Goal: Task Accomplishment & Management: Manage account settings

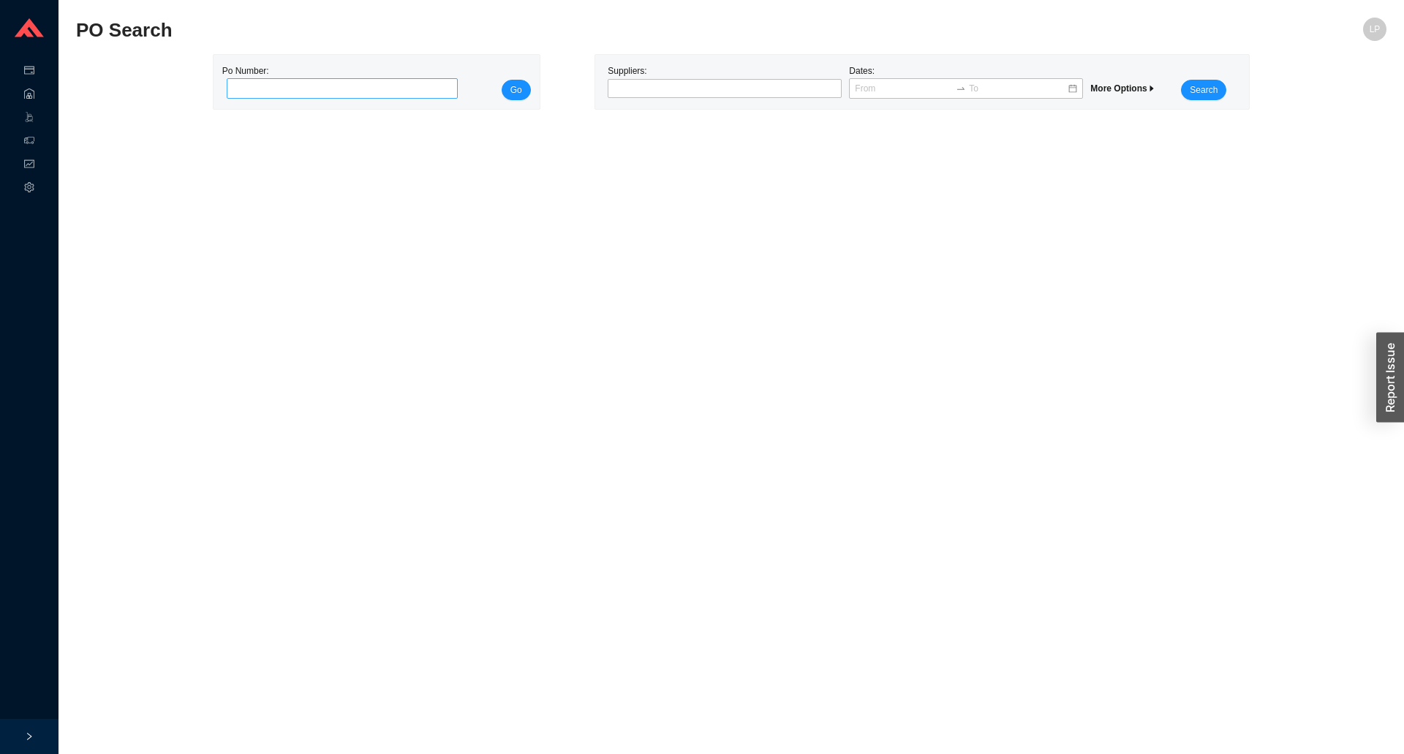
click at [377, 101] on div "Po Number: Go" at bounding box center [377, 82] width 326 height 54
click at [410, 91] on input "tel" at bounding box center [343, 88] width 232 height 20
paste input "984830"
type input "984830"
click at [524, 89] on button "Go" at bounding box center [516, 90] width 29 height 20
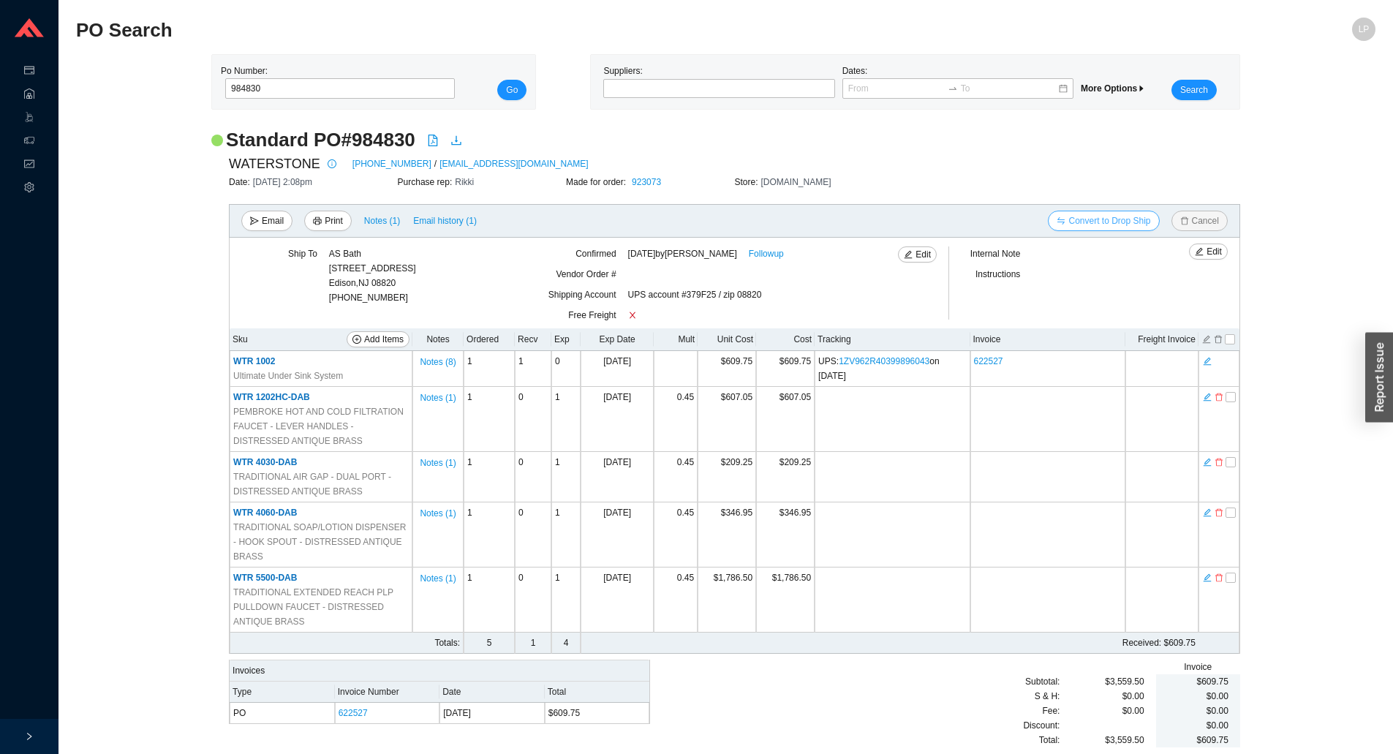
click at [1089, 227] on span "Convert to Drop Ship" at bounding box center [1109, 221] width 82 height 15
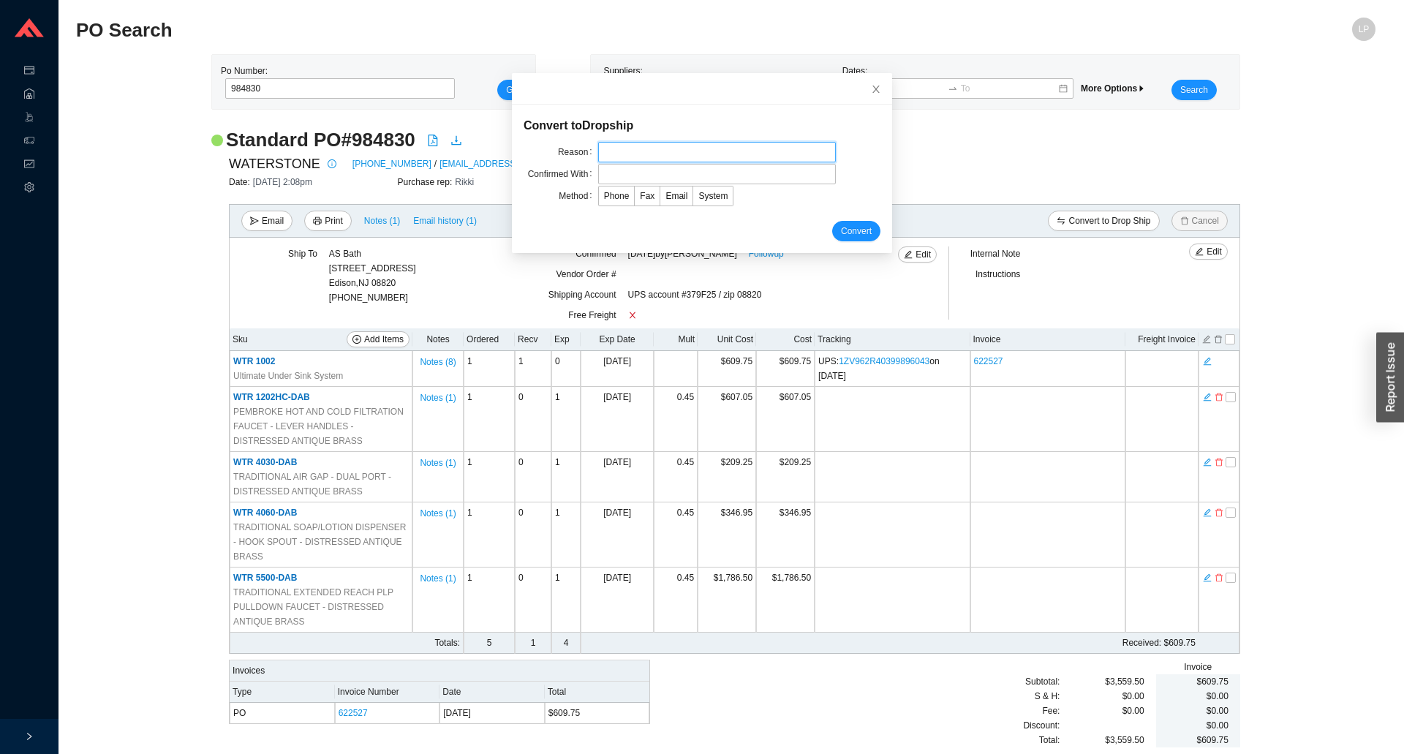
click at [722, 158] on input "text" at bounding box center [717, 152] width 238 height 20
type input "per josh"
click at [654, 180] on input "text" at bounding box center [717, 174] width 238 height 20
click at [631, 168] on input "text" at bounding box center [717, 174] width 238 height 20
paste input "Jasmine"
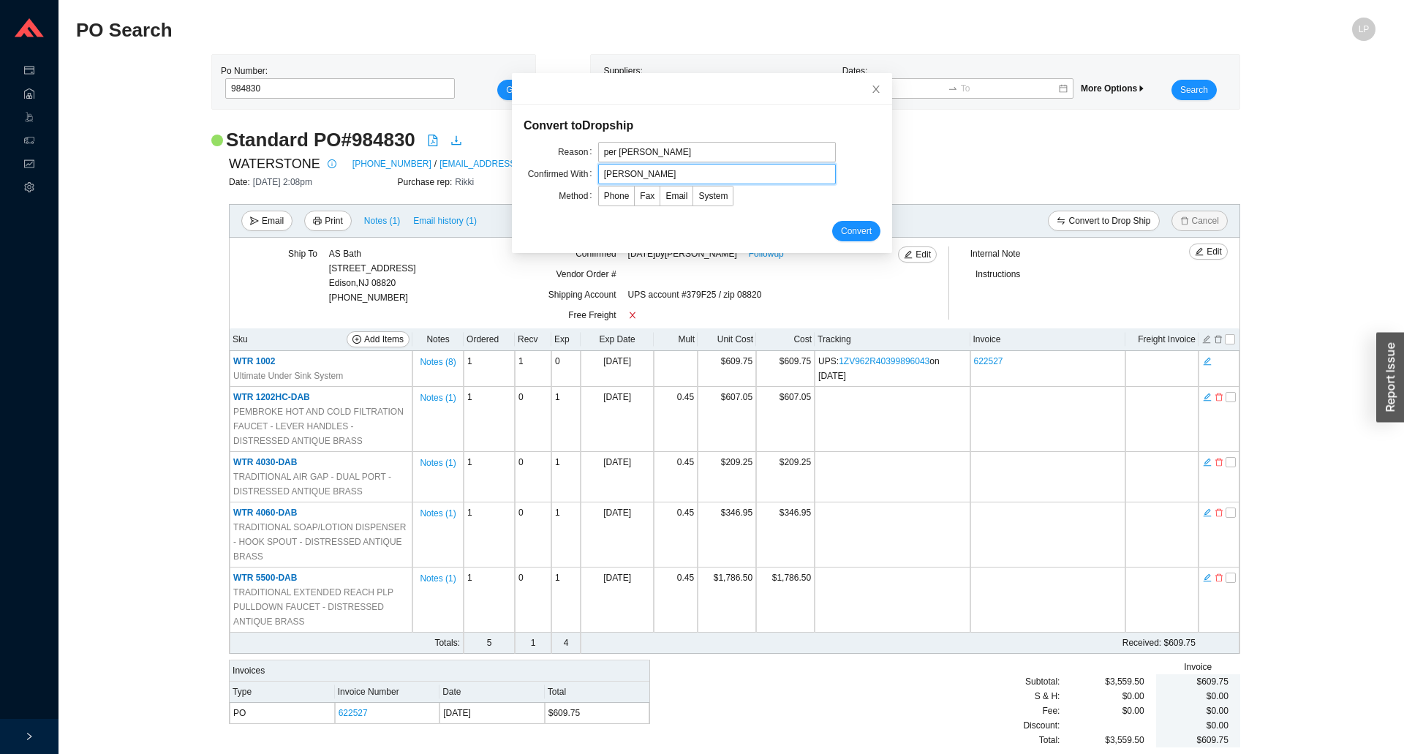
click at [646, 176] on input "Jasmine" at bounding box center [717, 174] width 238 height 20
paste input "Aguirre"
type input "Jasmine Aguirre"
click at [668, 192] on span "Email" at bounding box center [676, 196] width 22 height 10
click at [660, 199] on input "Email" at bounding box center [660, 199] width 0 height 0
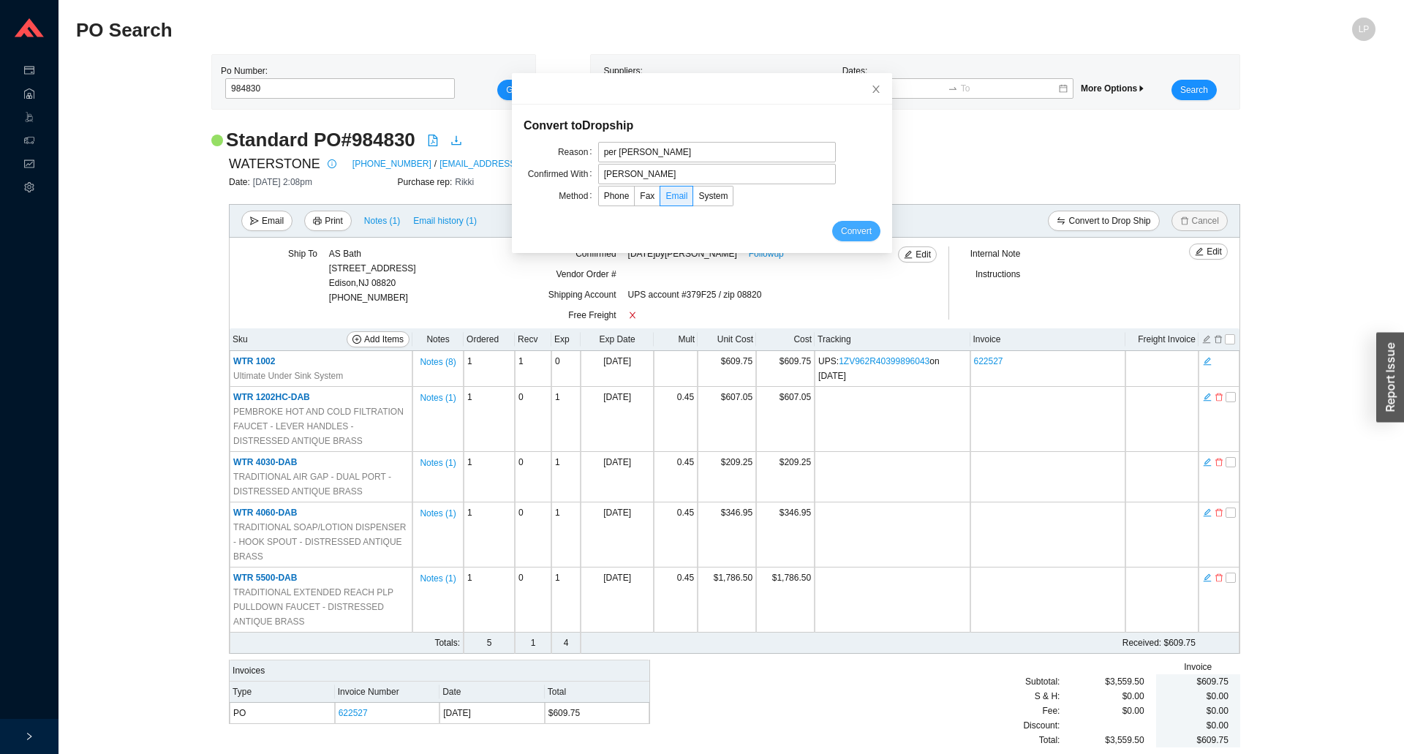
click at [841, 228] on span "Convert" at bounding box center [856, 231] width 31 height 15
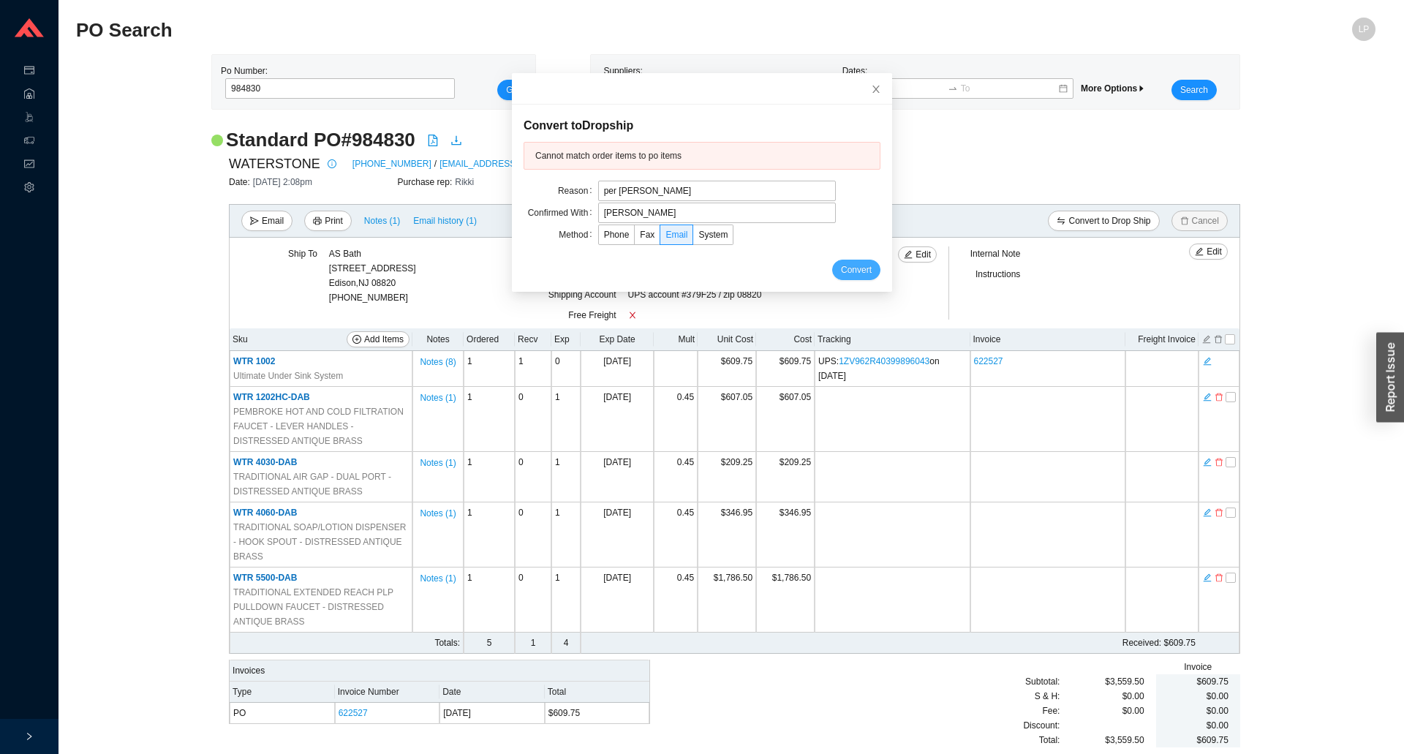
click at [833, 228] on div "Method Phone Fax Email System" at bounding box center [702, 235] width 357 height 22
click at [871, 93] on icon "close" at bounding box center [876, 89] width 10 height 10
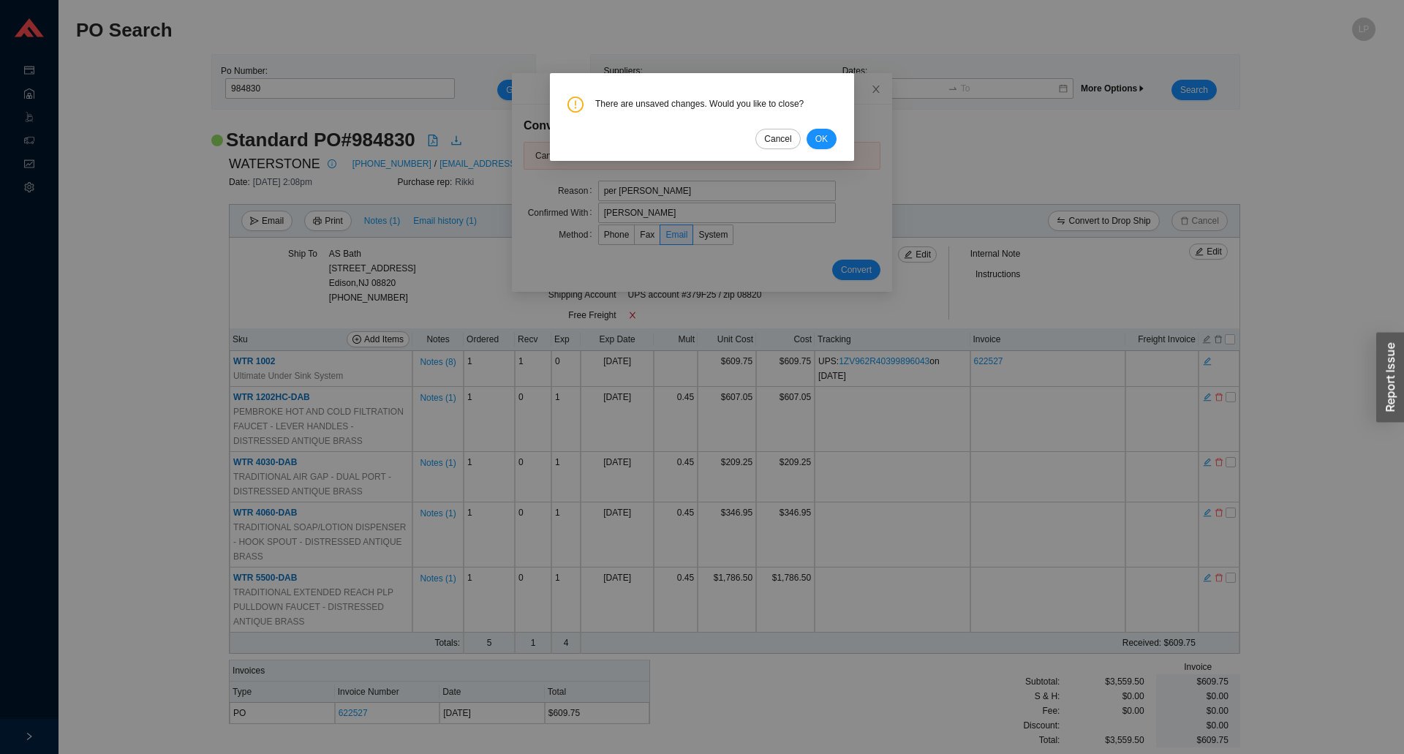
click at [837, 141] on div "There are unsaved changes. Would you like to close? Cancel OK" at bounding box center [702, 117] width 304 height 88
click at [813, 121] on div "There are unsaved changes. Would you like to close? Cancel OK" at bounding box center [701, 120] width 269 height 59
click at [813, 132] on div "There are unsaved changes. Would you like to close? Cancel OK" at bounding box center [701, 120] width 269 height 59
click at [815, 135] on span "OK" at bounding box center [821, 139] width 12 height 15
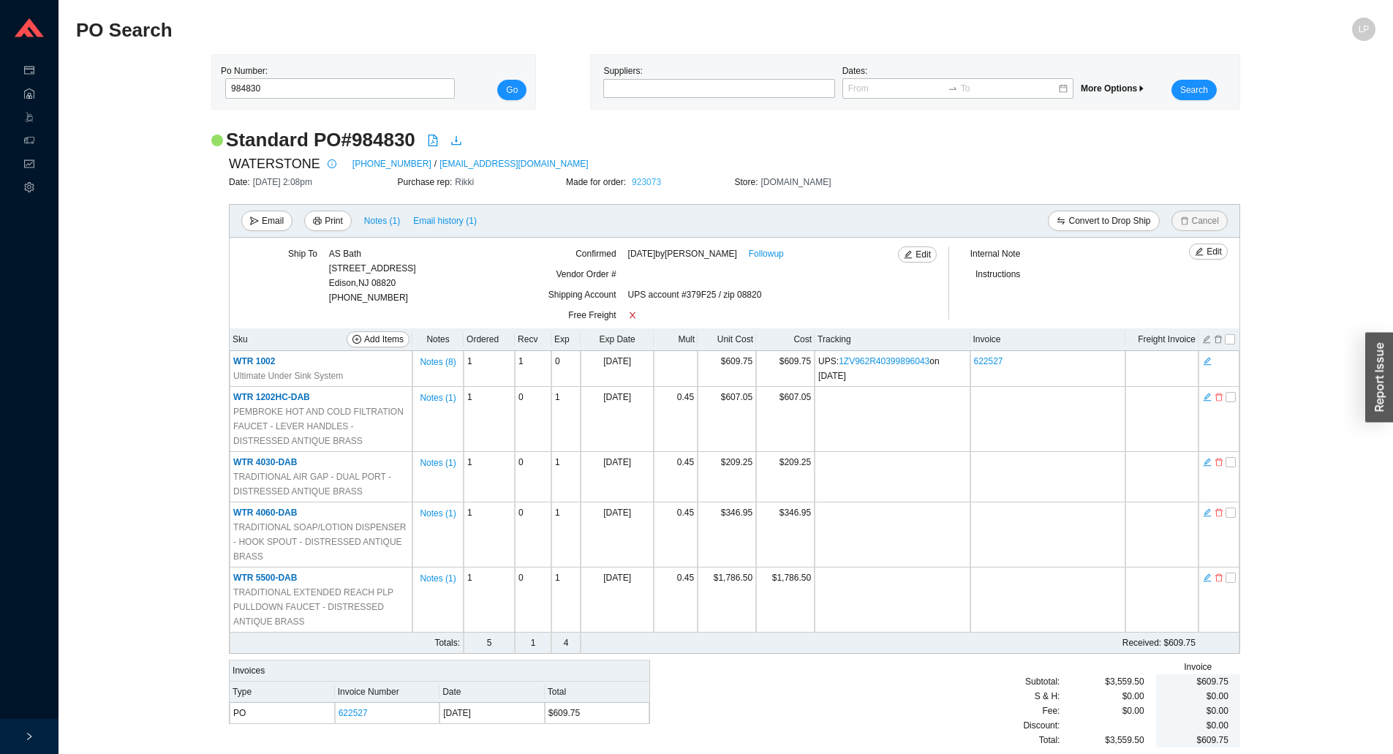
click at [646, 179] on link "923073" at bounding box center [646, 182] width 29 height 10
click at [399, 132] on h2 "Standard PO # 984830" at bounding box center [320, 140] width 189 height 26
click at [391, 143] on h2 "Standard PO # 984830" at bounding box center [320, 140] width 189 height 26
copy h2 "984830"
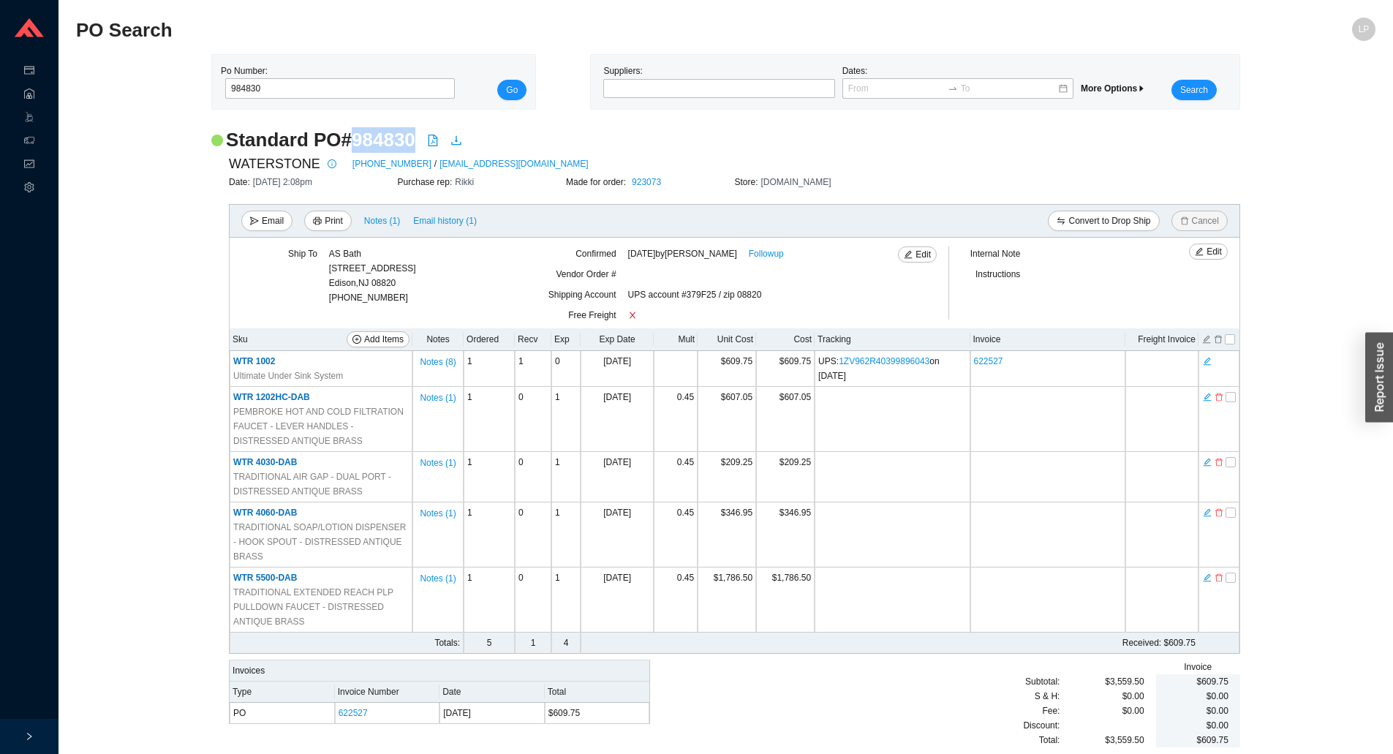
click at [374, 138] on h2 "Standard PO # 984830" at bounding box center [320, 140] width 189 height 26
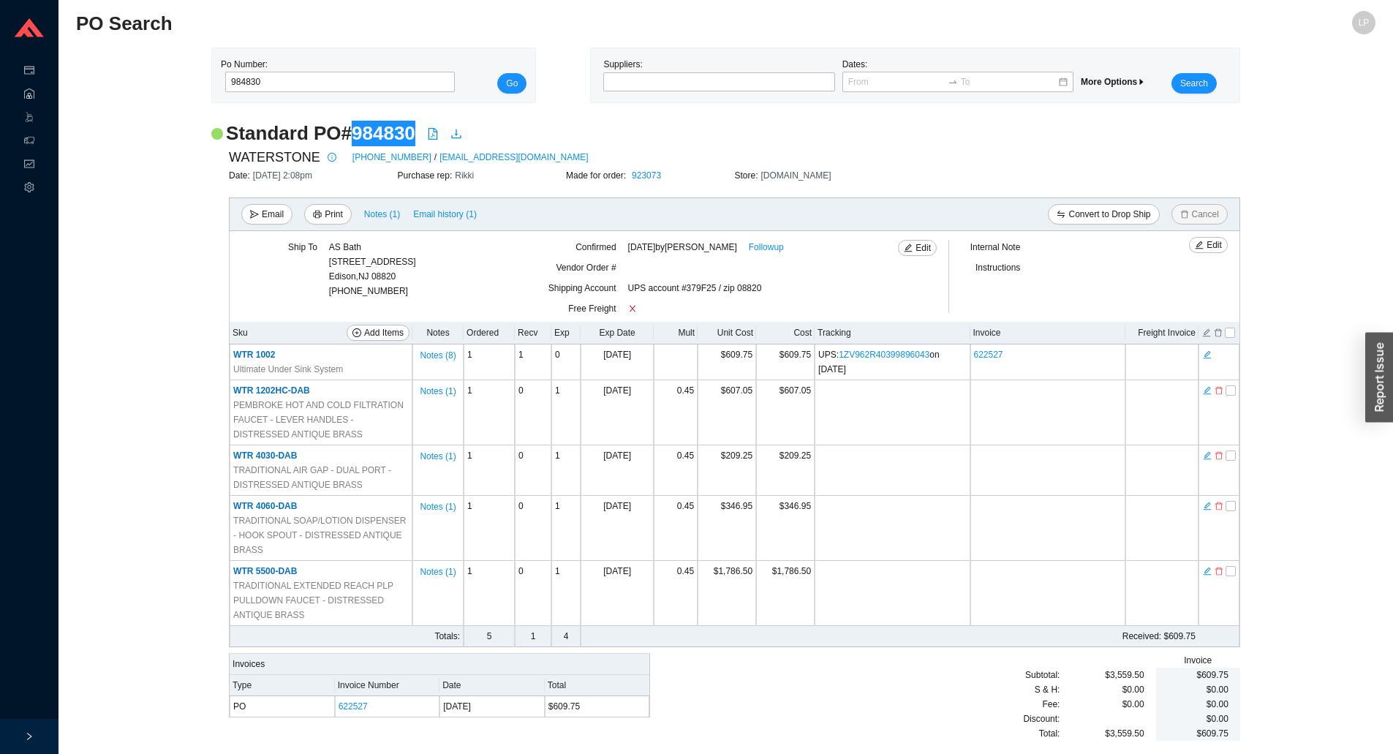
scroll to position [8, 0]
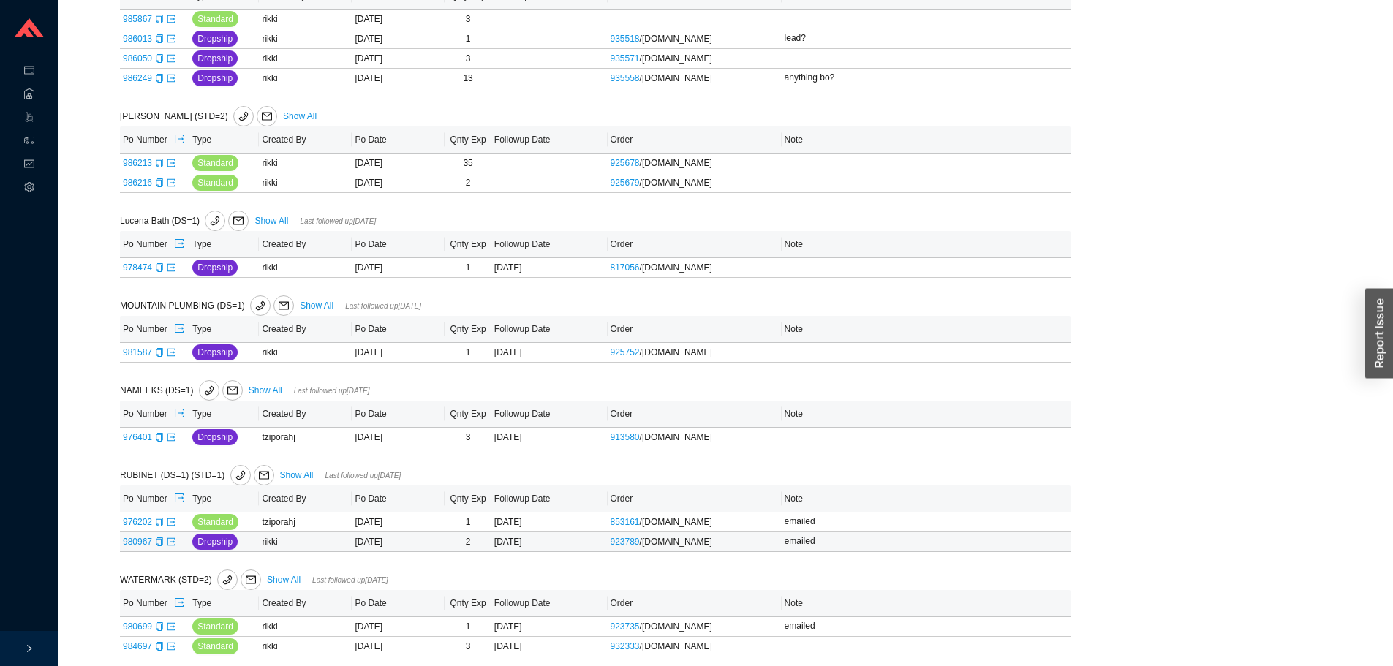
scroll to position [1501, 0]
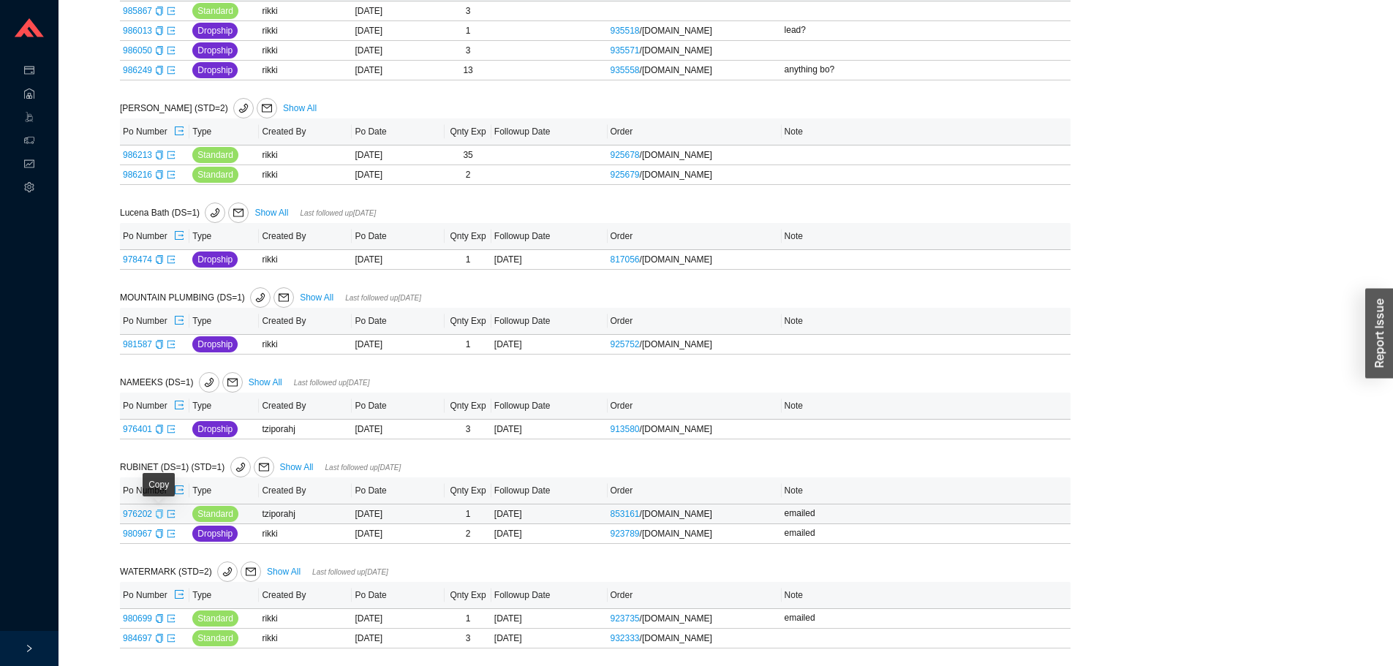
click at [160, 510] on icon "copy" at bounding box center [159, 514] width 7 height 9
click at [155, 533] on icon "copy" at bounding box center [159, 533] width 9 height 9
click at [167, 429] on icon "export" at bounding box center [171, 429] width 9 height 9
click at [171, 341] on icon "export" at bounding box center [171, 344] width 9 height 9
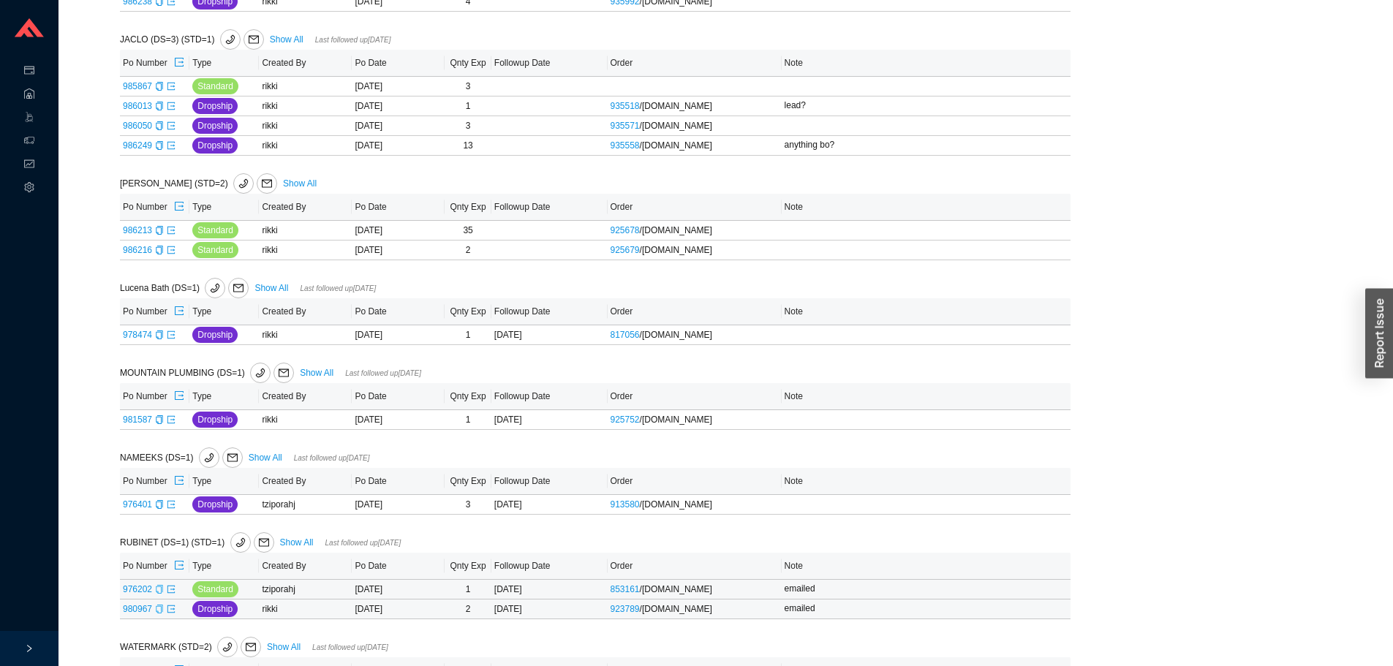
scroll to position [1354, 0]
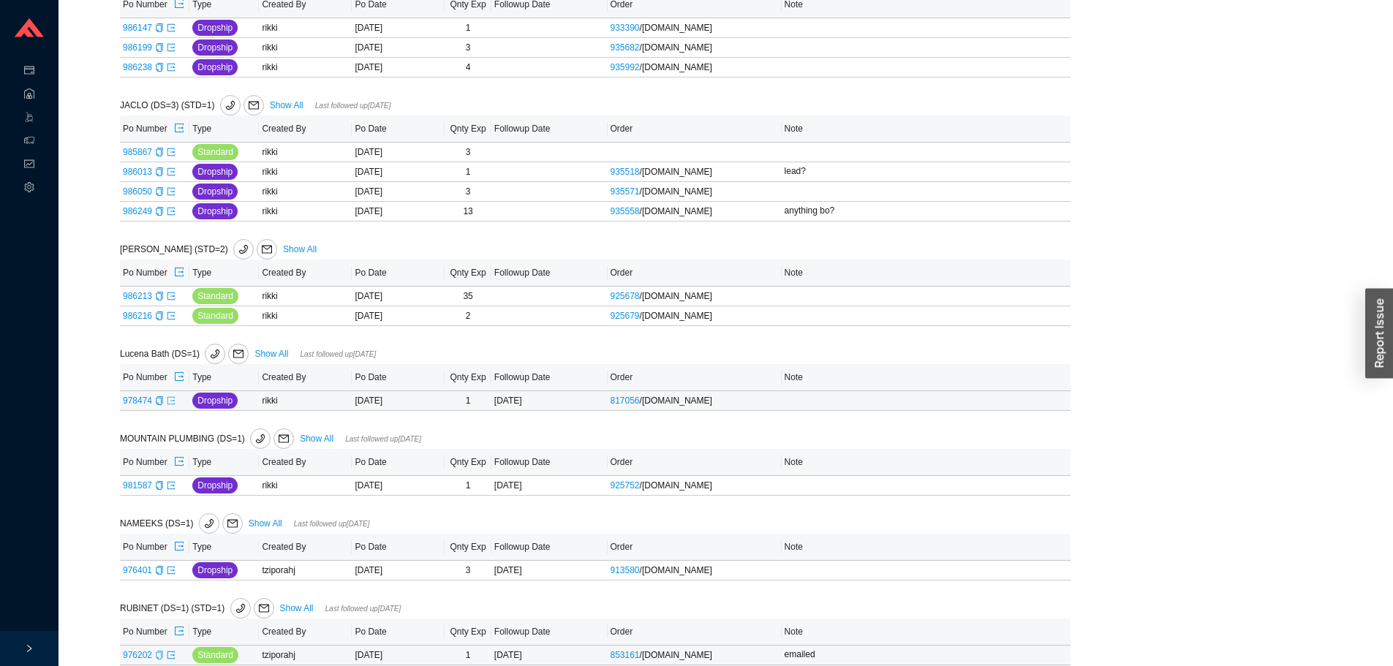
click at [168, 405] on icon "export" at bounding box center [171, 400] width 9 height 9
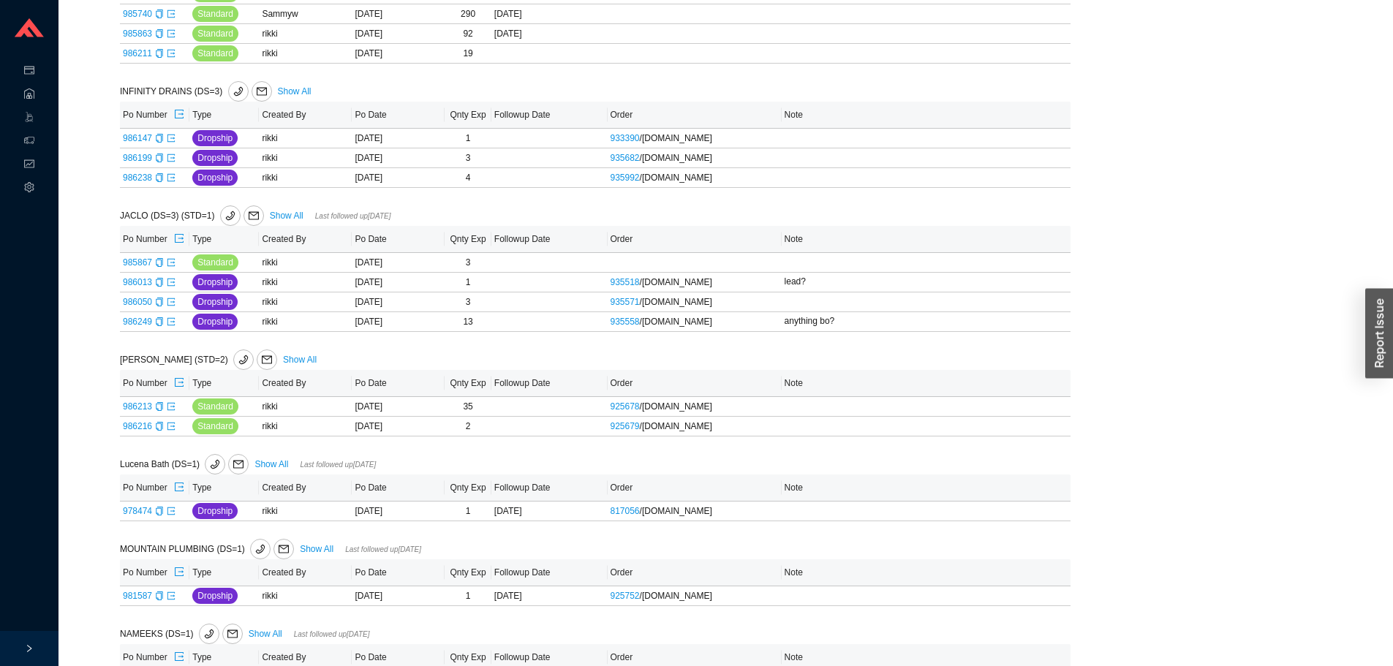
scroll to position [1208, 0]
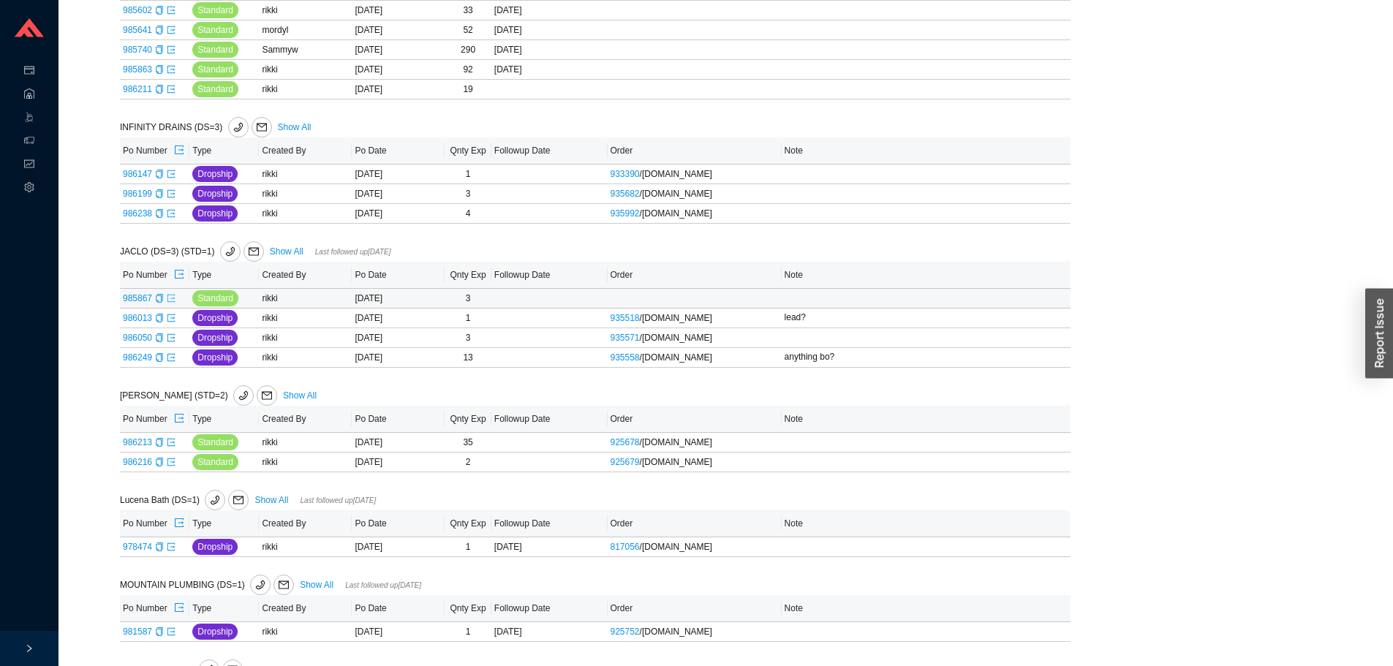
click at [169, 301] on icon "export" at bounding box center [171, 298] width 9 height 9
click at [172, 319] on icon "export" at bounding box center [171, 318] width 9 height 9
click at [170, 340] on icon "export" at bounding box center [171, 337] width 9 height 9
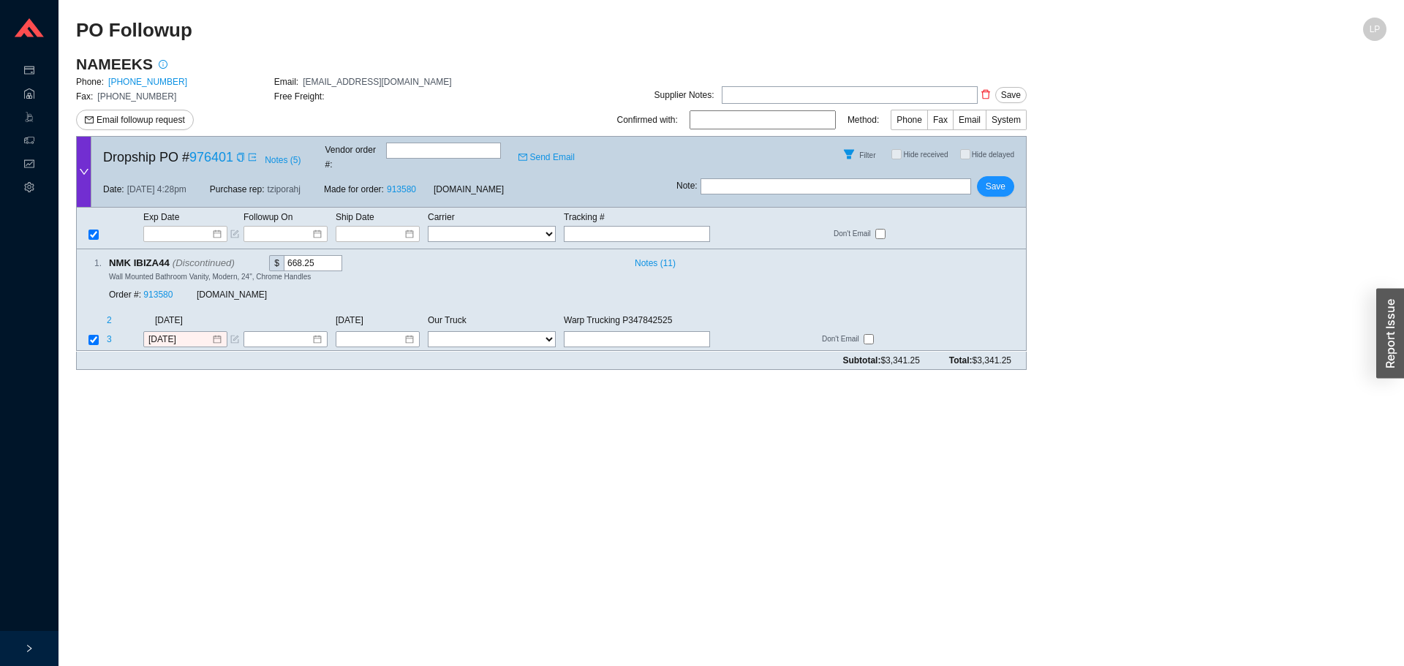
drag, startPoint x: 243, startPoint y: 155, endPoint x: 243, endPoint y: 141, distance: 13.9
click at [243, 155] on icon "copy" at bounding box center [240, 157] width 9 height 9
click at [149, 127] on span "Email followup request" at bounding box center [141, 120] width 88 height 15
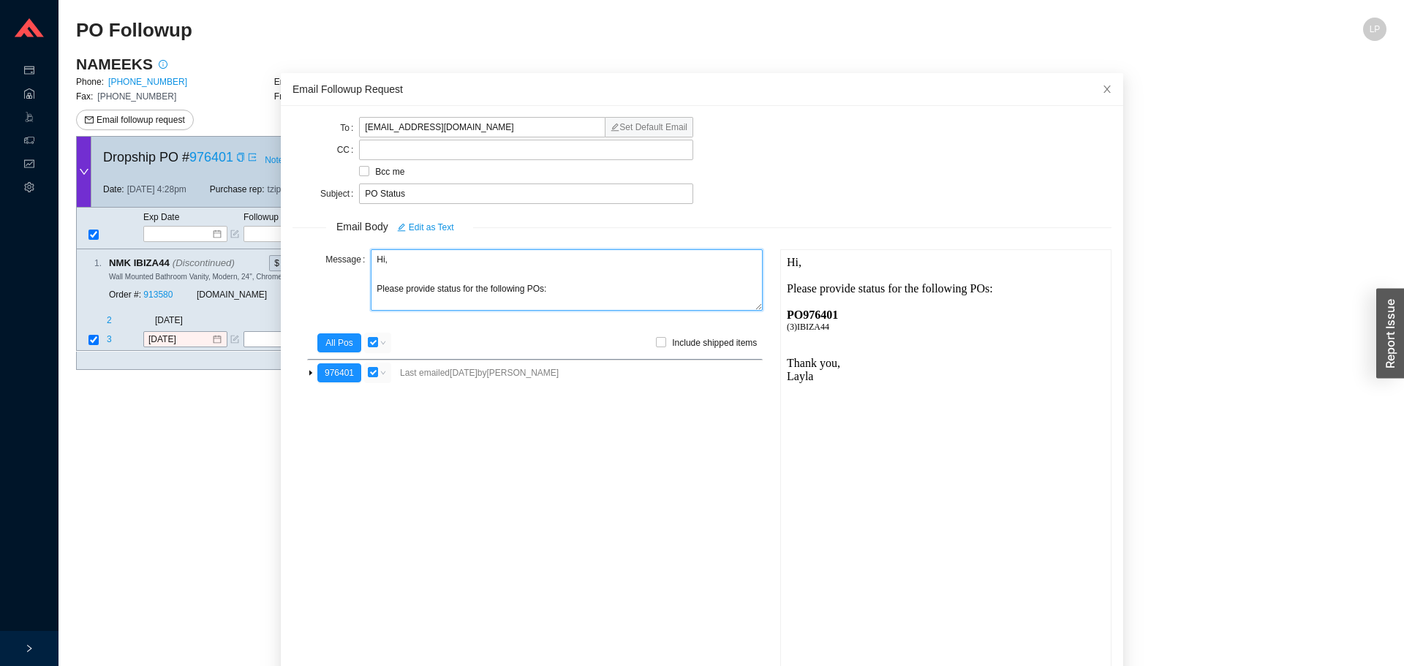
drag, startPoint x: 385, startPoint y: 253, endPoint x: 315, endPoint y: 259, distance: 69.7
click at [315, 259] on div "Message Hi, Please provide status for the following POs:" at bounding box center [528, 281] width 470 height 64
drag, startPoint x: 426, startPoint y: 289, endPoint x: 434, endPoint y: 288, distance: 7.3
click at [429, 288] on textarea "Good afternoon, Please provide status for the following POs:" at bounding box center [567, 279] width 392 height 61
click at [434, 288] on textarea "Good afternoon, Please provide status for the following POs:" at bounding box center [567, 279] width 392 height 61
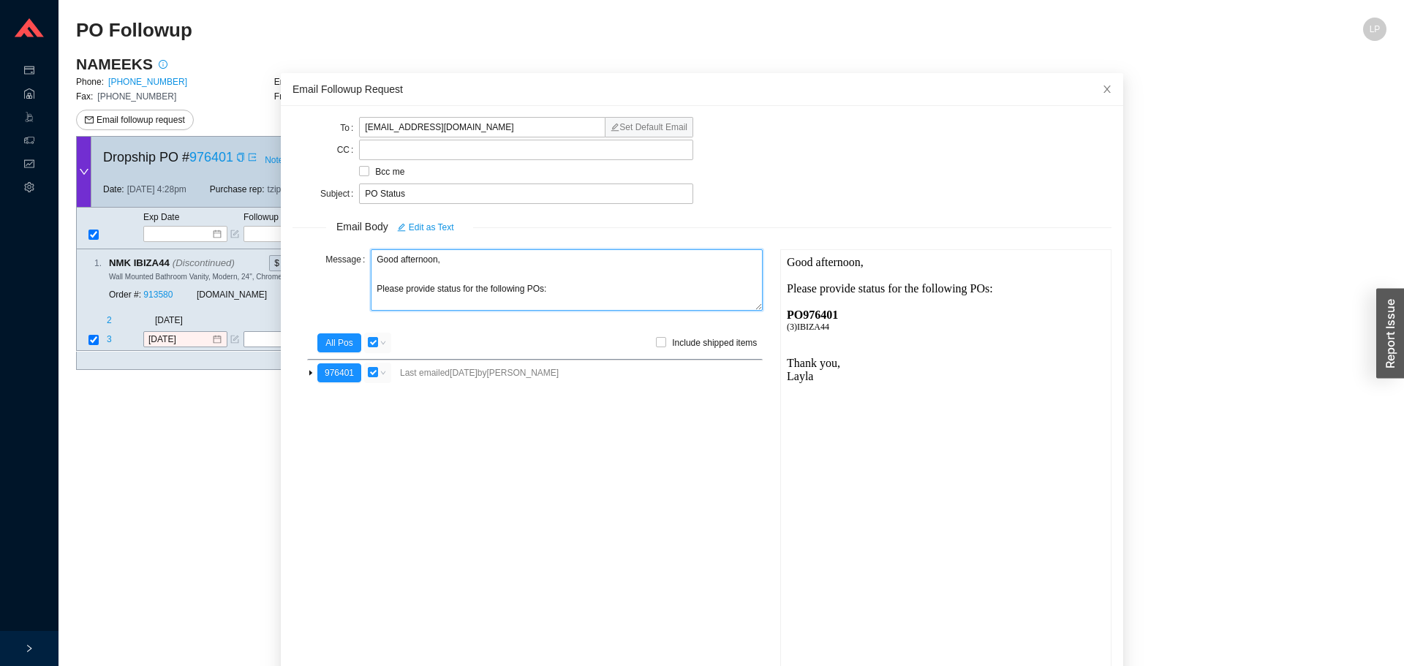
click at [432, 288] on textarea "Good afternoon, Please provide status for the following POs:" at bounding box center [567, 279] width 392 height 61
click at [431, 289] on textarea "Good afternoon, Please provide status for the following POs:" at bounding box center [567, 279] width 392 height 61
click at [527, 297] on textarea "Good afternoon, Please provide the status for the following POs:" at bounding box center [567, 279] width 392 height 61
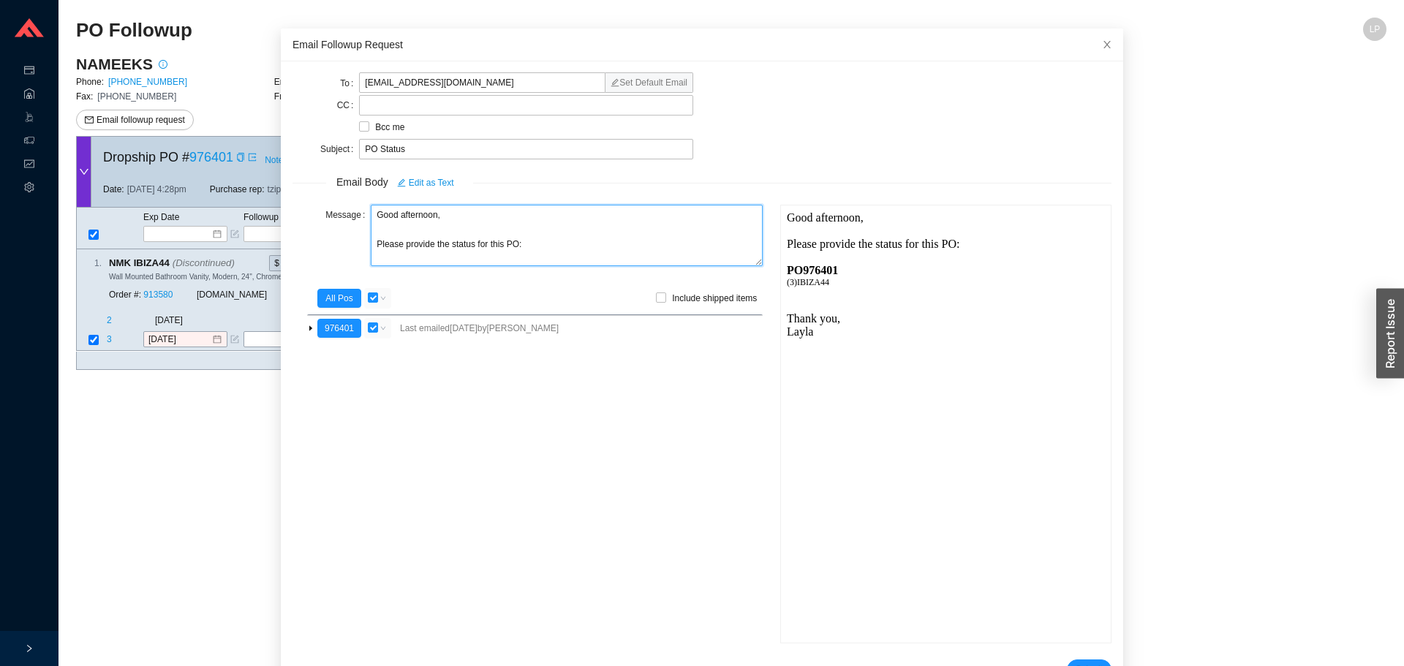
scroll to position [87, 0]
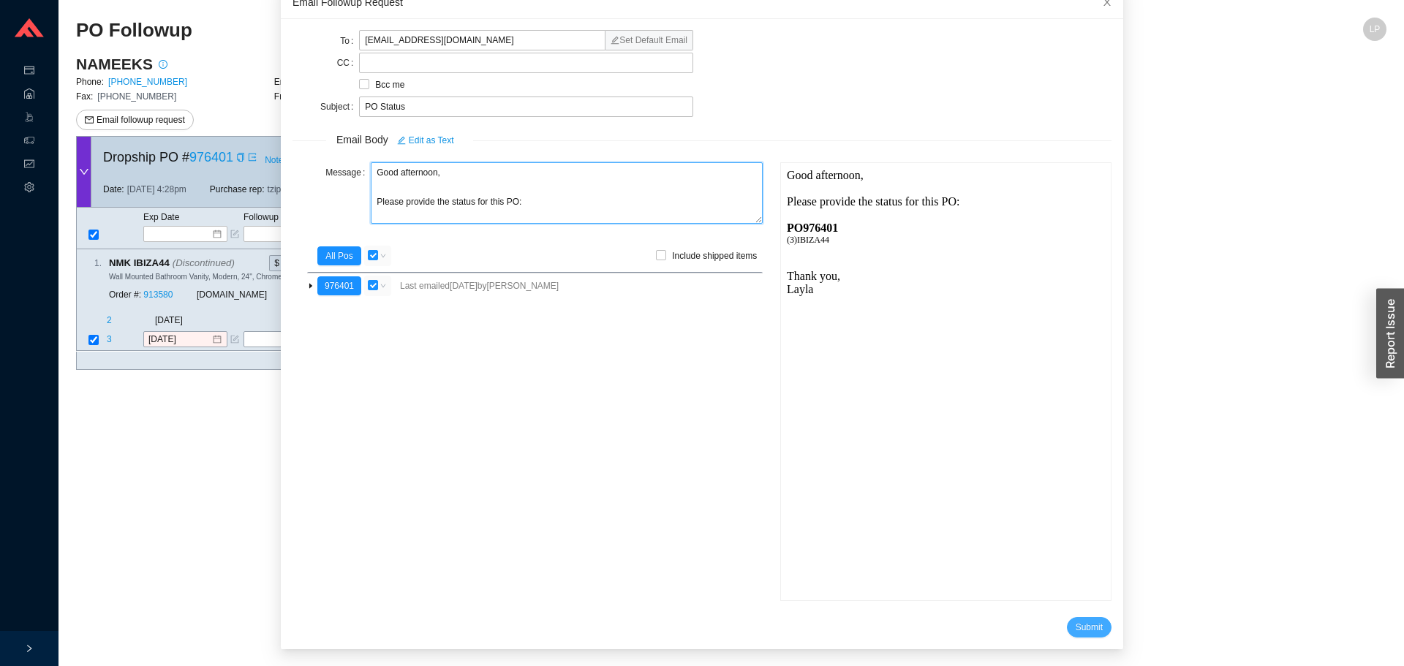
type textarea "Good afternoon, Please provide the status for this PO:"
click at [1076, 626] on span "Submit" at bounding box center [1089, 627] width 27 height 15
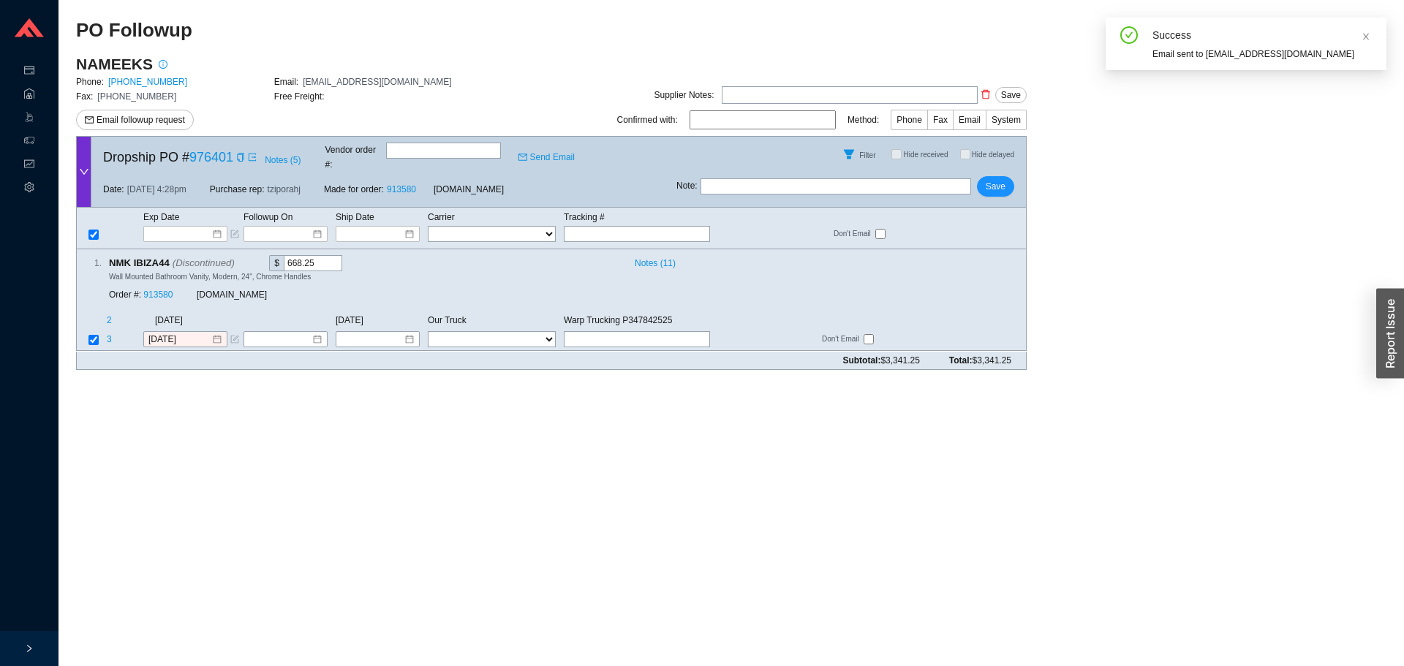
click at [752, 185] on div "Note : Save" at bounding box center [851, 189] width 350 height 35
click at [757, 178] on input "text" at bounding box center [836, 186] width 271 height 16
type input "emailed"
click at [990, 179] on span "Save" at bounding box center [996, 186] width 20 height 15
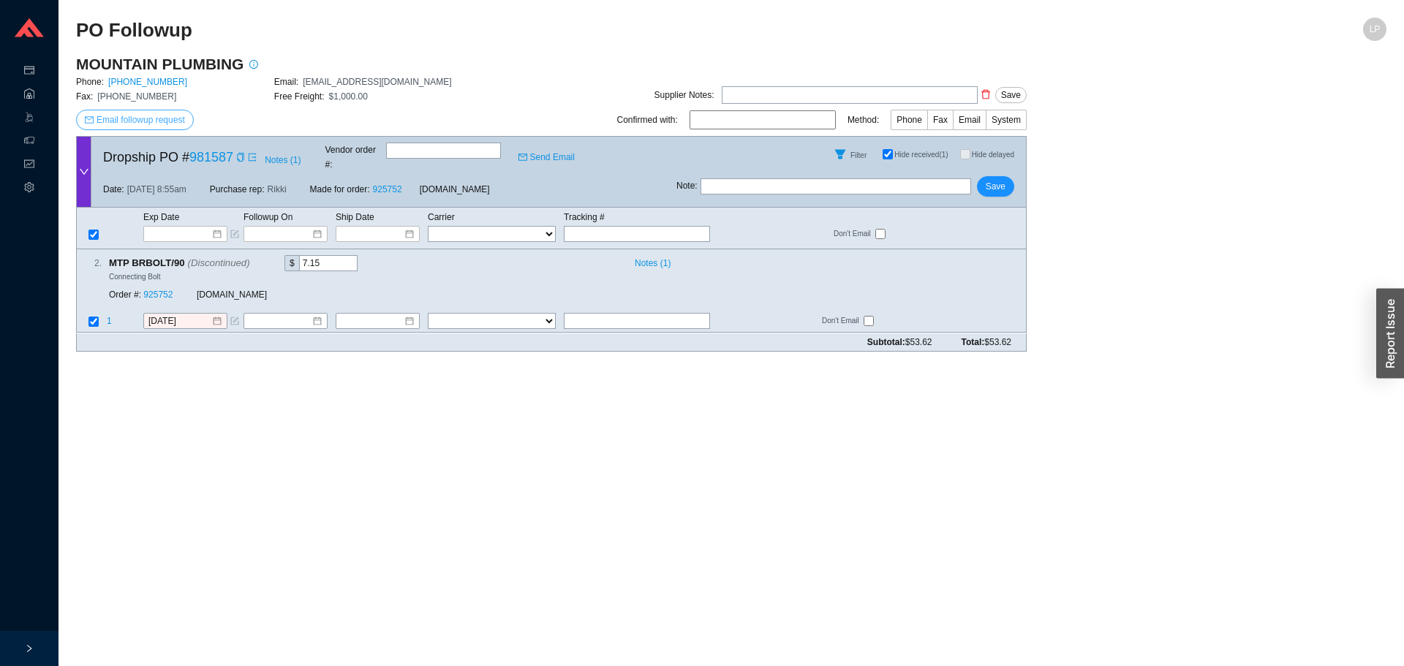
click at [143, 117] on span "Email followup request" at bounding box center [141, 120] width 88 height 15
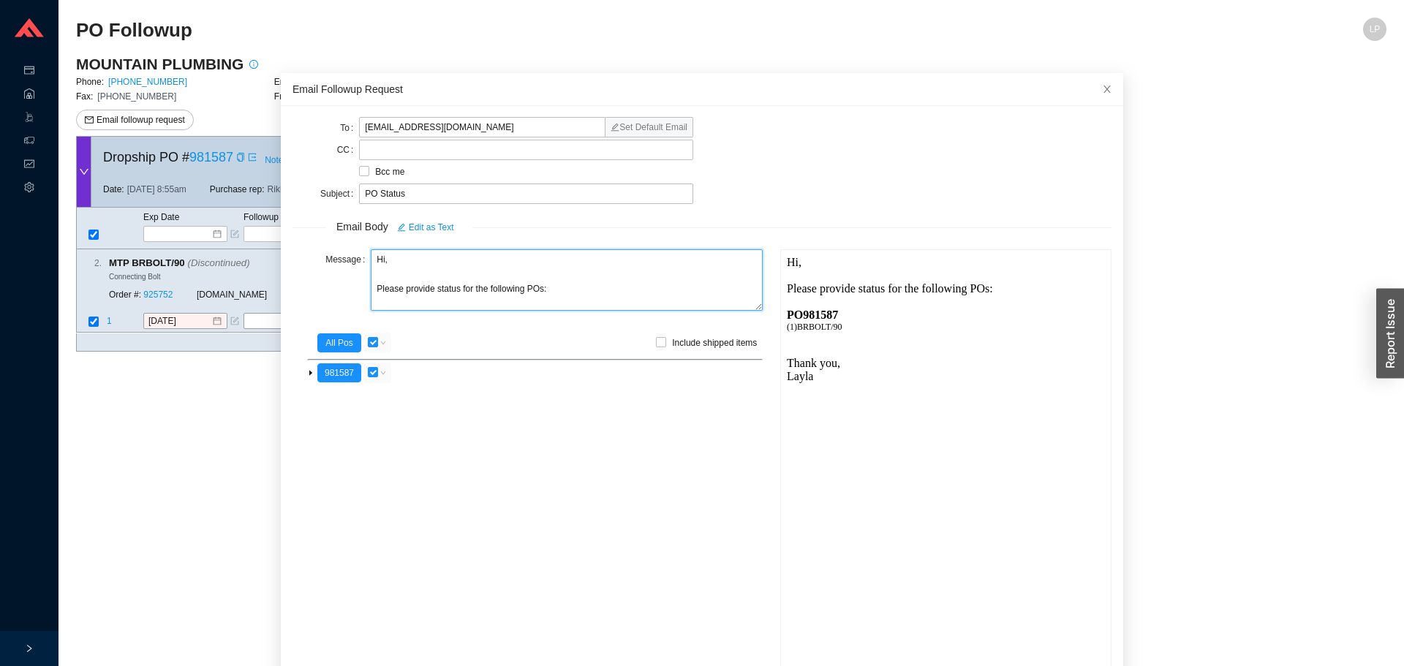
drag, startPoint x: 335, startPoint y: 257, endPoint x: 382, endPoint y: 314, distance: 74.2
click at [329, 255] on div "Message Hi, Please provide status for the following POs:" at bounding box center [528, 281] width 470 height 64
click at [433, 293] on textarea "Good afternoon, Please provide status for the following POs:" at bounding box center [567, 279] width 392 height 61
click at [520, 295] on textarea "Good afternoon, Please provide the status for the following POs:" at bounding box center [567, 279] width 392 height 61
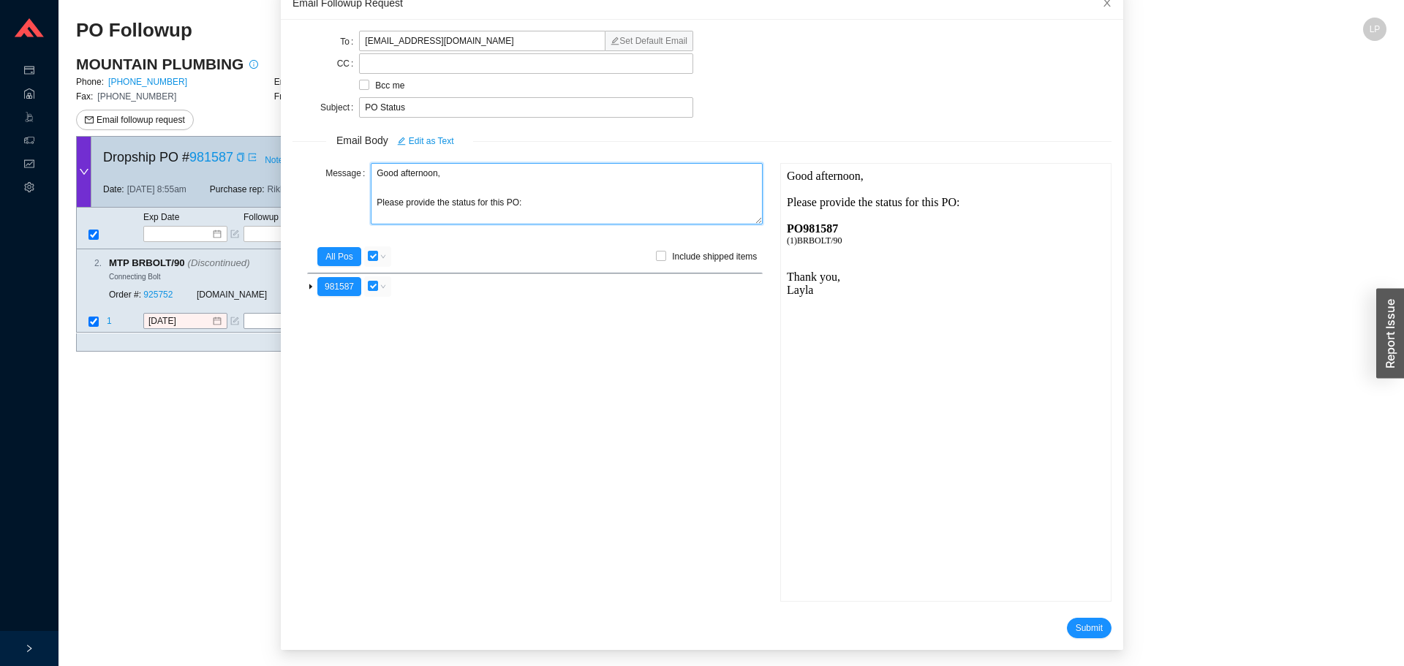
scroll to position [87, 0]
type textarea "Good afternoon, Please provide the status for this PO:"
click at [1076, 620] on span "Submit" at bounding box center [1089, 627] width 27 height 15
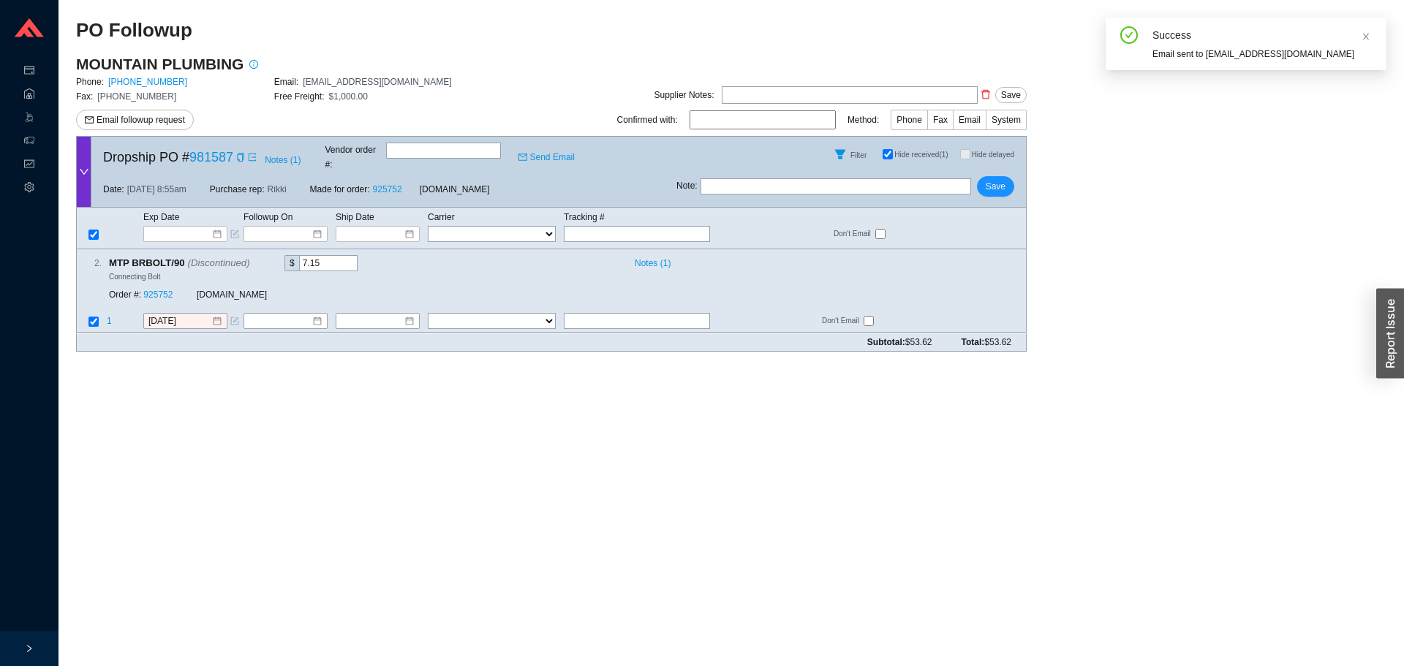
click at [824, 182] on input "text" at bounding box center [836, 186] width 271 height 16
type input "emailed"
click at [982, 176] on button "Save" at bounding box center [995, 186] width 37 height 20
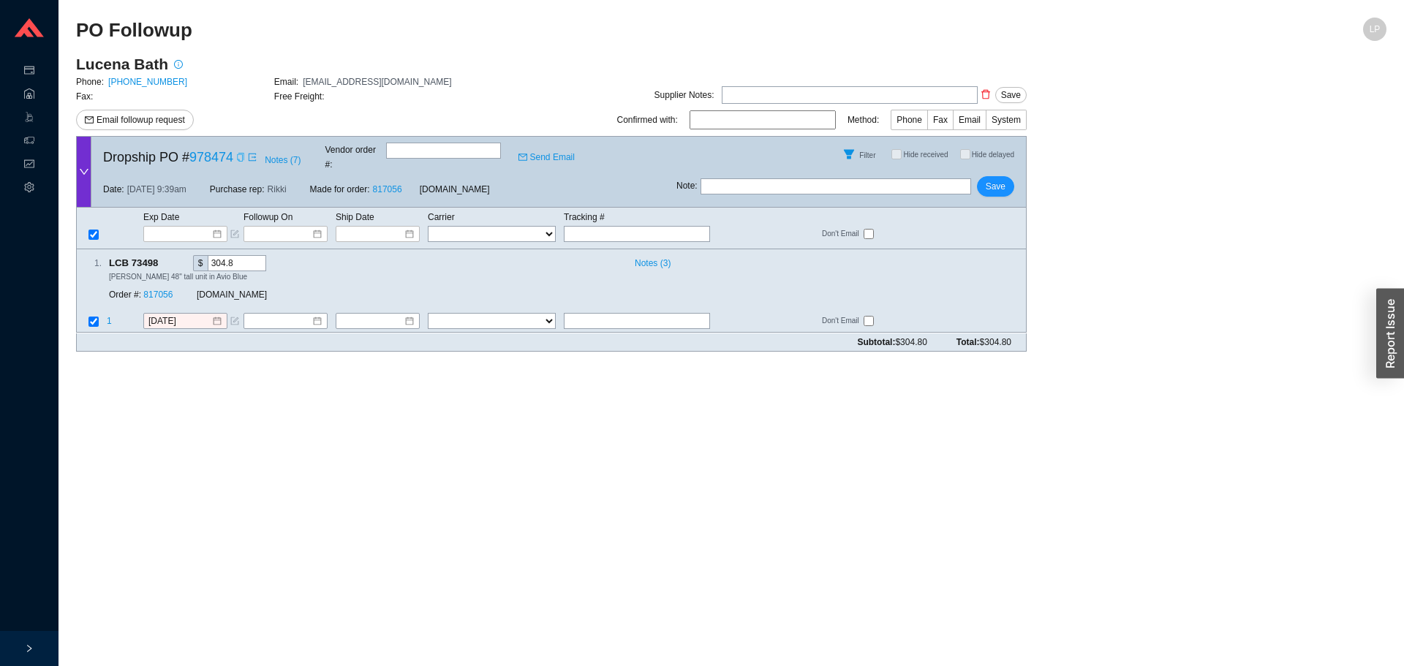
click at [240, 156] on icon "copy" at bounding box center [240, 157] width 7 height 9
click at [241, 156] on icon "copy" at bounding box center [240, 157] width 9 height 9
click at [829, 182] on input "text" at bounding box center [836, 186] width 271 height 16
type input "emaield wh if they received"
click at [993, 179] on span "Save" at bounding box center [996, 186] width 20 height 15
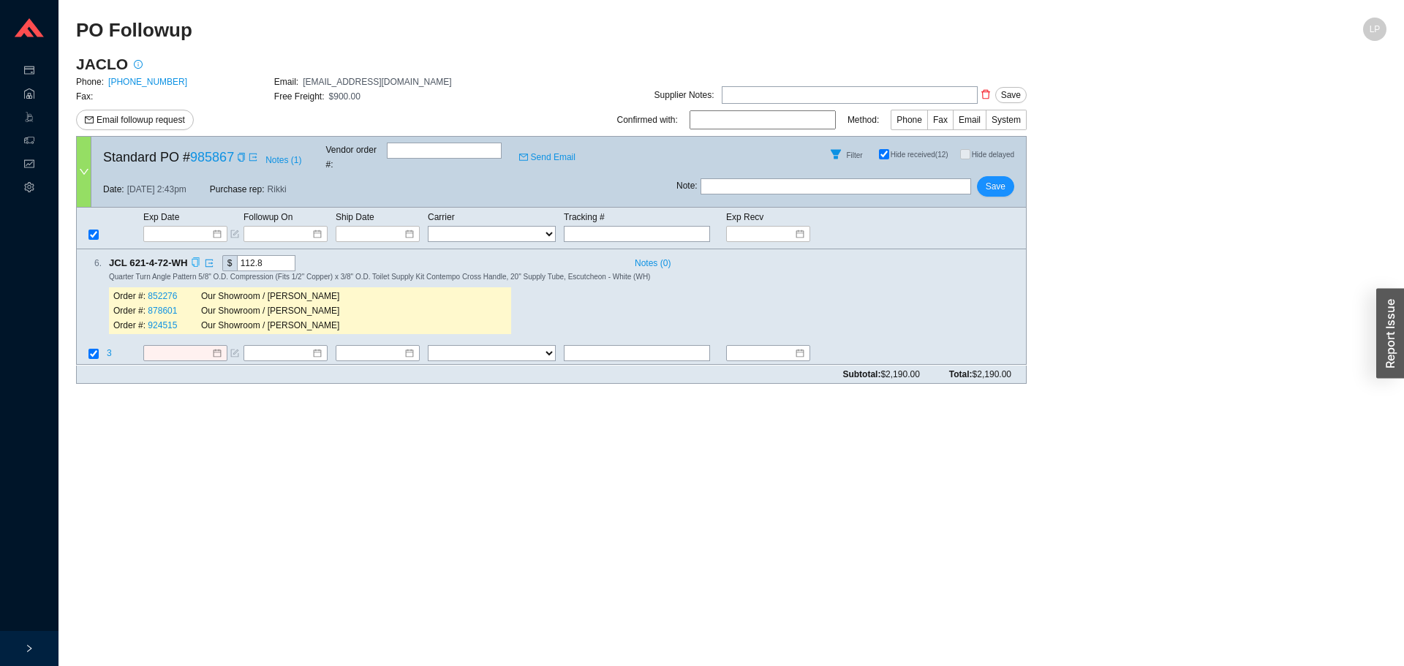
click at [198, 258] on icon "copy" at bounding box center [196, 263] width 10 height 10
click at [238, 154] on icon "copy" at bounding box center [241, 157] width 7 height 9
click at [181, 347] on input at bounding box center [179, 354] width 63 height 15
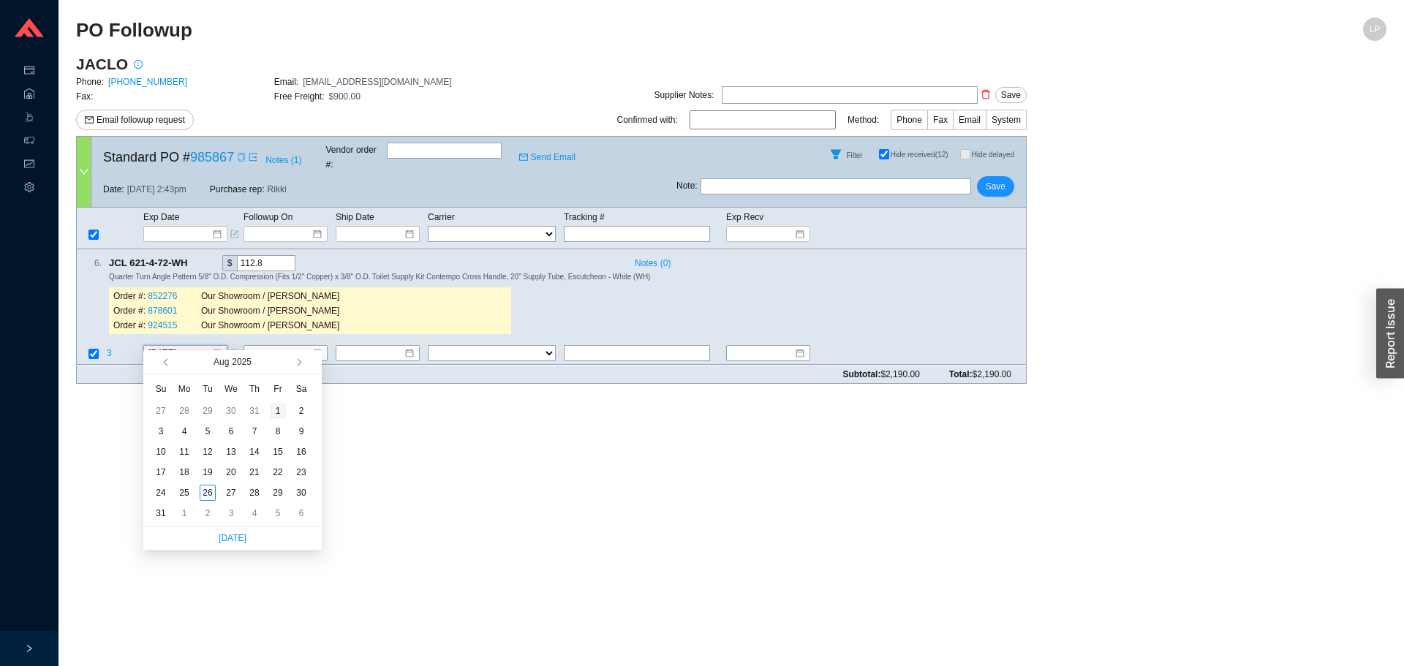
type input "8/1/2025"
click at [300, 364] on span "button" at bounding box center [297, 361] width 7 height 7
type input "9/30/2025"
click at [208, 491] on div "30" at bounding box center [208, 493] width 16 height 16
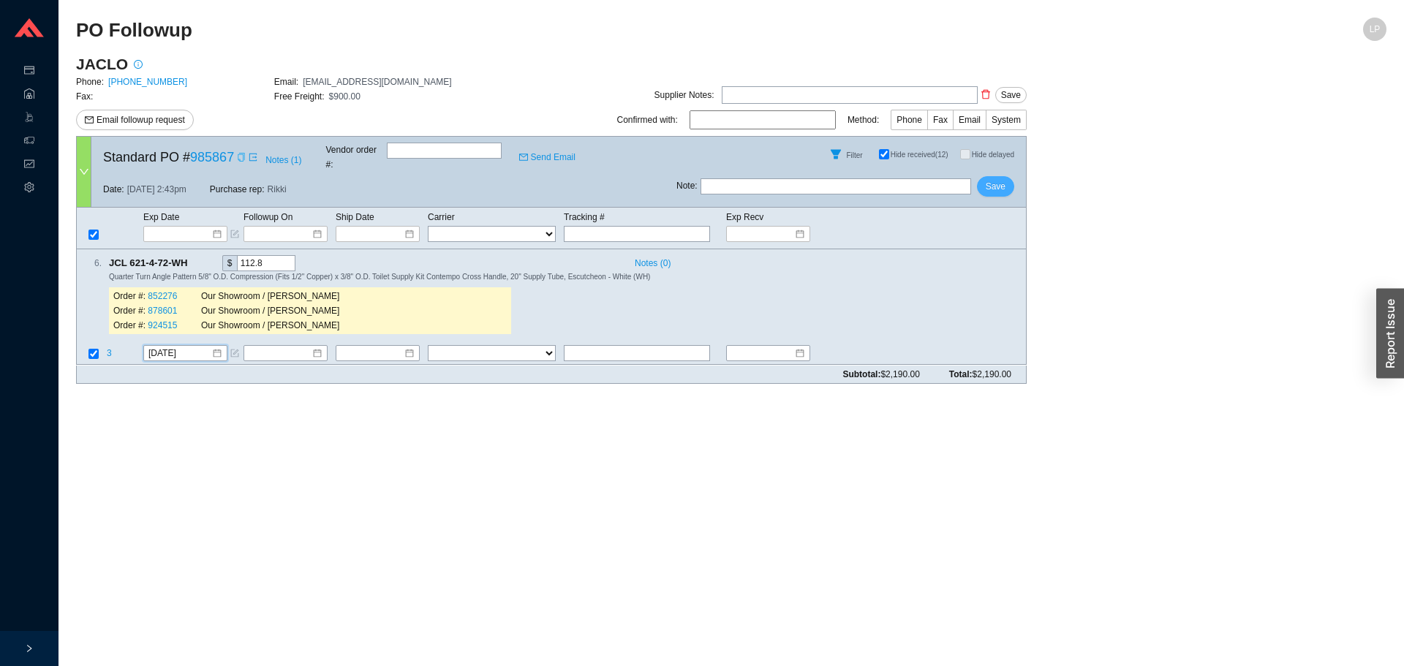
click at [1000, 179] on span "Save" at bounding box center [996, 186] width 20 height 15
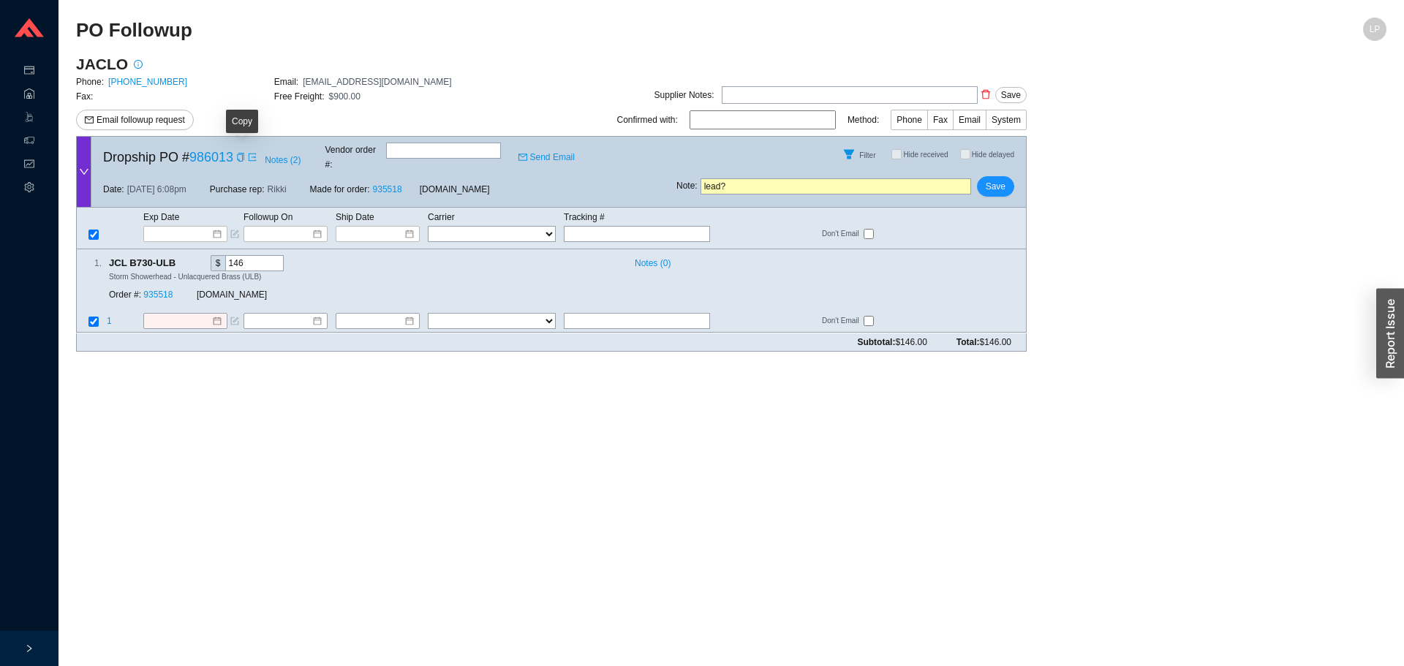
drag, startPoint x: 241, startPoint y: 152, endPoint x: 227, endPoint y: 50, distance: 103.4
click at [241, 153] on icon "copy" at bounding box center [240, 157] width 9 height 9
click at [189, 256] on link at bounding box center [195, 263] width 13 height 15
click at [178, 258] on icon "copy" at bounding box center [183, 263] width 10 height 10
click at [155, 290] on link "935518" at bounding box center [157, 295] width 29 height 10
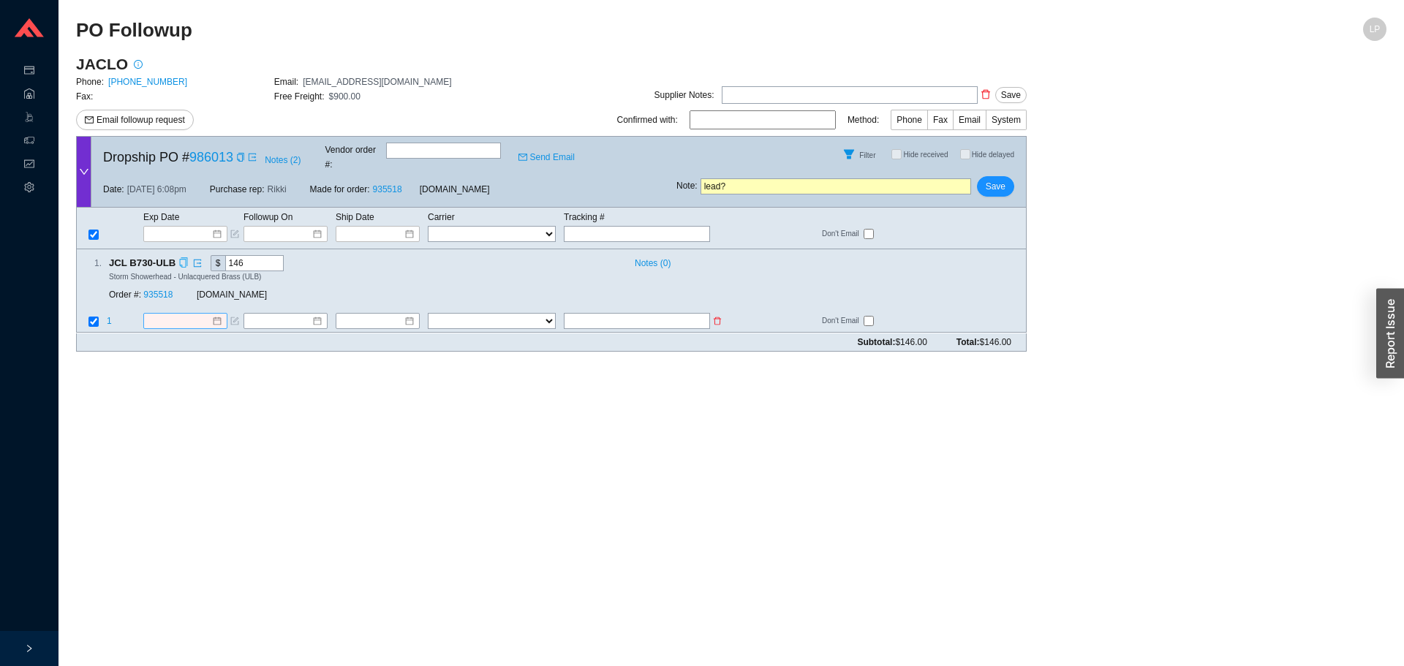
click at [189, 314] on input at bounding box center [179, 321] width 63 height 15
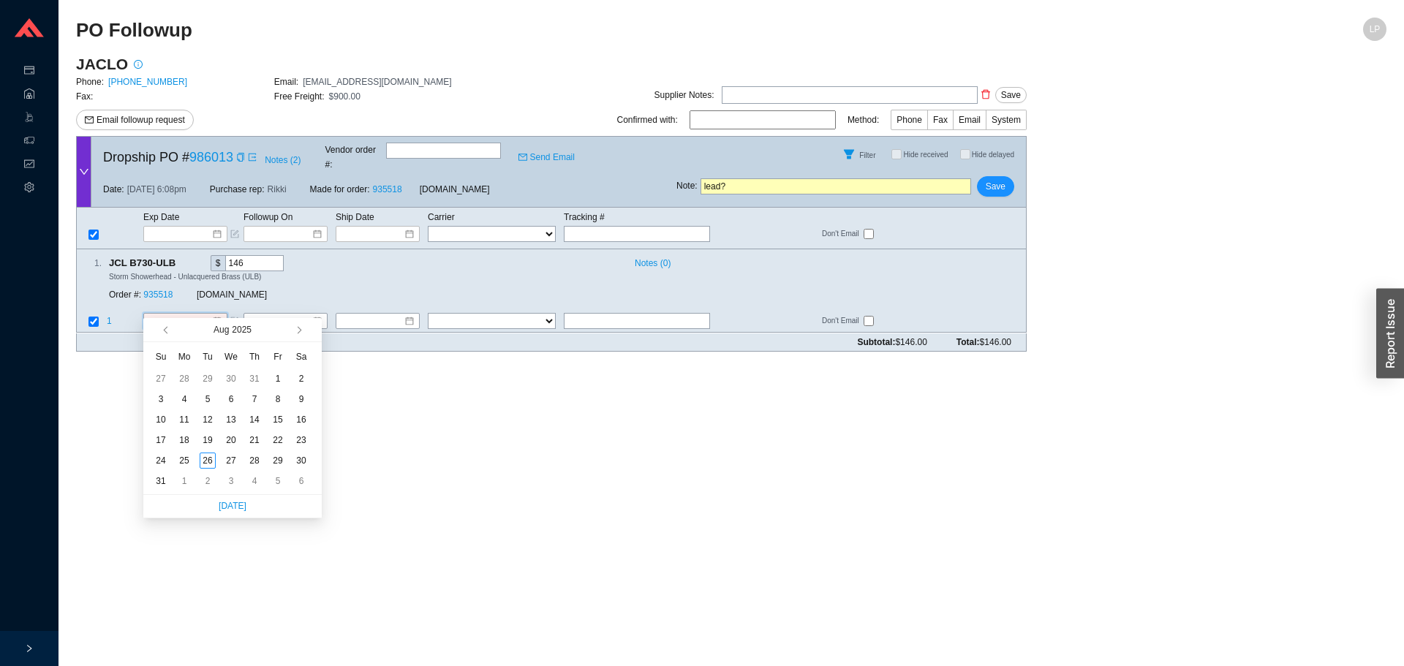
click at [306, 328] on span "button" at bounding box center [312, 329] width 14 height 23
click at [297, 328] on span "button" at bounding box center [297, 329] width 7 height 7
type input "9/29/2025"
click at [177, 456] on div "29" at bounding box center [184, 461] width 16 height 16
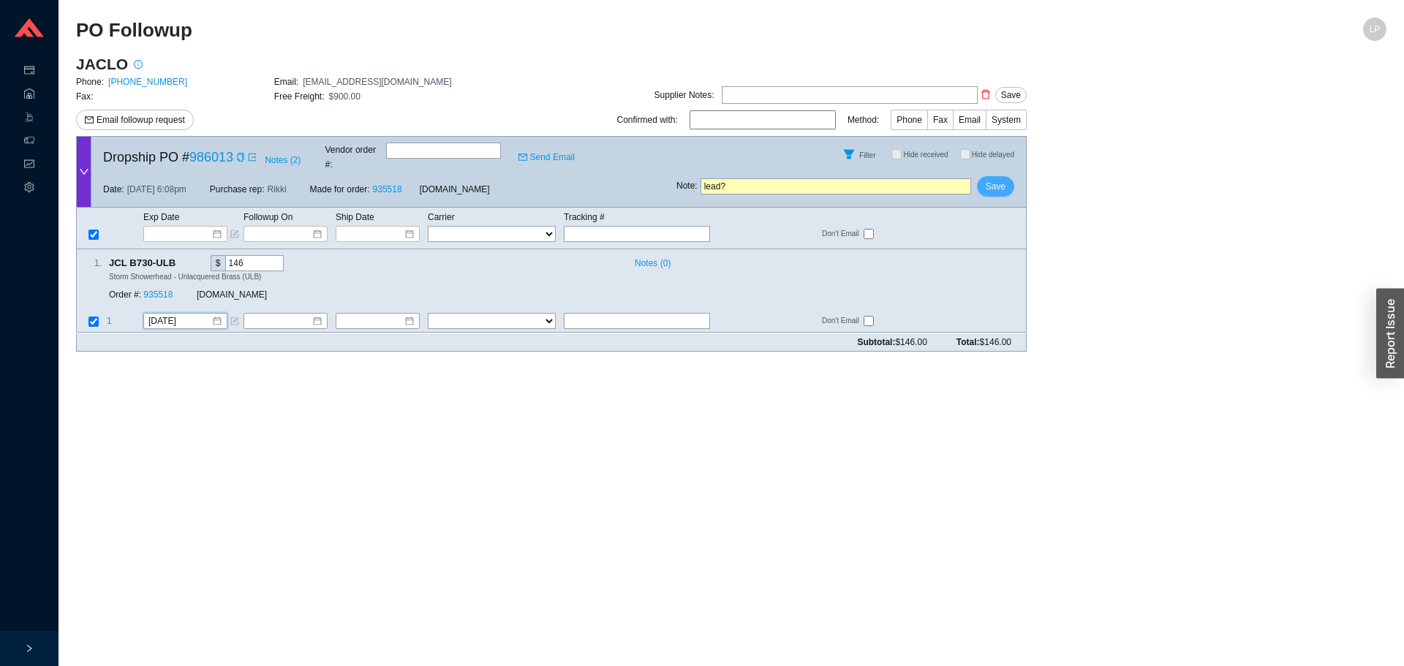
click at [1001, 179] on span "Save" at bounding box center [996, 186] width 20 height 15
click at [184, 258] on icon "copy" at bounding box center [186, 263] width 10 height 10
click at [159, 290] on link "935571" at bounding box center [157, 295] width 29 height 10
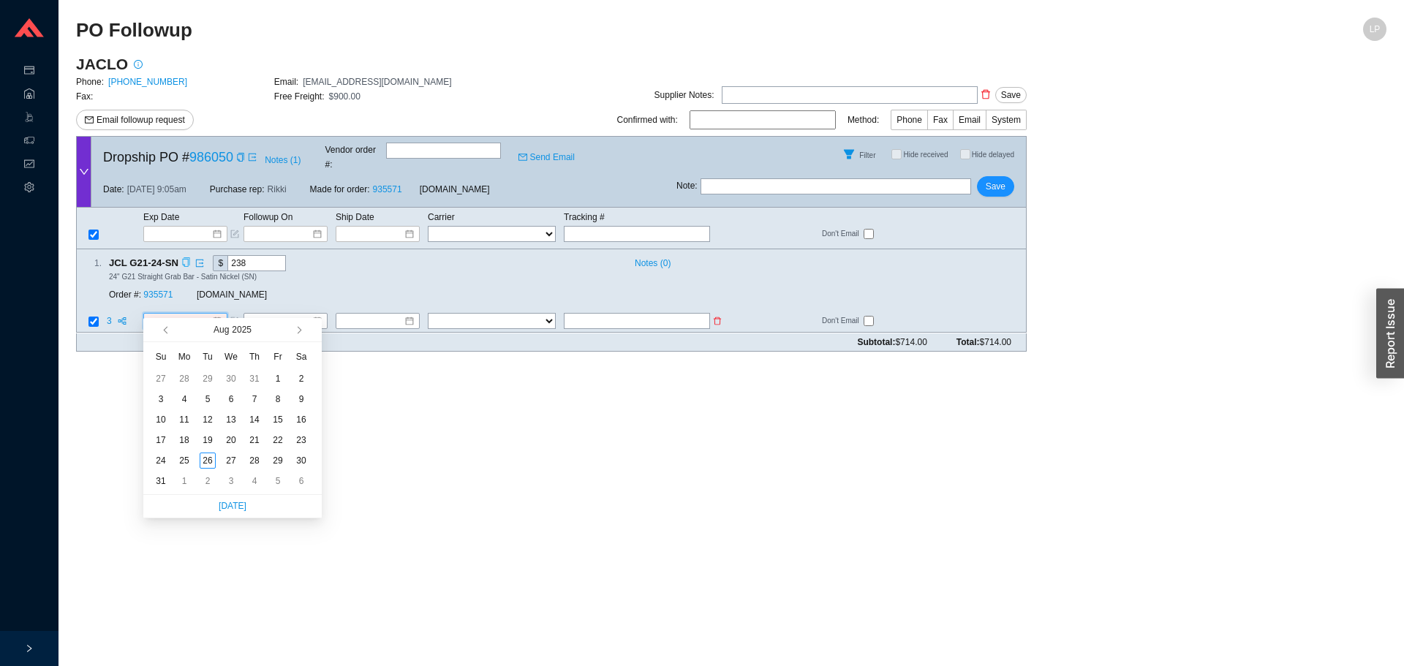
click at [167, 314] on input at bounding box center [179, 321] width 63 height 15
type input "7/30/2025"
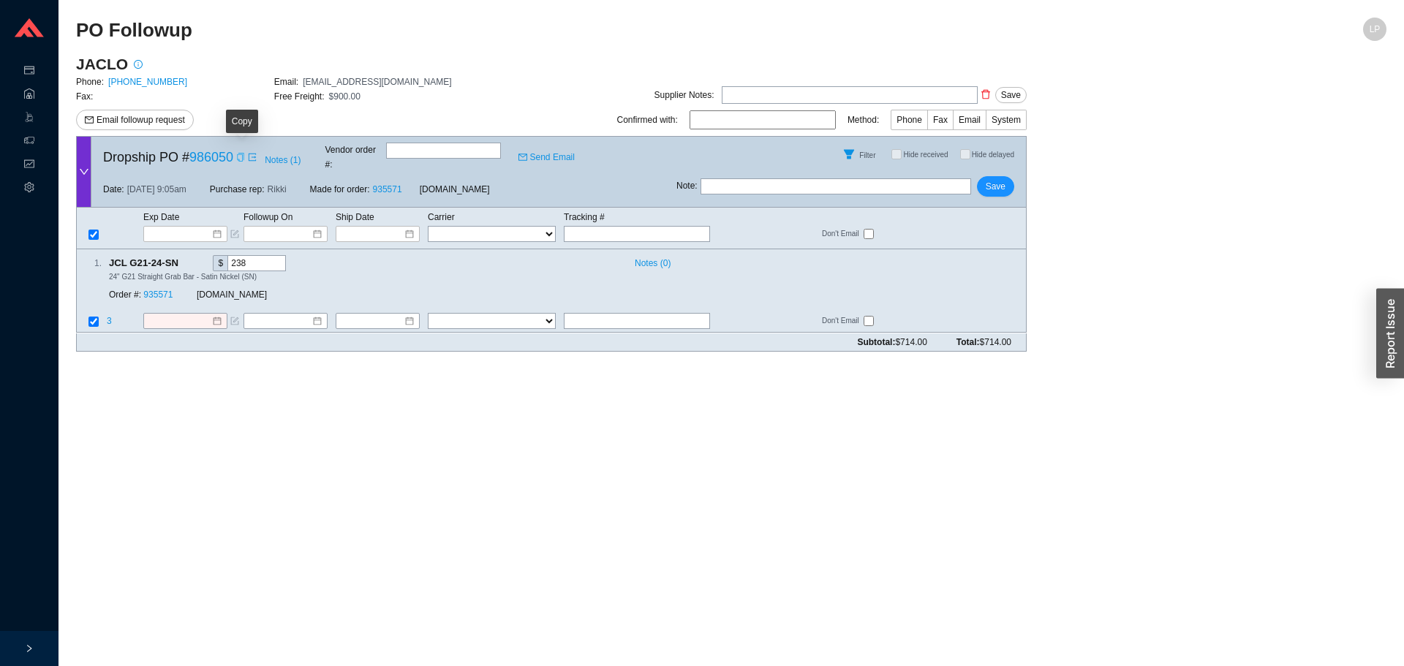
click at [241, 155] on icon "copy" at bounding box center [240, 157] width 9 height 9
click at [165, 288] on div "Order #: 935571" at bounding box center [153, 295] width 88 height 15
click at [159, 290] on link "935571" at bounding box center [157, 295] width 29 height 10
click at [161, 314] on input at bounding box center [179, 321] width 63 height 15
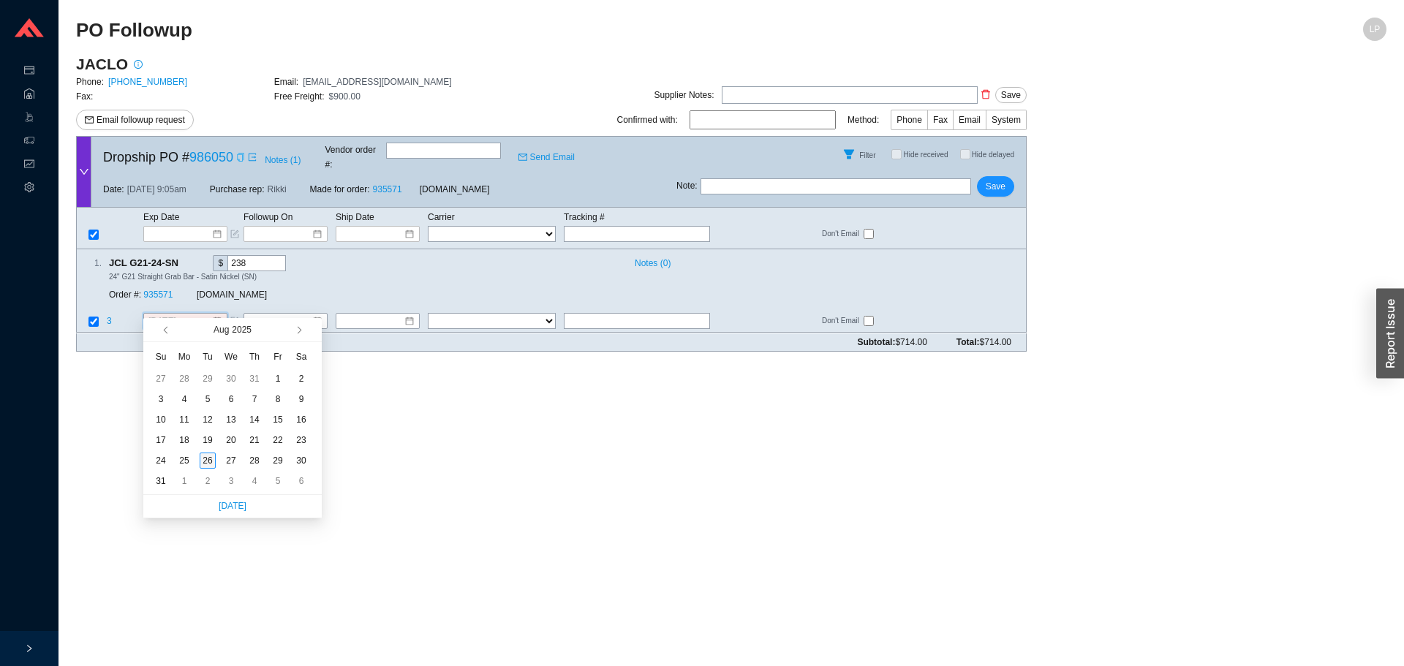
type input "8/26/2025"
click at [204, 459] on div "26" at bounding box center [208, 461] width 16 height 16
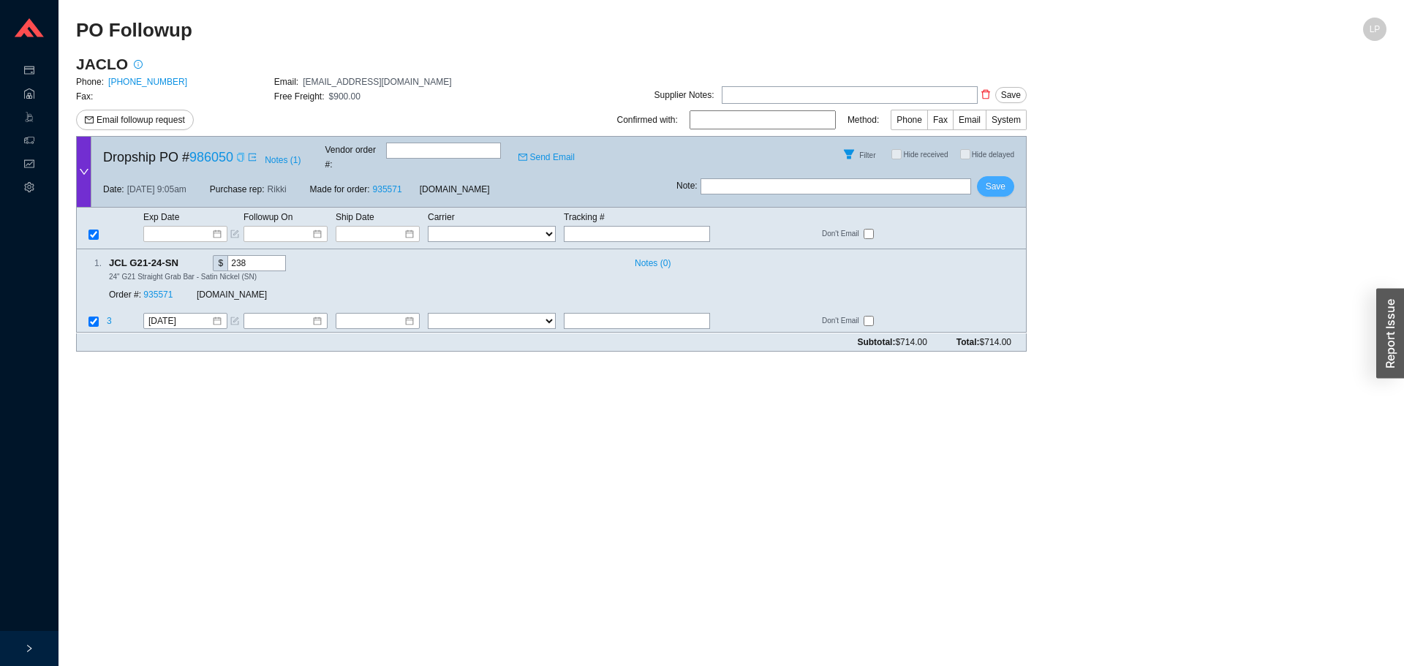
click at [1003, 179] on span "Save" at bounding box center [996, 186] width 20 height 15
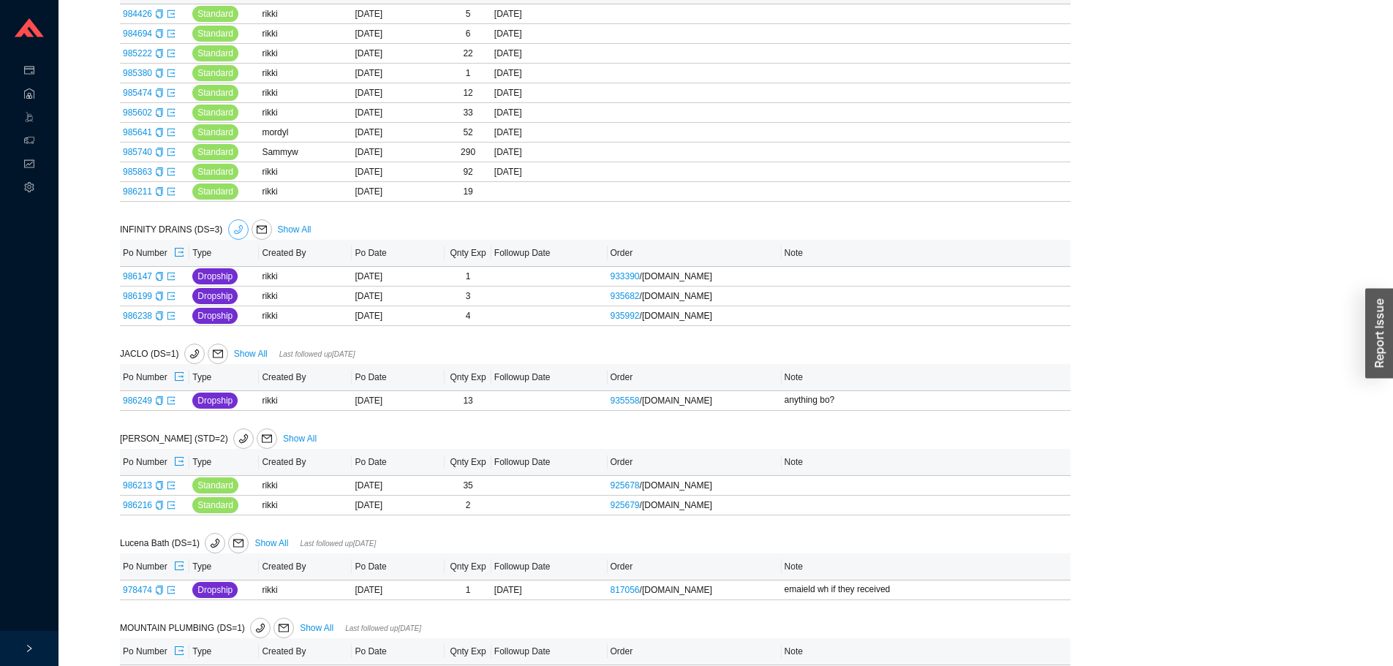
scroll to position [1170, 0]
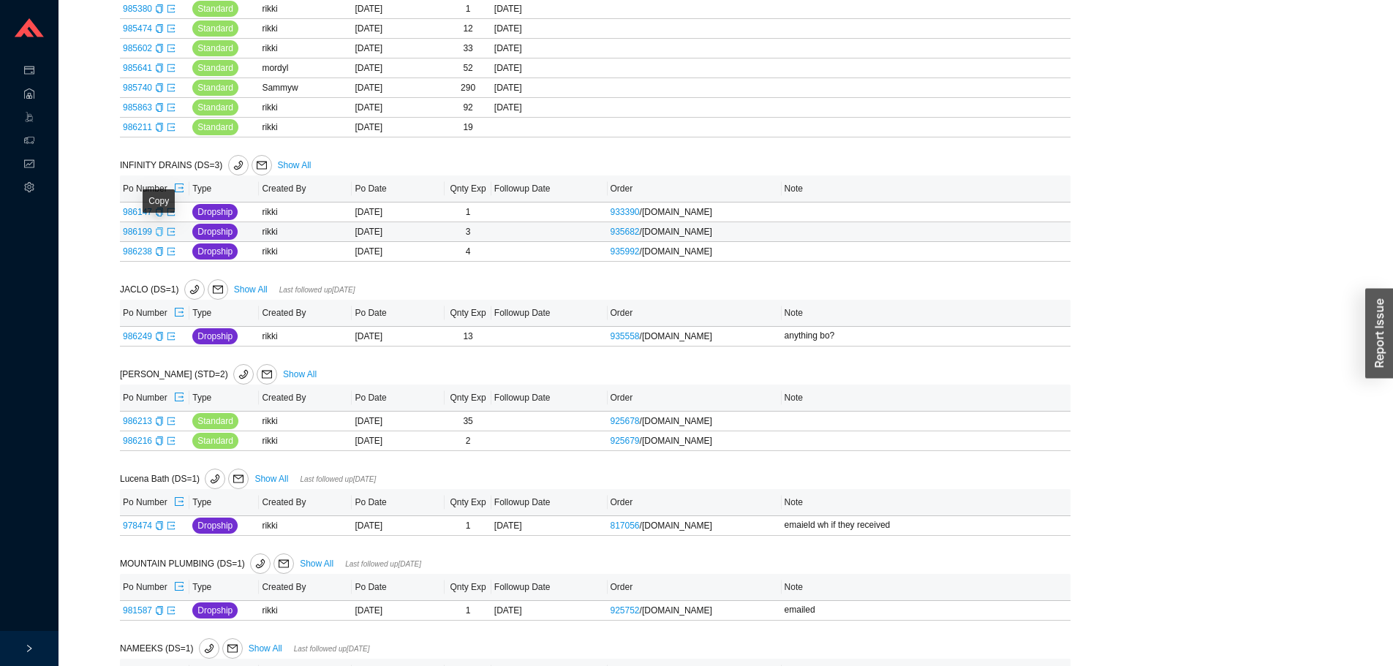
click at [157, 227] on div "Copy" at bounding box center [159, 231] width 9 height 15
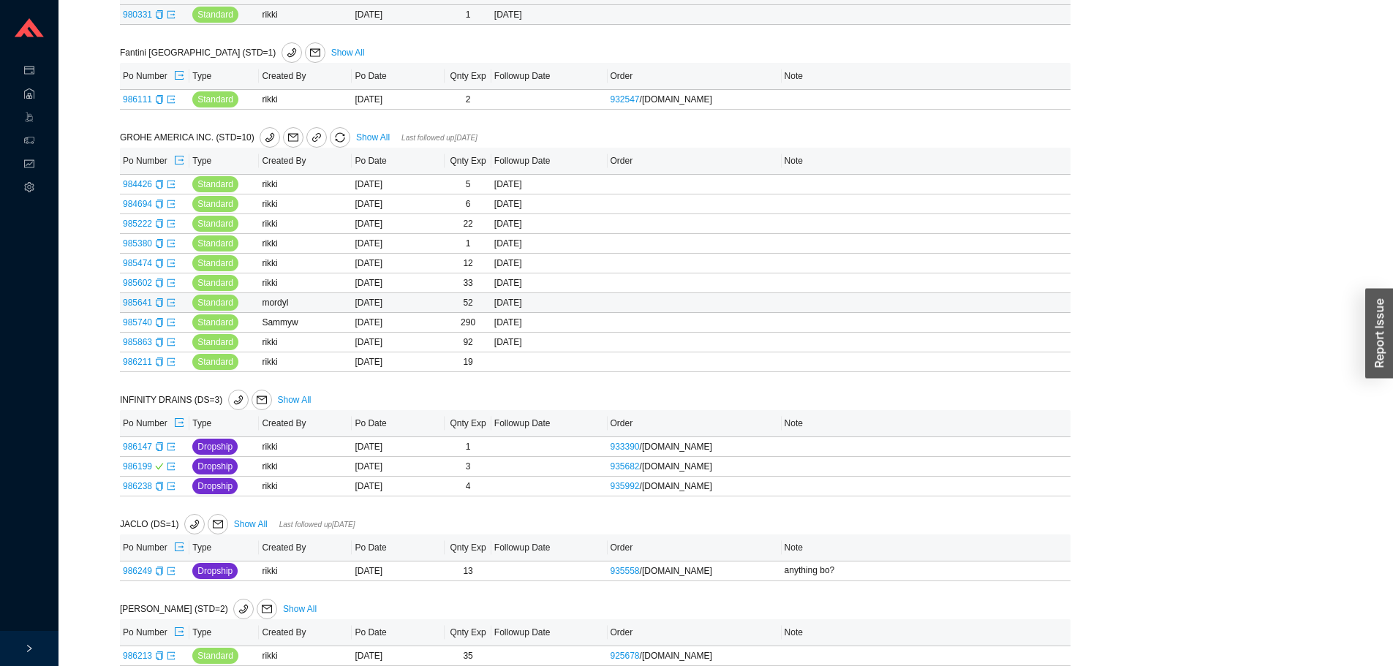
scroll to position [731, 0]
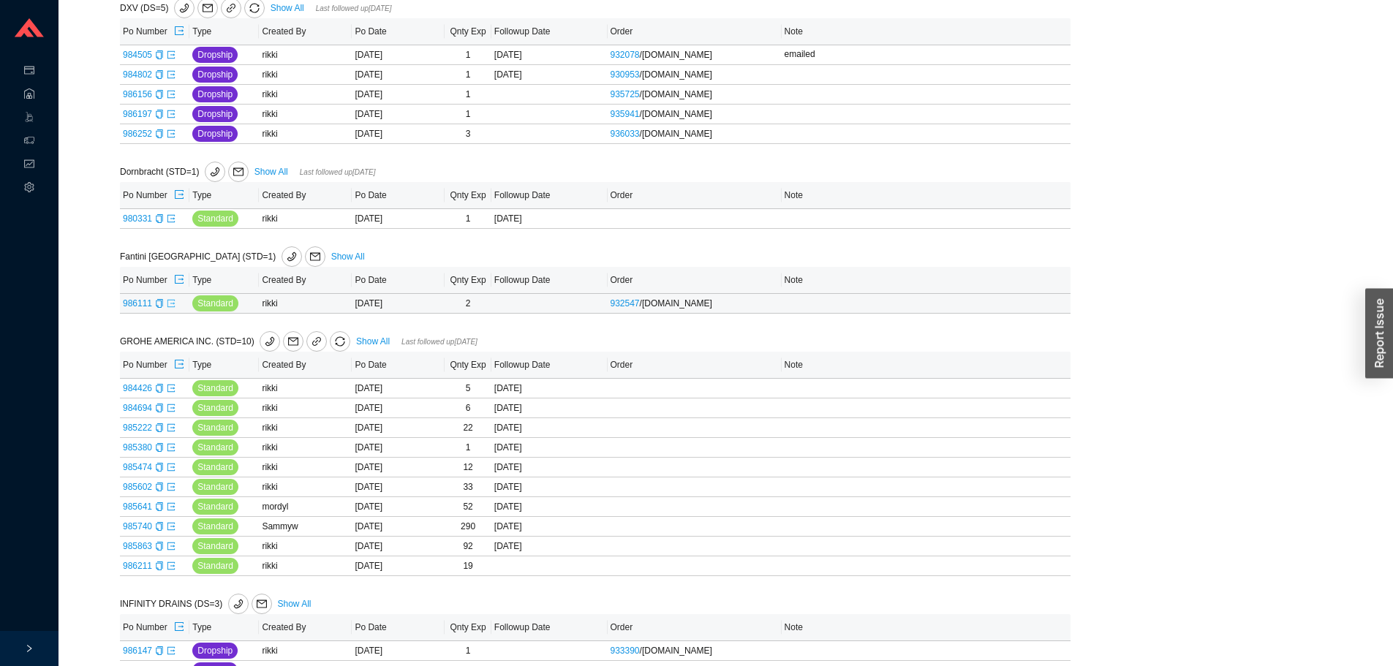
click at [168, 306] on icon "export" at bounding box center [171, 303] width 9 height 9
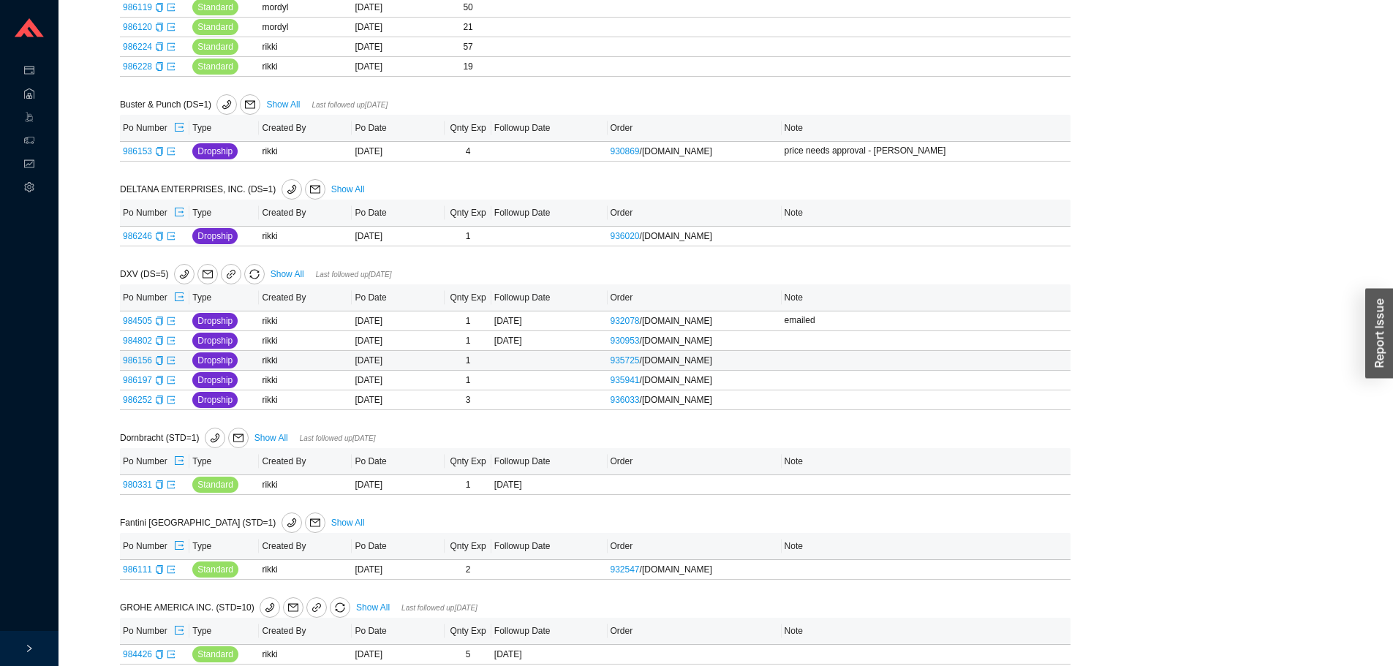
scroll to position [439, 0]
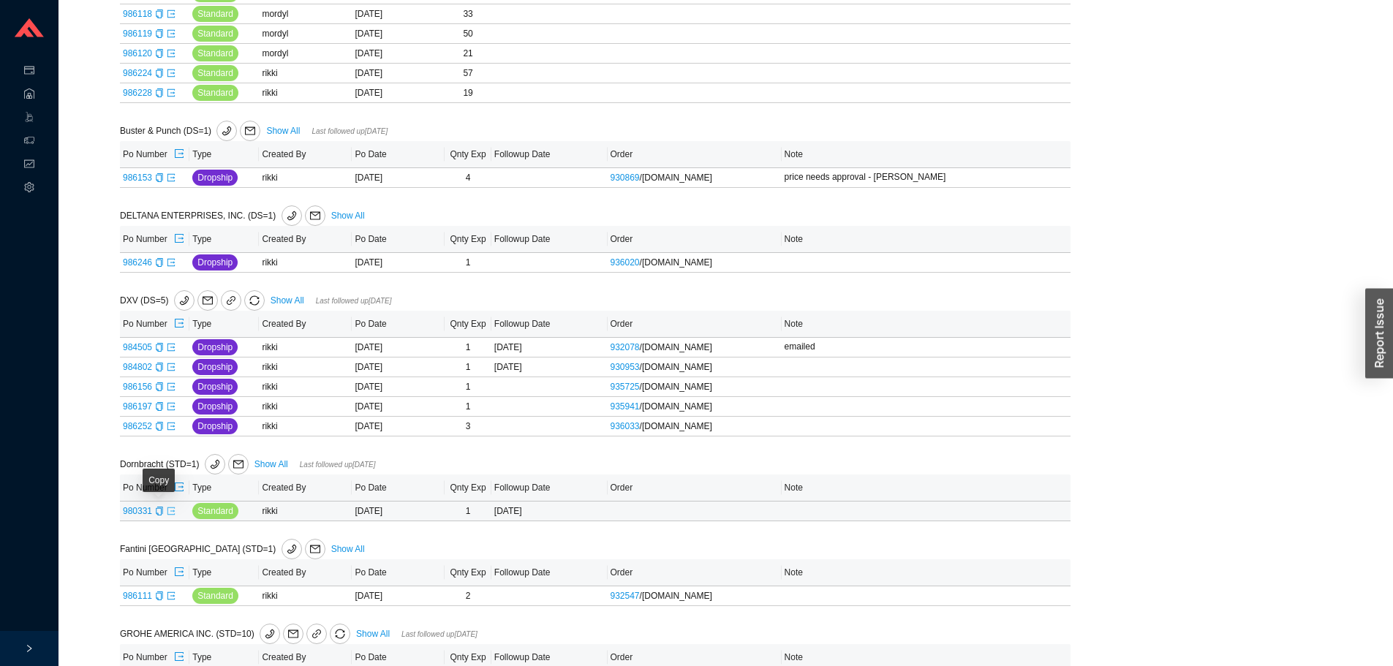
click at [167, 513] on icon "export" at bounding box center [171, 511] width 9 height 9
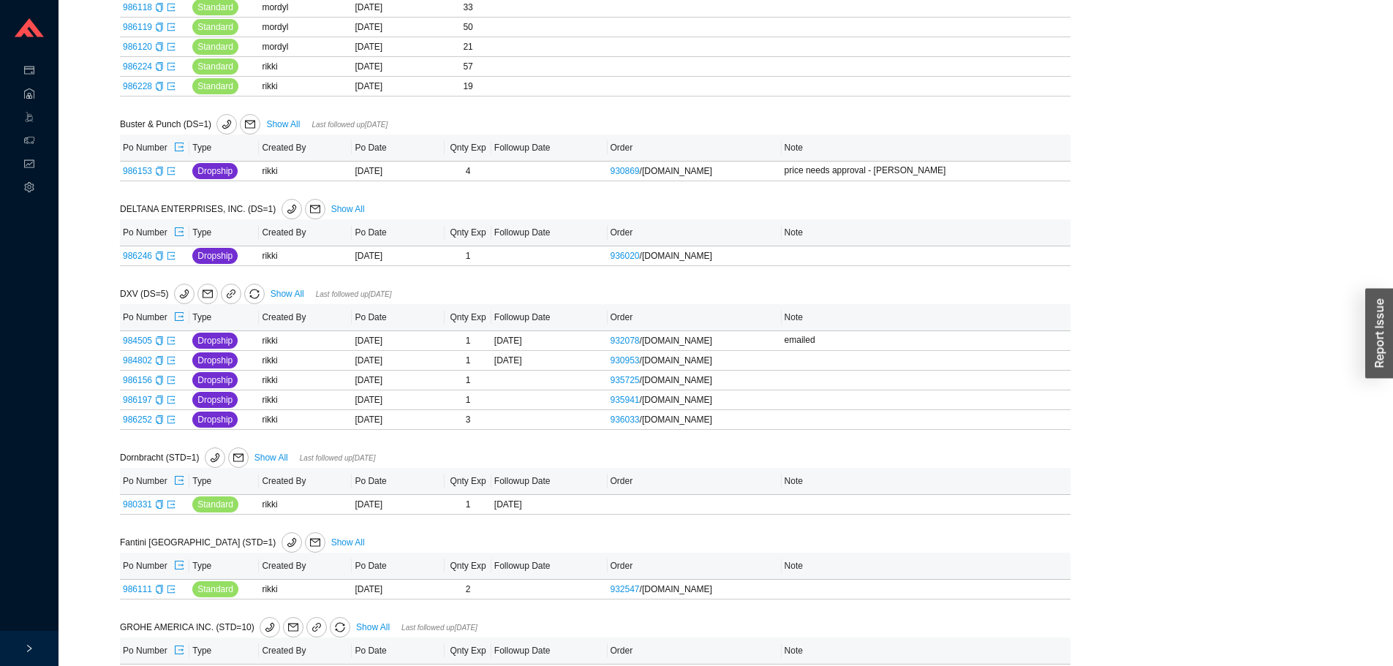
scroll to position [419, 0]
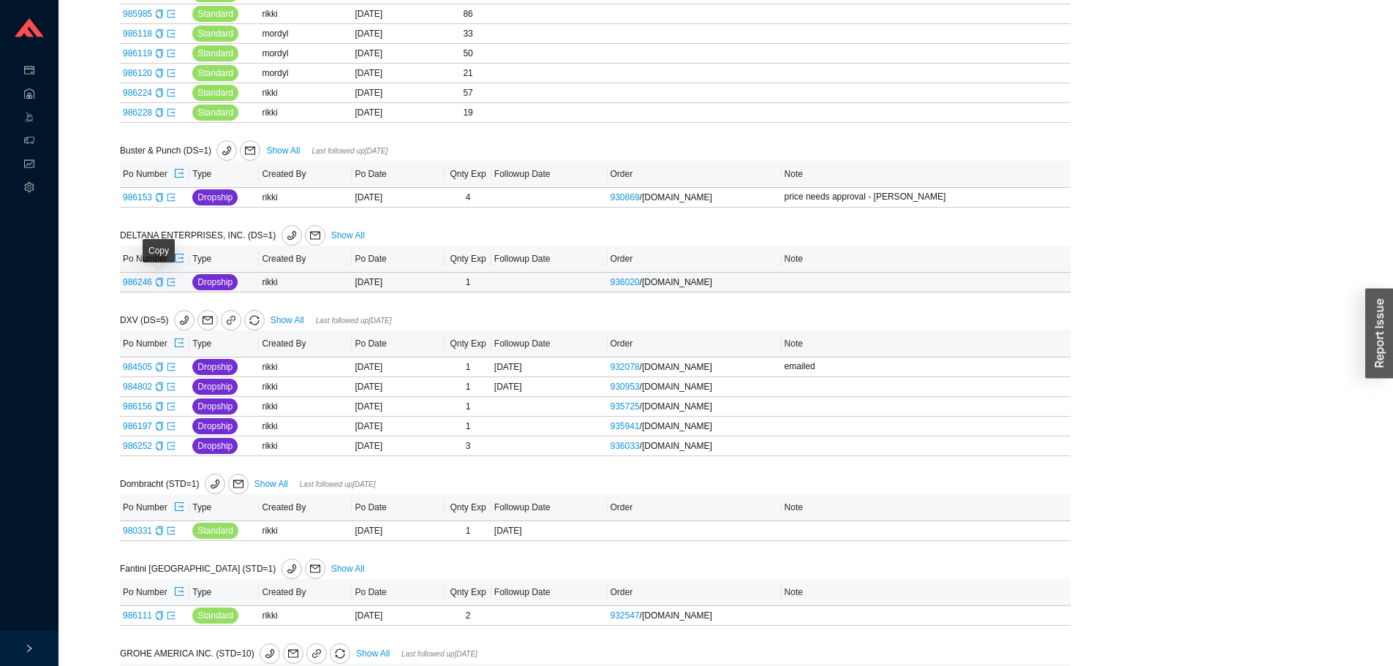
drag, startPoint x: 157, startPoint y: 284, endPoint x: 169, endPoint y: 233, distance: 52.5
click at [157, 284] on icon "copy" at bounding box center [159, 282] width 9 height 9
click at [1120, 380] on div "Followup by PO Po Number: Go Followup by Sku Sku: Followup date: Go Followup by…" at bounding box center [725, 659] width 1299 height 2048
click at [173, 284] on icon "export" at bounding box center [170, 281] width 7 height 7
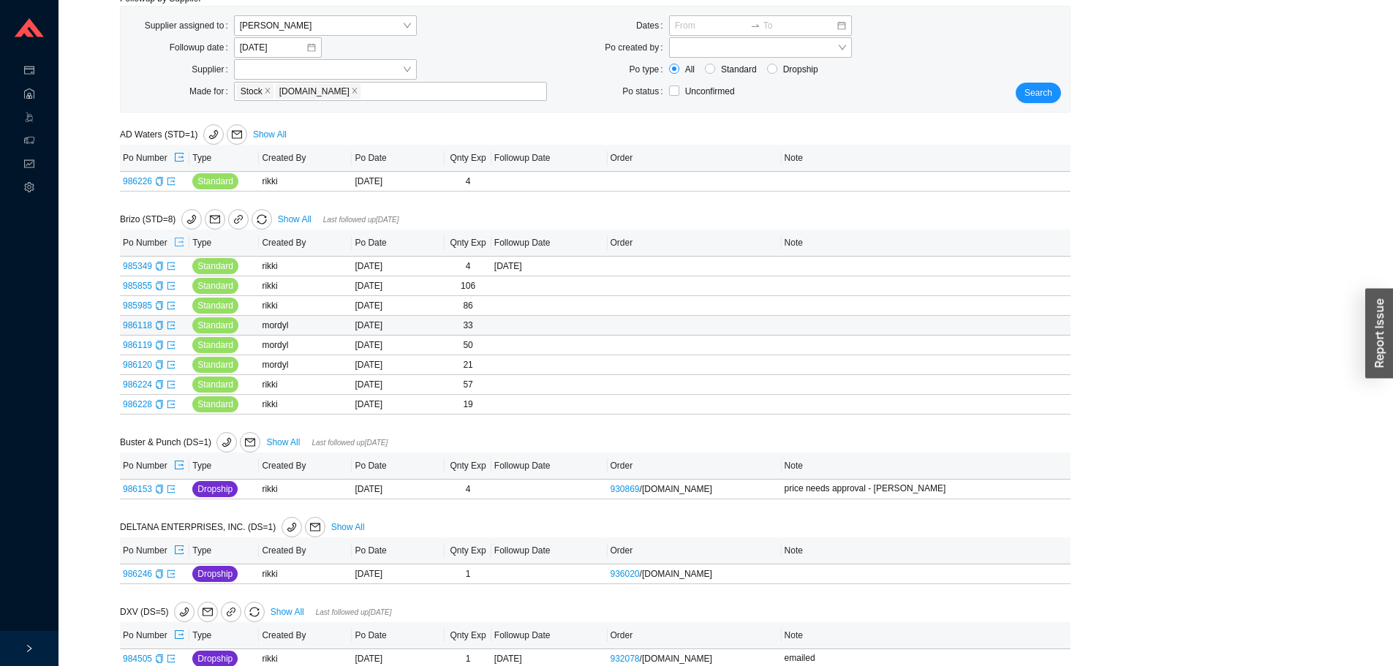
scroll to position [53, 0]
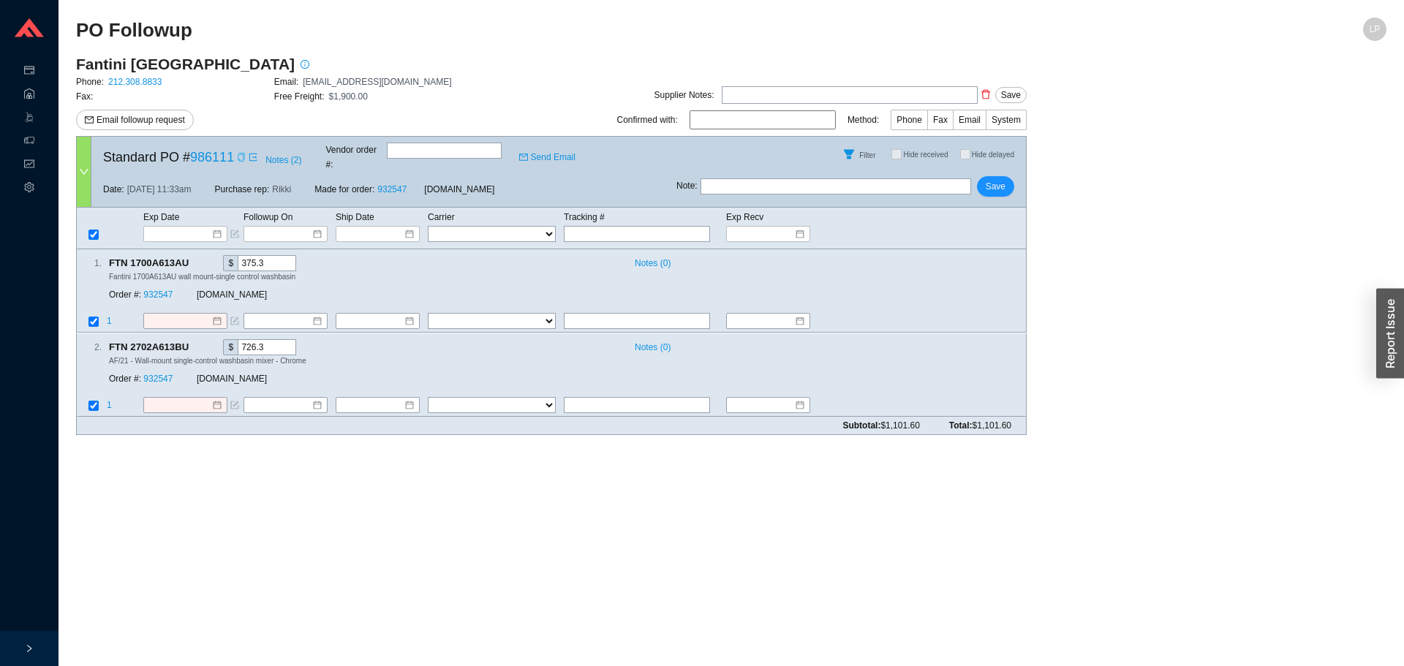
click at [241, 156] on icon "copy" at bounding box center [241, 157] width 9 height 9
click at [237, 153] on icon "copy" at bounding box center [241, 157] width 9 height 9
click at [1104, 450] on main "PO Followup [PERSON_NAME] [GEOGRAPHIC_DATA] Phone: [PHONE_NUMBER] Email: [EMAIL…" at bounding box center [731, 342] width 1310 height 649
click at [292, 160] on span "Notes ( 2 )" at bounding box center [283, 160] width 36 height 15
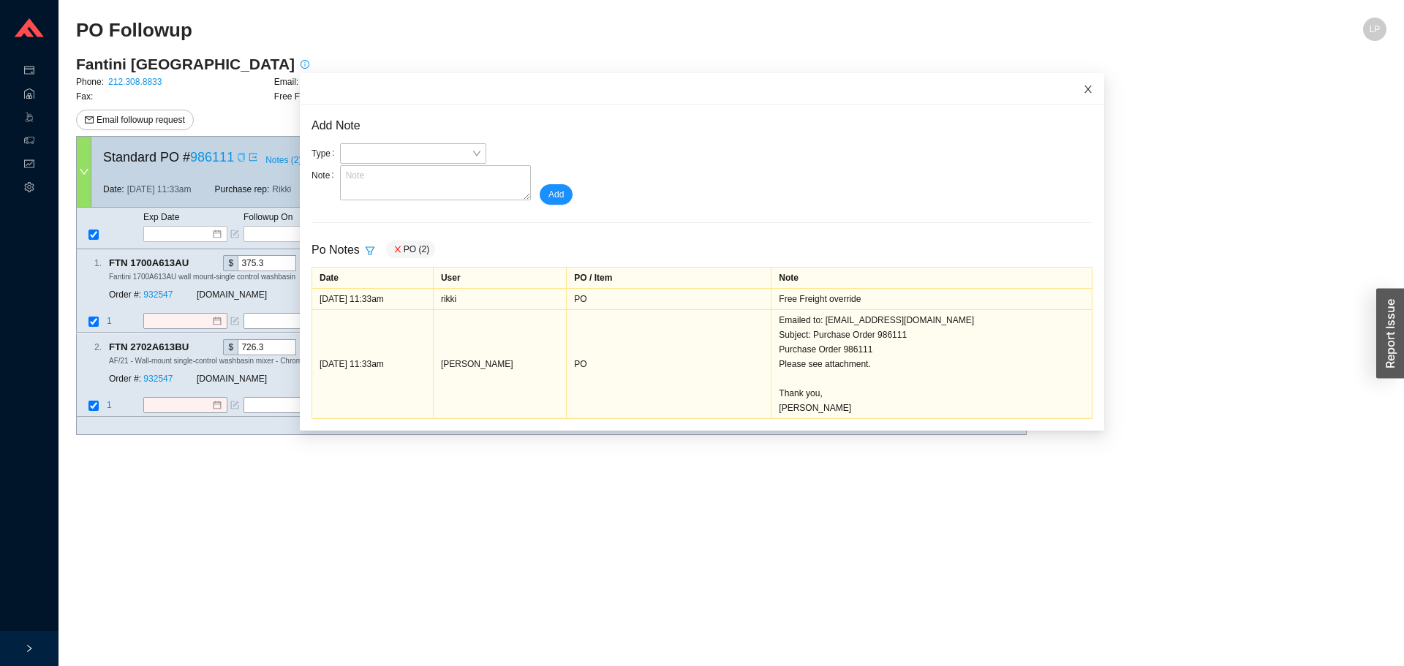
click at [1083, 91] on icon "close" at bounding box center [1088, 89] width 10 height 10
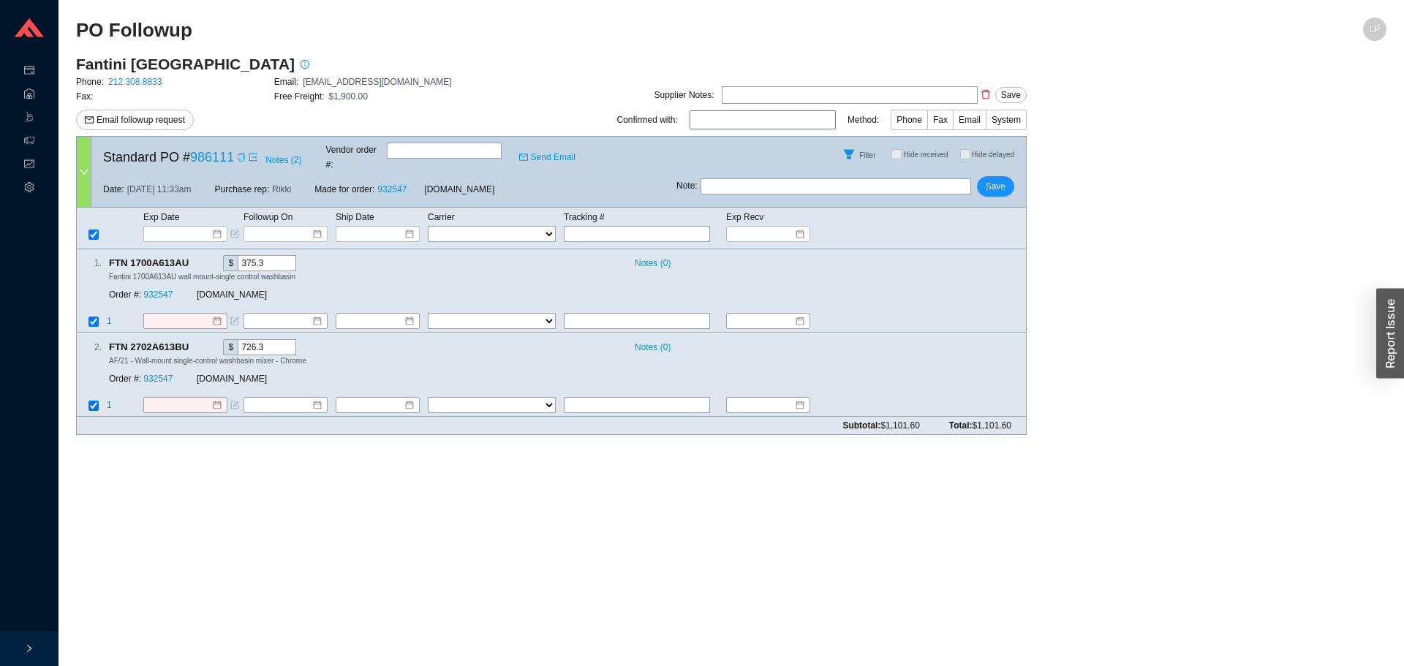
drag, startPoint x: 303, startPoint y: 85, endPoint x: 421, endPoint y: 81, distance: 117.8
click at [429, 85] on span "customerservice@fantiniusa.com" at bounding box center [377, 82] width 148 height 10
copy span "customerservice@fantiniusa.com"
drag, startPoint x: 241, startPoint y: 154, endPoint x: 238, endPoint y: 135, distance: 18.4
click at [241, 153] on icon "copy" at bounding box center [241, 157] width 9 height 9
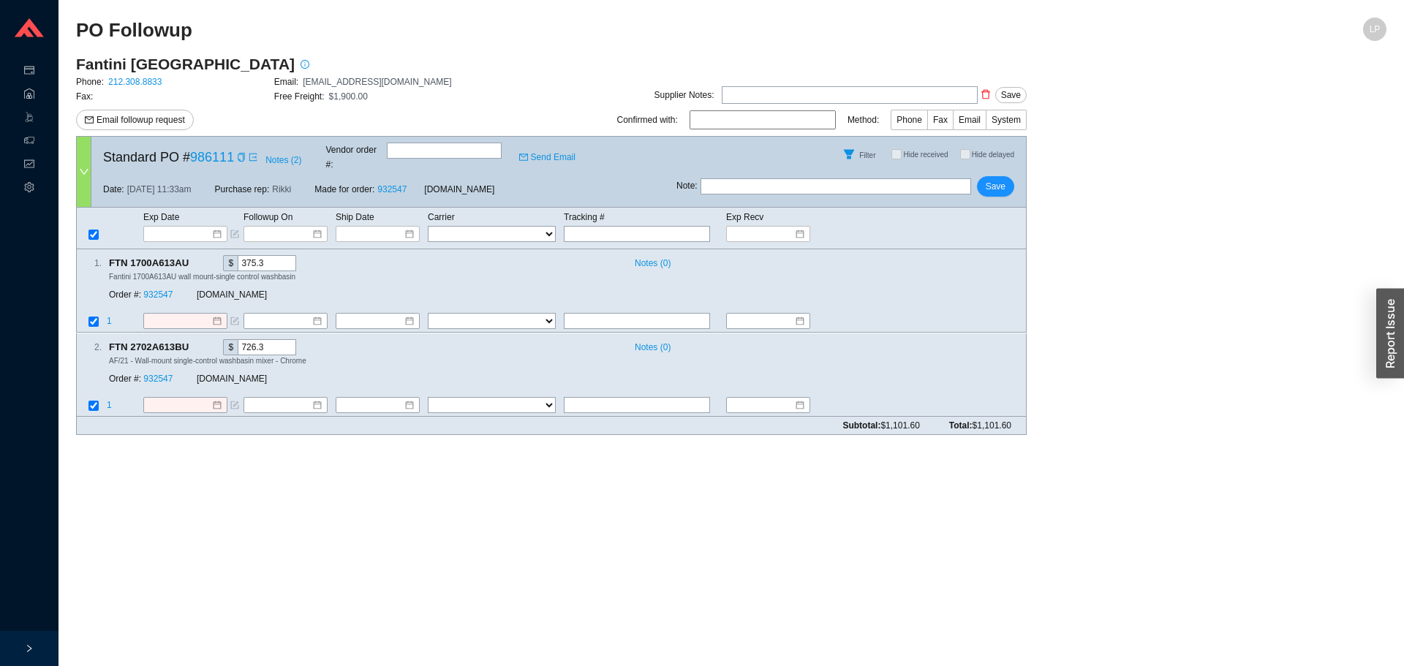
click at [290, 147] on div "Standard PO # 986111 Notes ( 2 ) Vendor order # : Send Email" at bounding box center [383, 154] width 585 height 35
click at [280, 160] on span "Notes ( 2 )" at bounding box center [283, 160] width 36 height 15
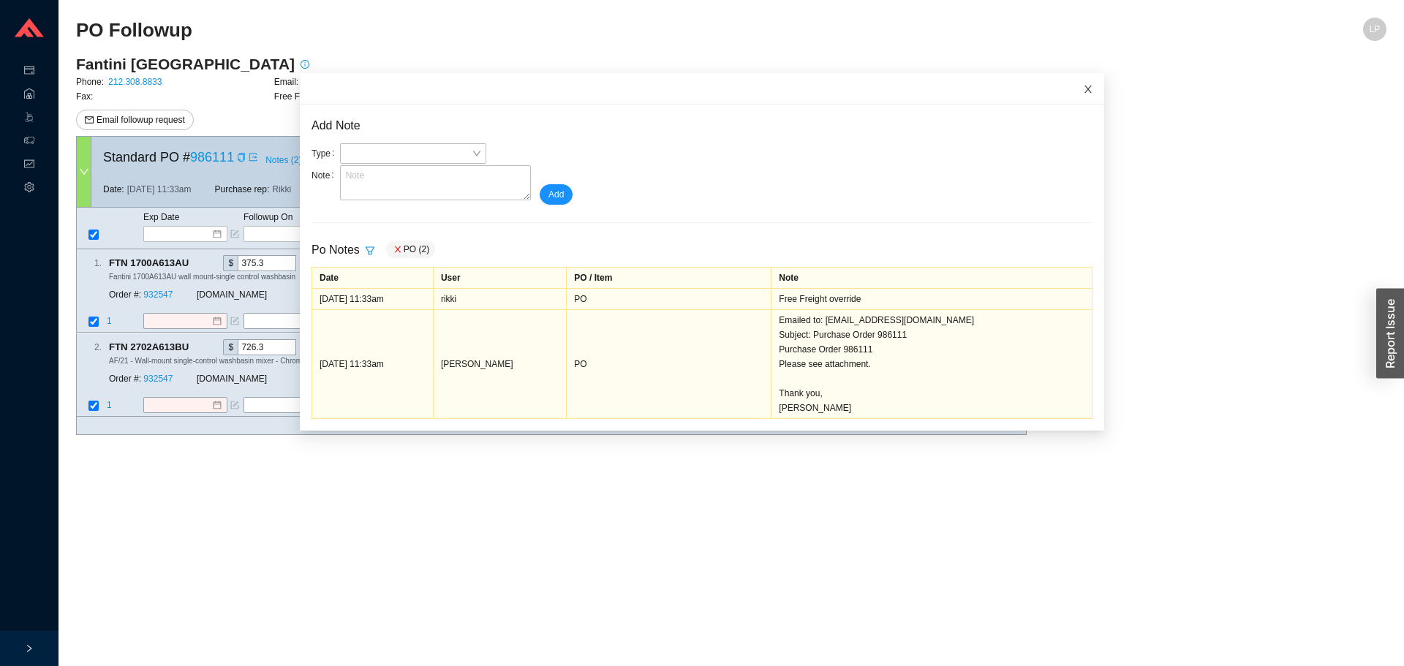
click at [1083, 94] on icon "close" at bounding box center [1088, 89] width 10 height 10
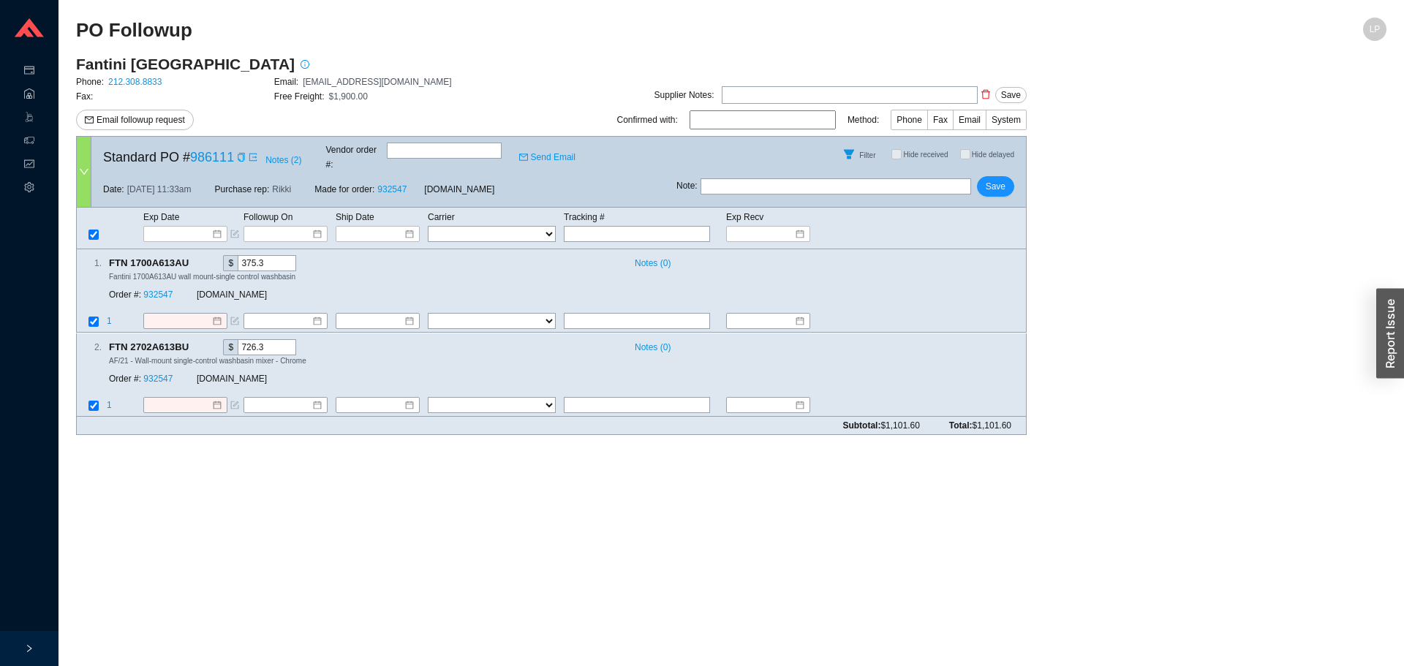
click at [906, 178] on input "text" at bounding box center [836, 186] width 271 height 16
type input "emailed for conf"
click at [992, 180] on span "Save" at bounding box center [996, 186] width 20 height 15
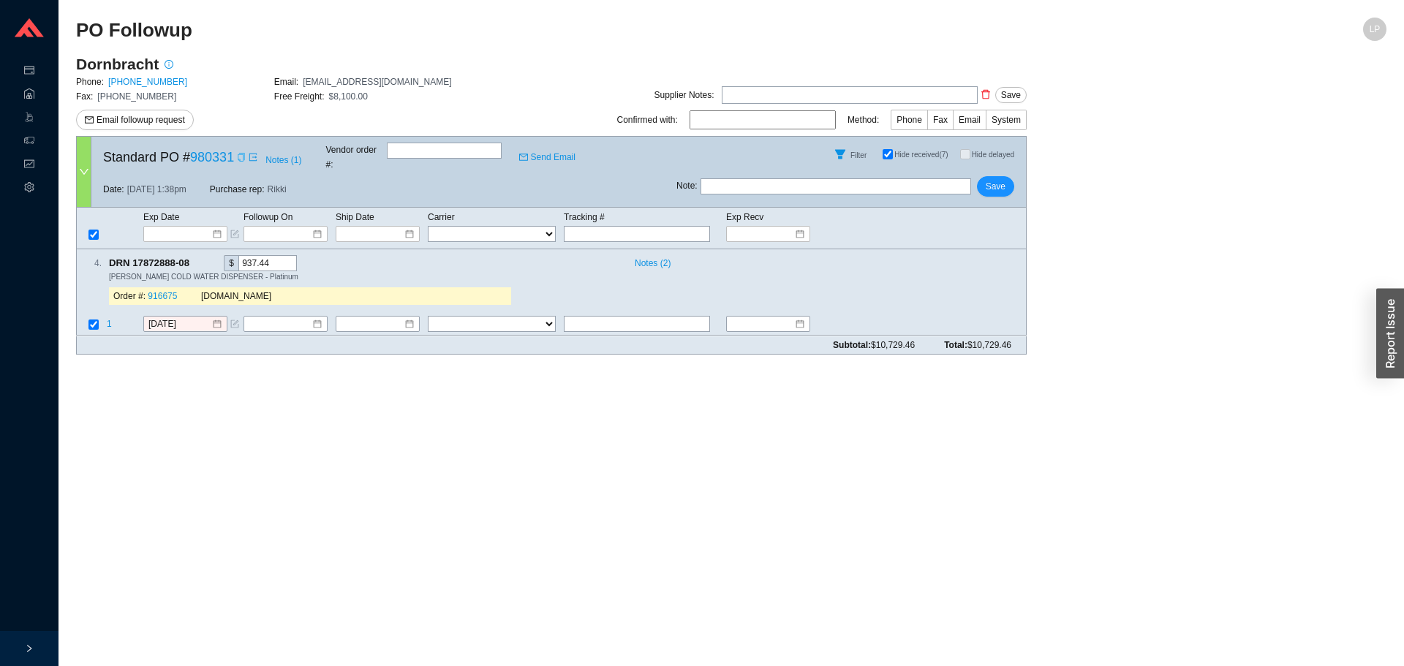
click at [242, 159] on div "Copy" at bounding box center [241, 157] width 9 height 15
click at [198, 258] on icon "copy" at bounding box center [196, 263] width 7 height 10
click at [198, 258] on icon "check" at bounding box center [197, 263] width 10 height 10
drag, startPoint x: 627, startPoint y: 309, endPoint x: 602, endPoint y: 310, distance: 24.9
click at [626, 317] on input "text" at bounding box center [637, 325] width 146 height 16
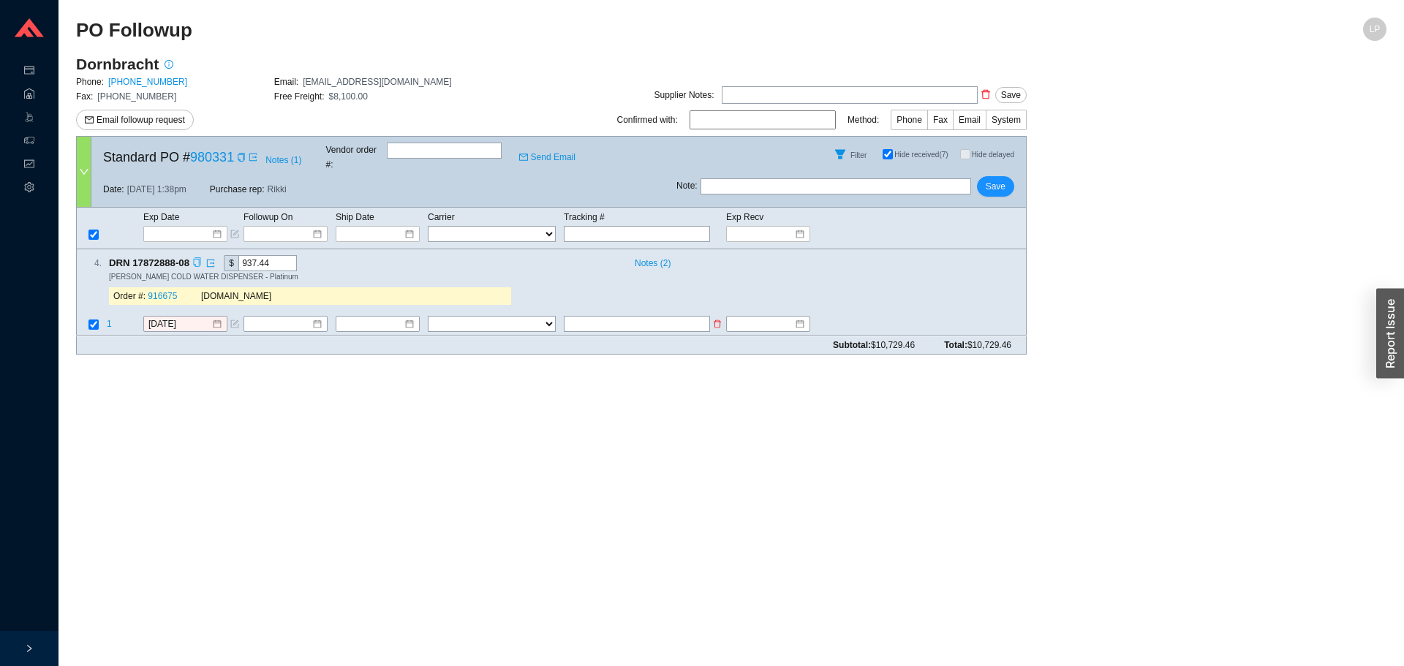
paste input "1015628573770 0008820004374 50527298"
type input "1015628573770 0008820004374 50527298"
drag, startPoint x: 475, startPoint y: 309, endPoint x: 468, endPoint y: 319, distance: 11.6
click at [473, 317] on select "FedEx UPS ---------------- 2 Day Transportation INC A&B Freight A. [PERSON_NAME…" at bounding box center [492, 325] width 128 height 16
select select "1"
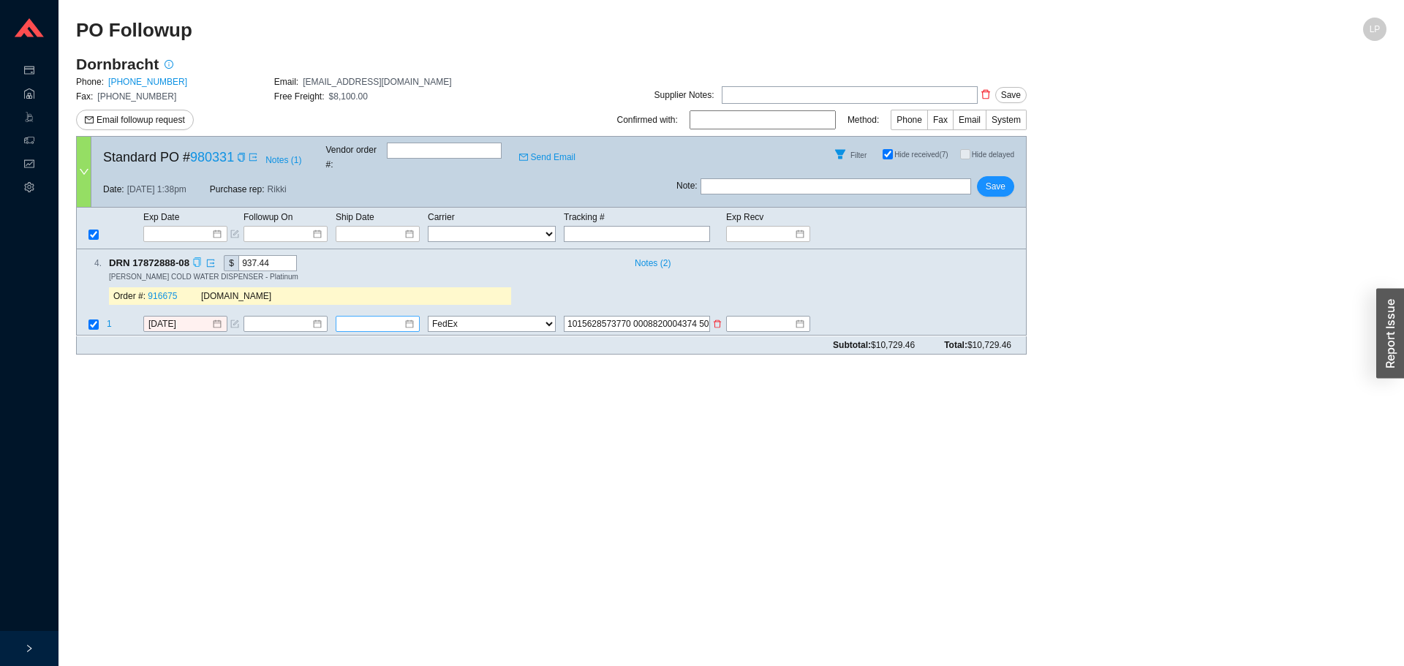
click at [390, 317] on input at bounding box center [372, 324] width 63 height 15
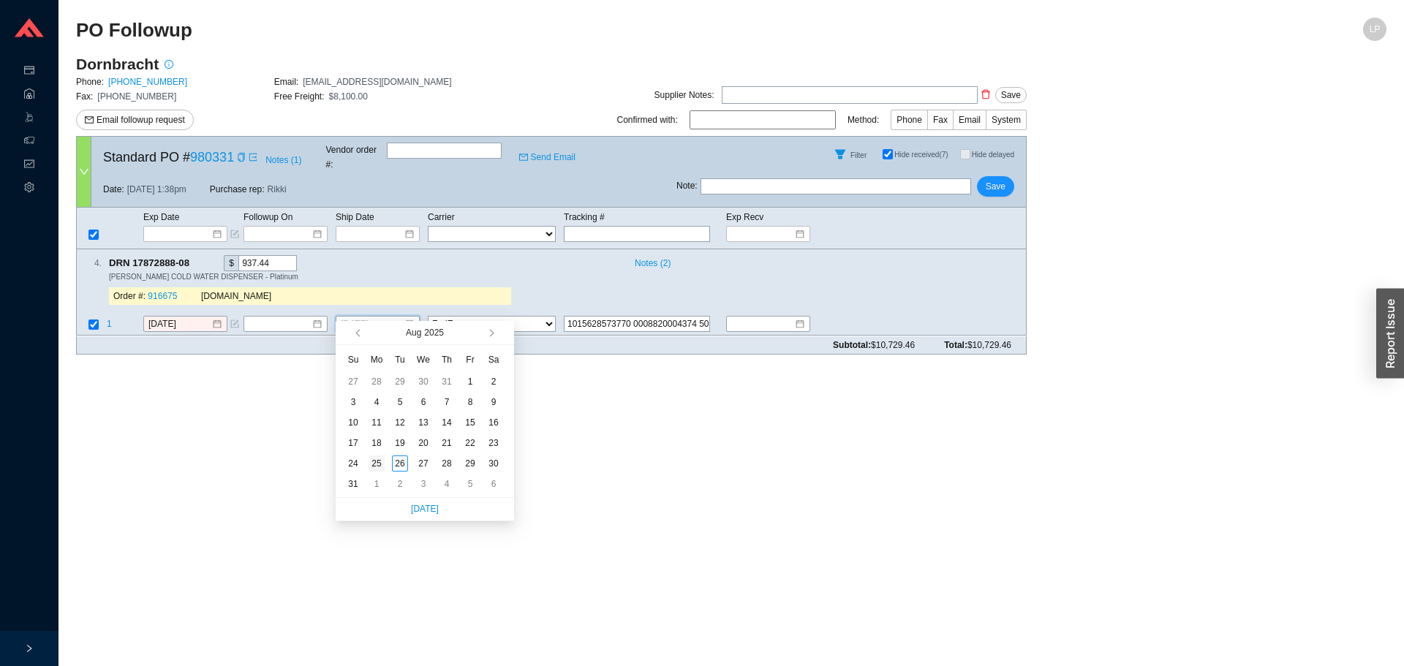
type input "[DATE]"
click at [377, 463] on div "25" at bounding box center [377, 464] width 16 height 16
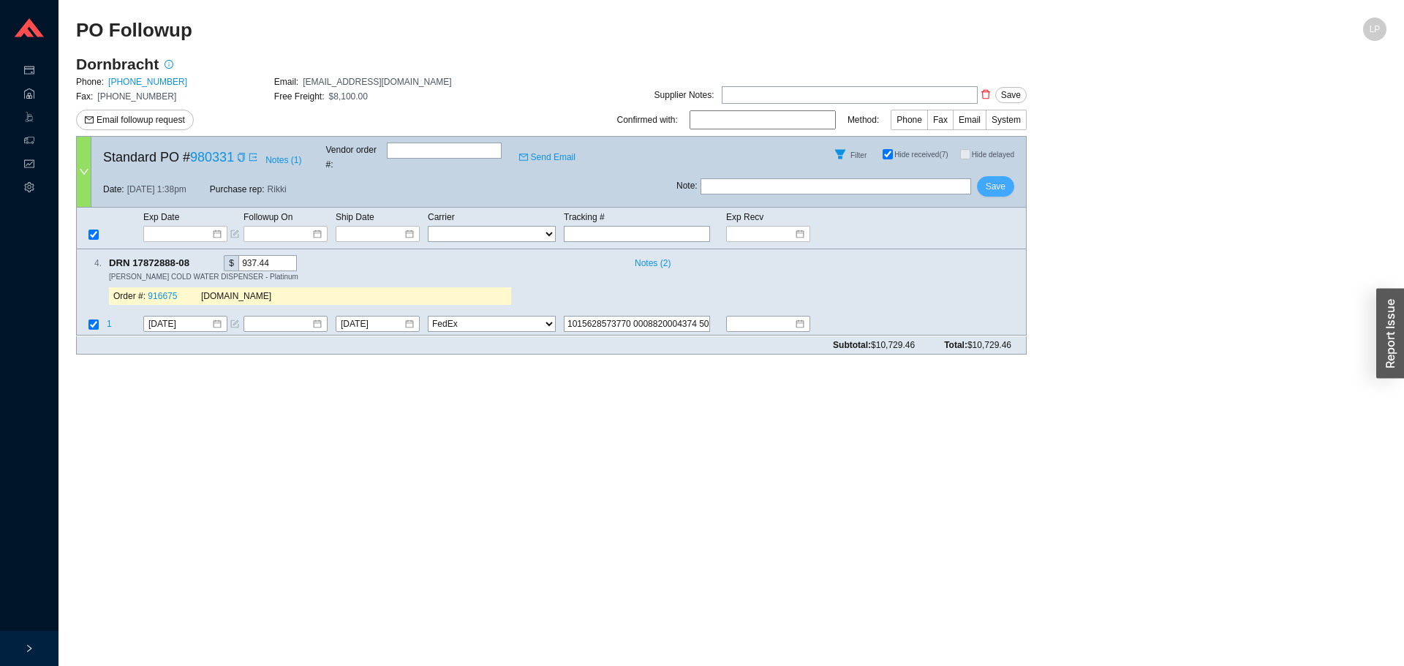
click at [1005, 179] on span "Save" at bounding box center [996, 186] width 20 height 15
select select "1"
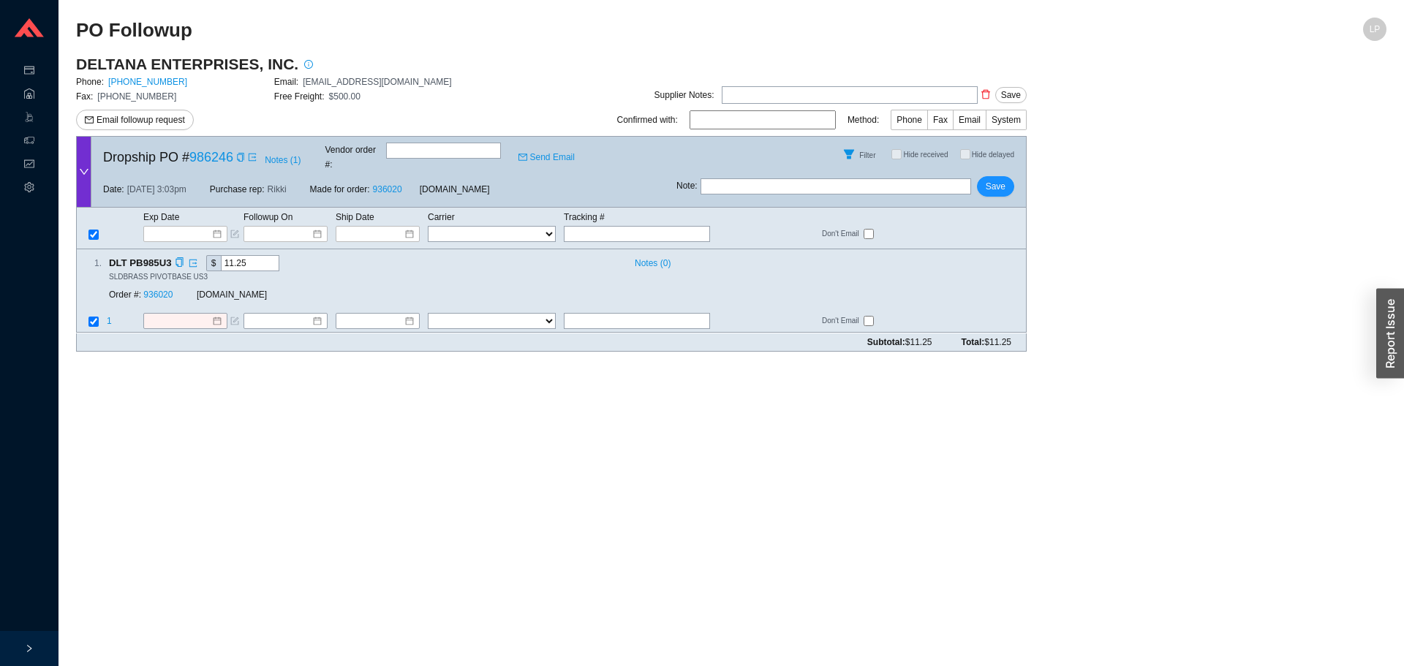
click at [159, 288] on div "Order #: 936020" at bounding box center [153, 295] width 88 height 15
click at [158, 290] on link "936020" at bounding box center [157, 295] width 29 height 10
drag, startPoint x: 242, startPoint y: 156, endPoint x: 221, endPoint y: 23, distance: 134.0
click at [242, 155] on icon "copy" at bounding box center [240, 157] width 9 height 9
click at [184, 314] on input at bounding box center [179, 321] width 63 height 15
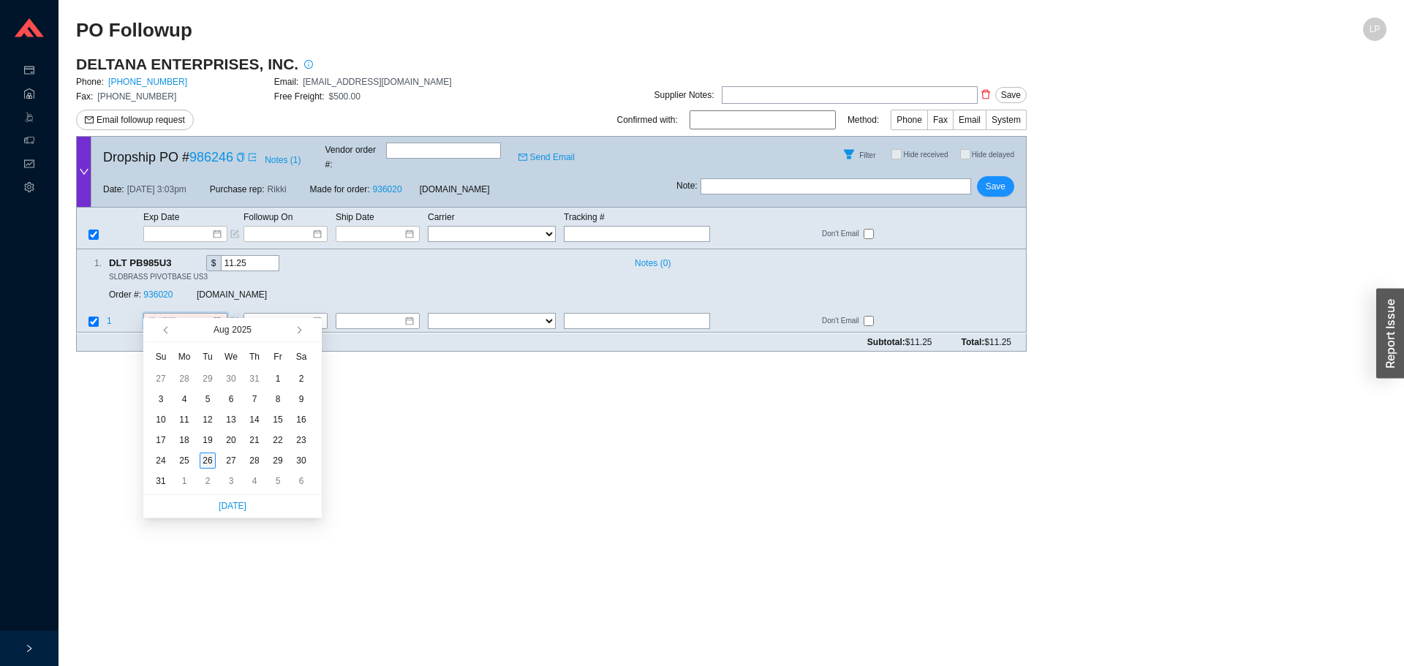
type input "[DATE]"
click at [205, 467] on div "26" at bounding box center [208, 461] width 16 height 16
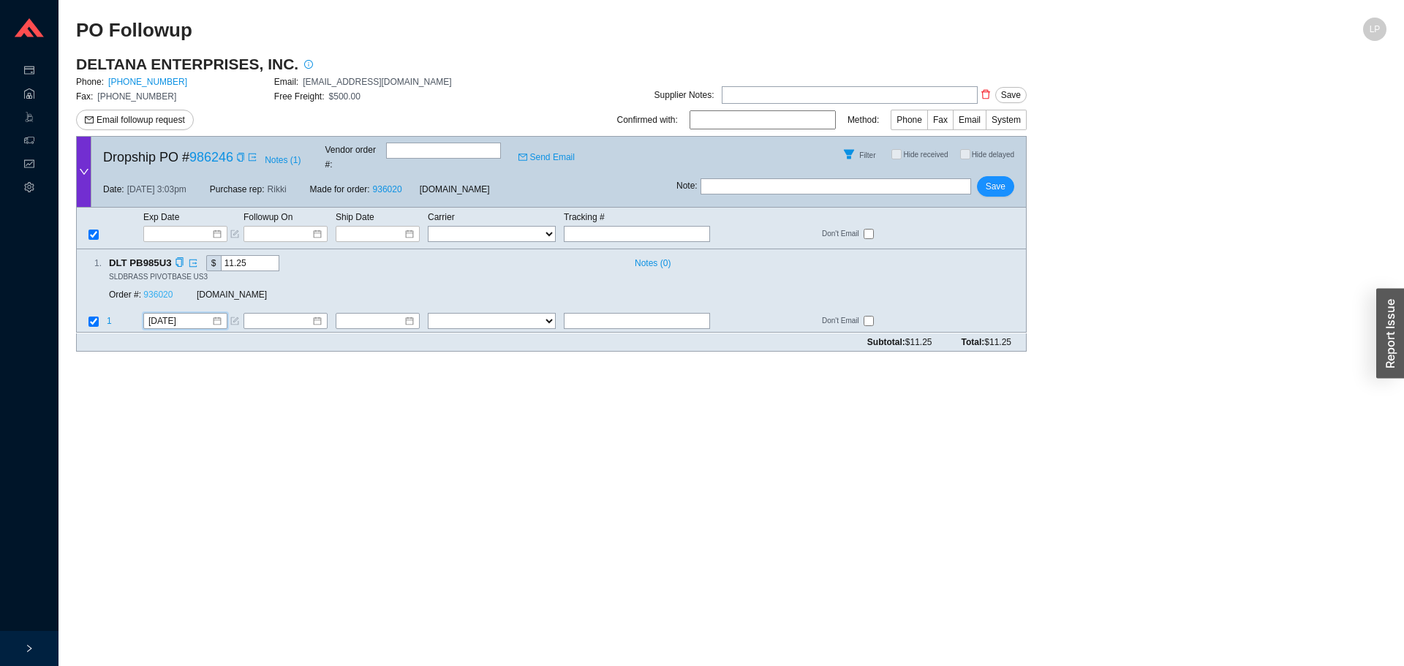
click at [159, 290] on link "936020" at bounding box center [157, 295] width 29 height 10
click at [982, 176] on button "Save" at bounding box center [995, 186] width 37 height 20
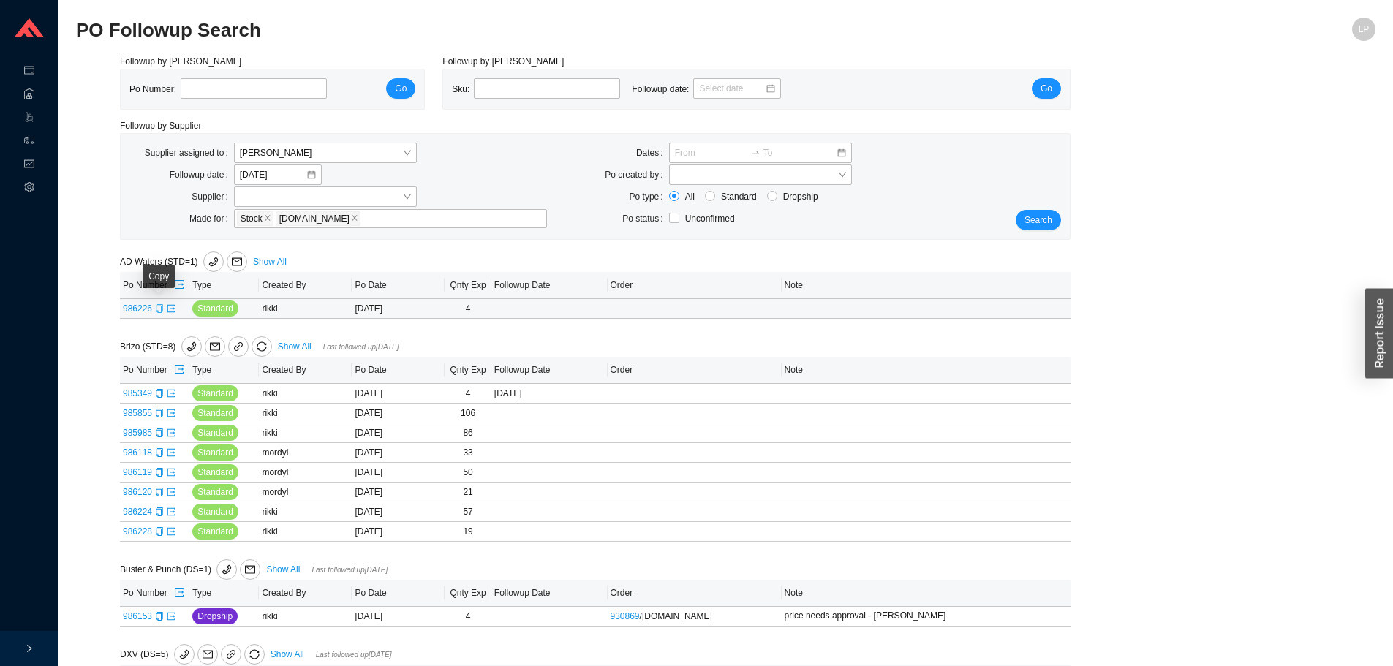
click at [160, 309] on icon "copy" at bounding box center [159, 308] width 7 height 9
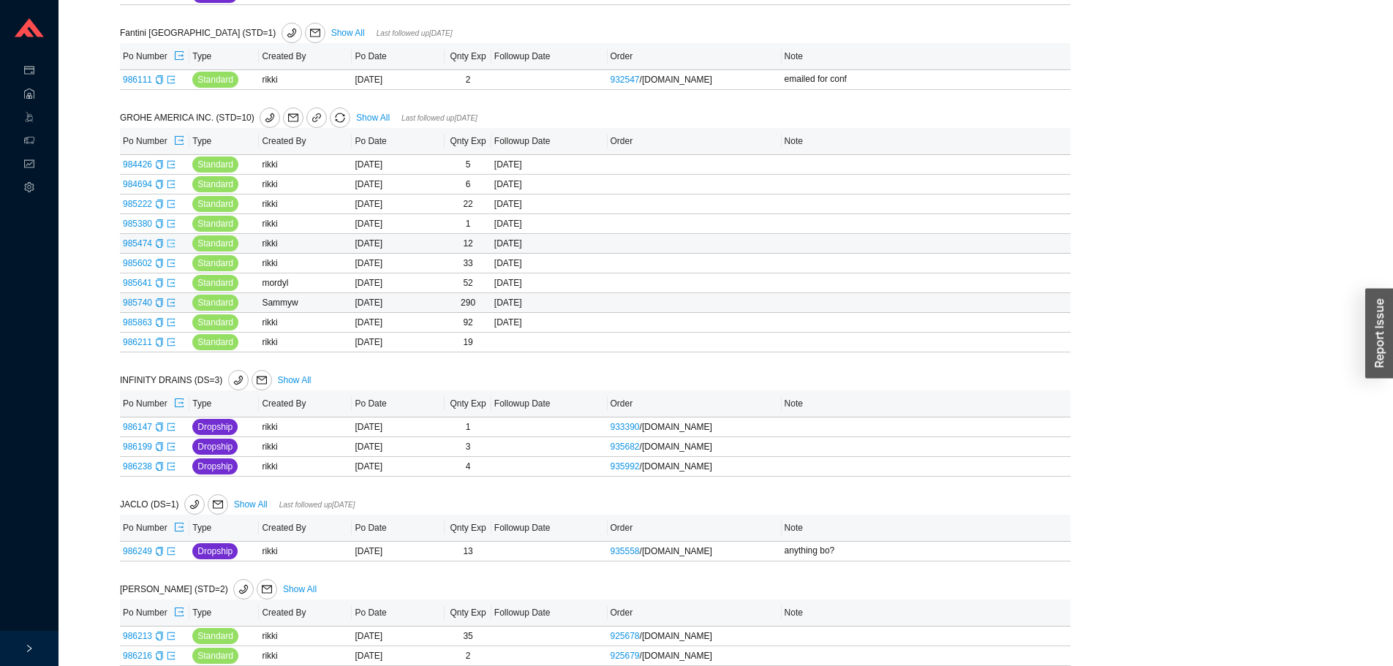
scroll to position [689, 0]
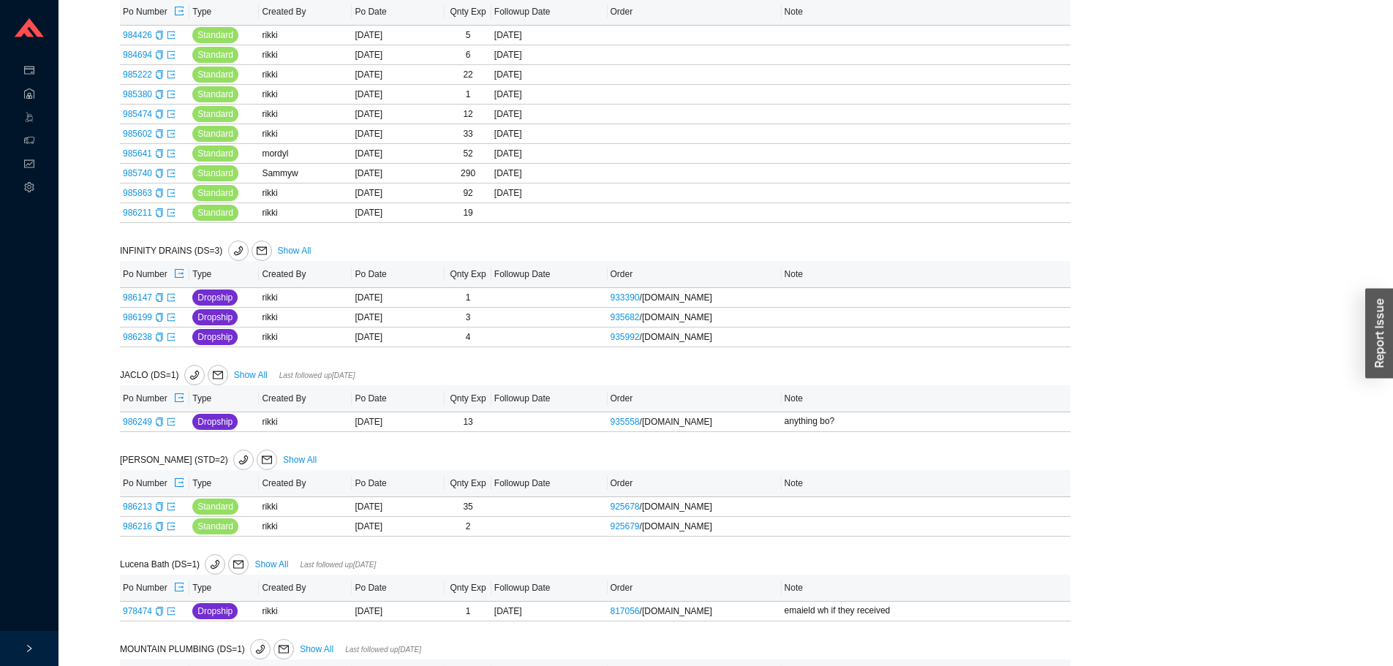
scroll to position [1097, 0]
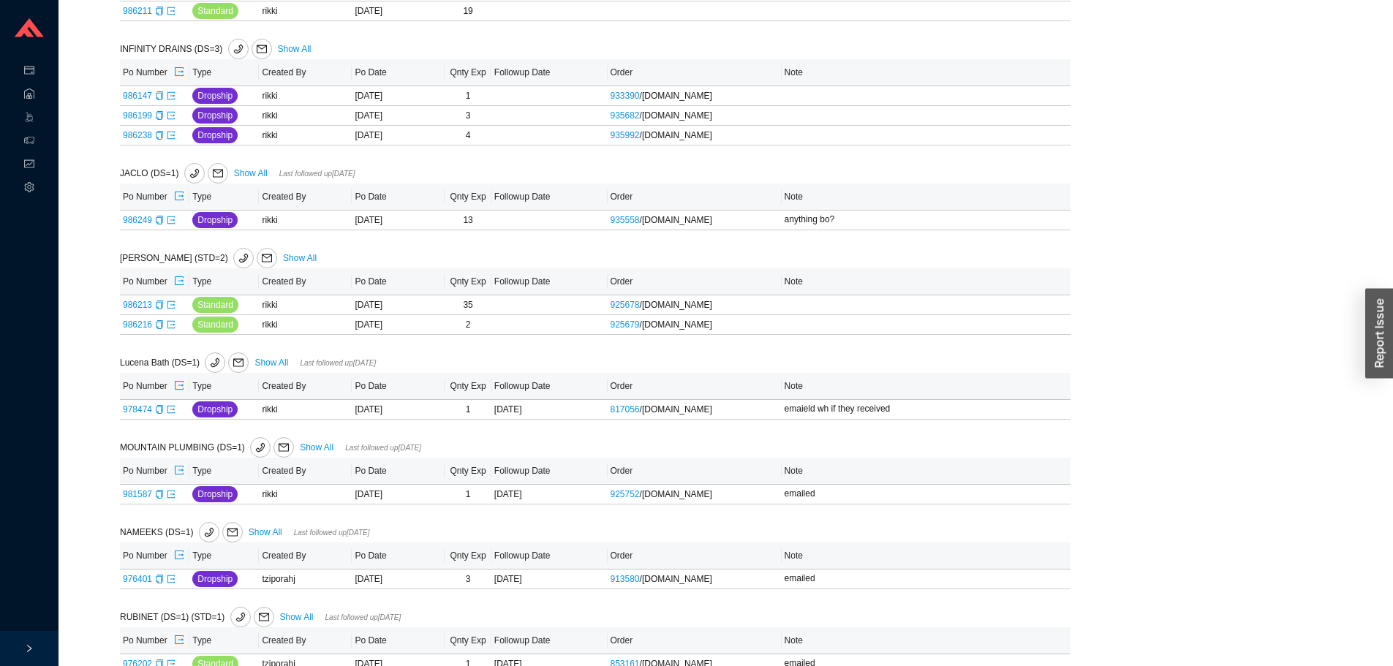
click at [170, 224] on icon "export" at bounding box center [171, 220] width 9 height 9
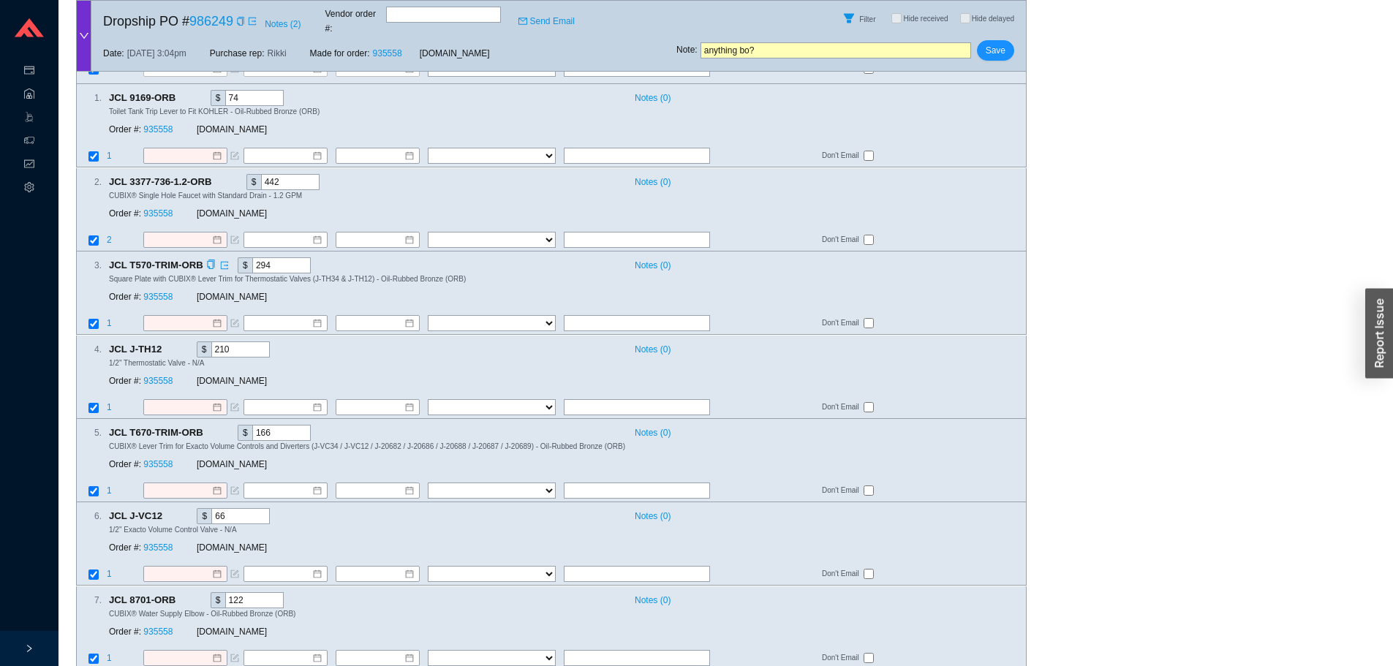
scroll to position [164, 0]
click at [943, 317] on td "Don't Email" at bounding box center [923, 327] width 205 height 20
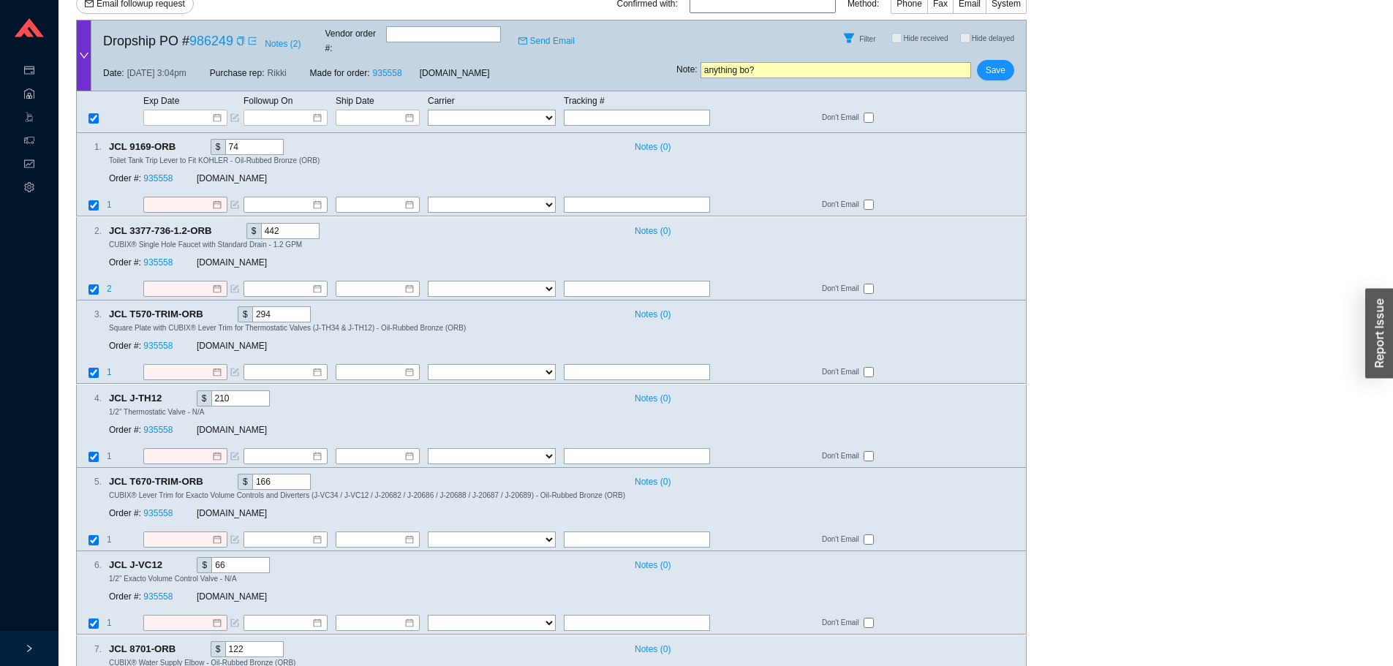
scroll to position [91, 0]
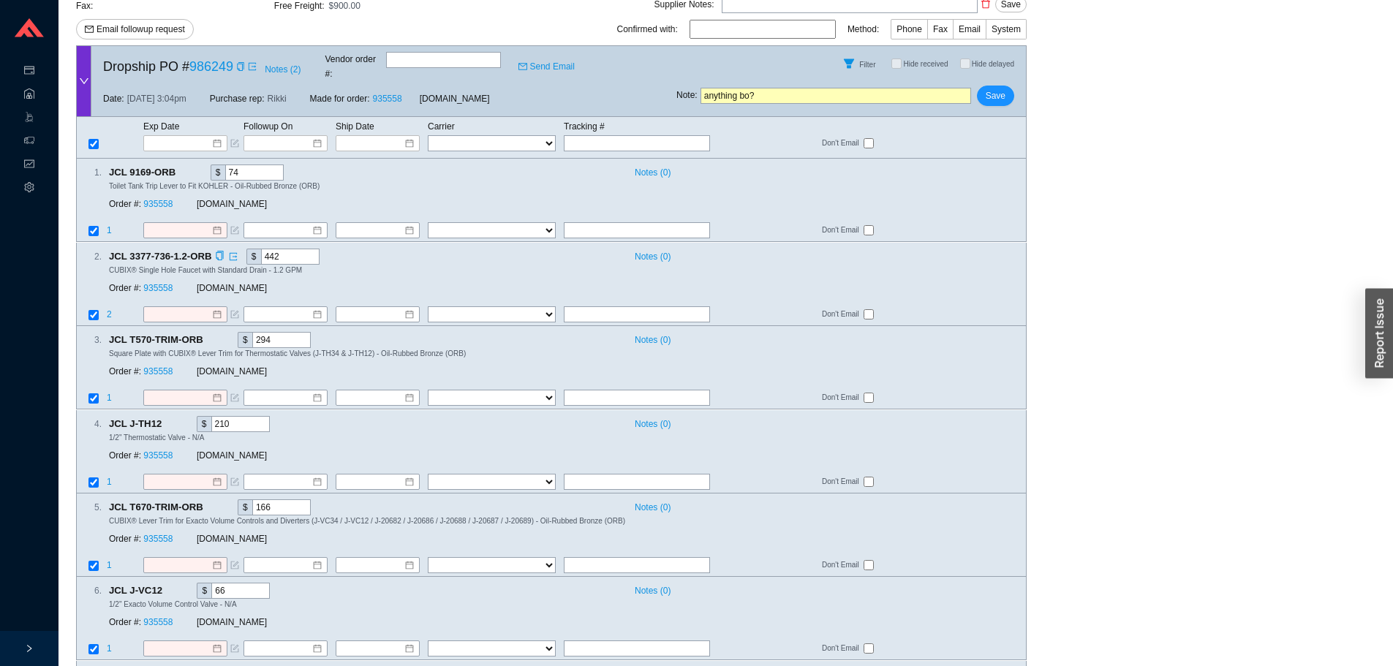
click at [590, 288] on div "2 . JCL 3377-736-1.2-ORB $ 442 Notes ( 0 ) CUBIX® Single Hole Faucet with Stand…" at bounding box center [551, 284] width 951 height 83
click at [590, 306] on input "text" at bounding box center [637, 314] width 146 height 16
type input "1 bo"
click at [625, 390] on input "text" at bounding box center [637, 398] width 146 height 16
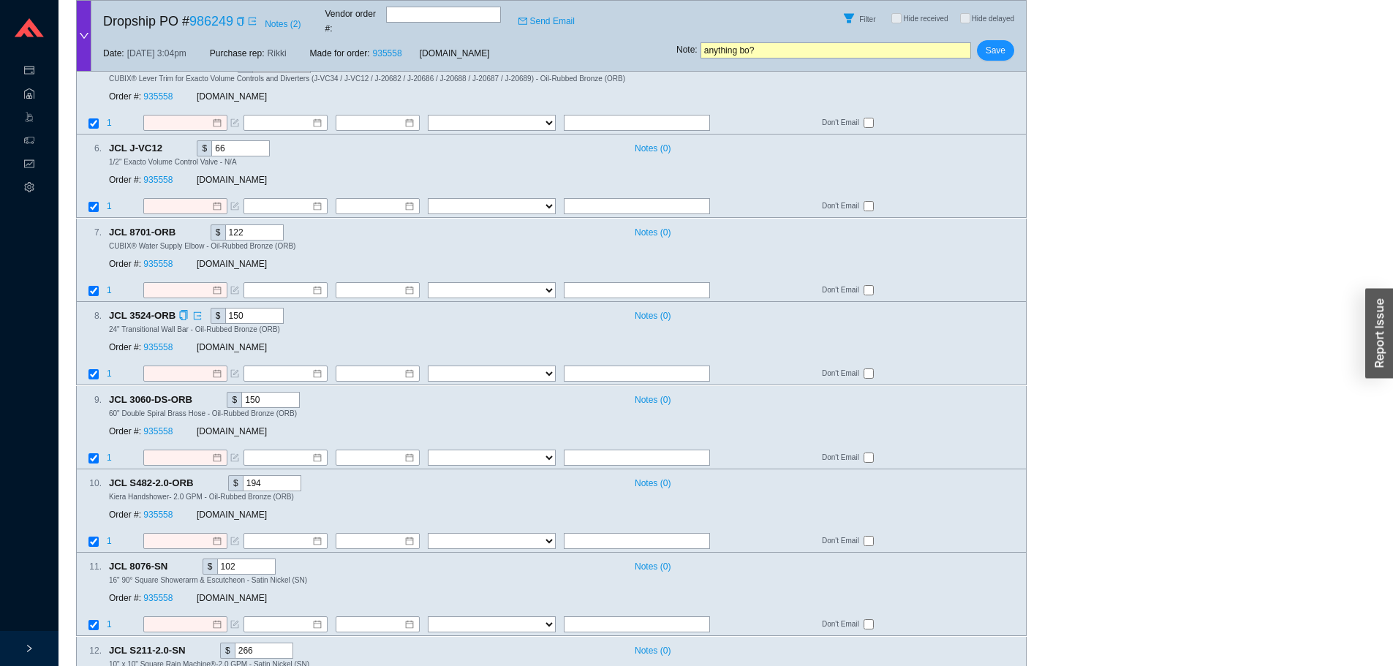
scroll to position [603, 0]
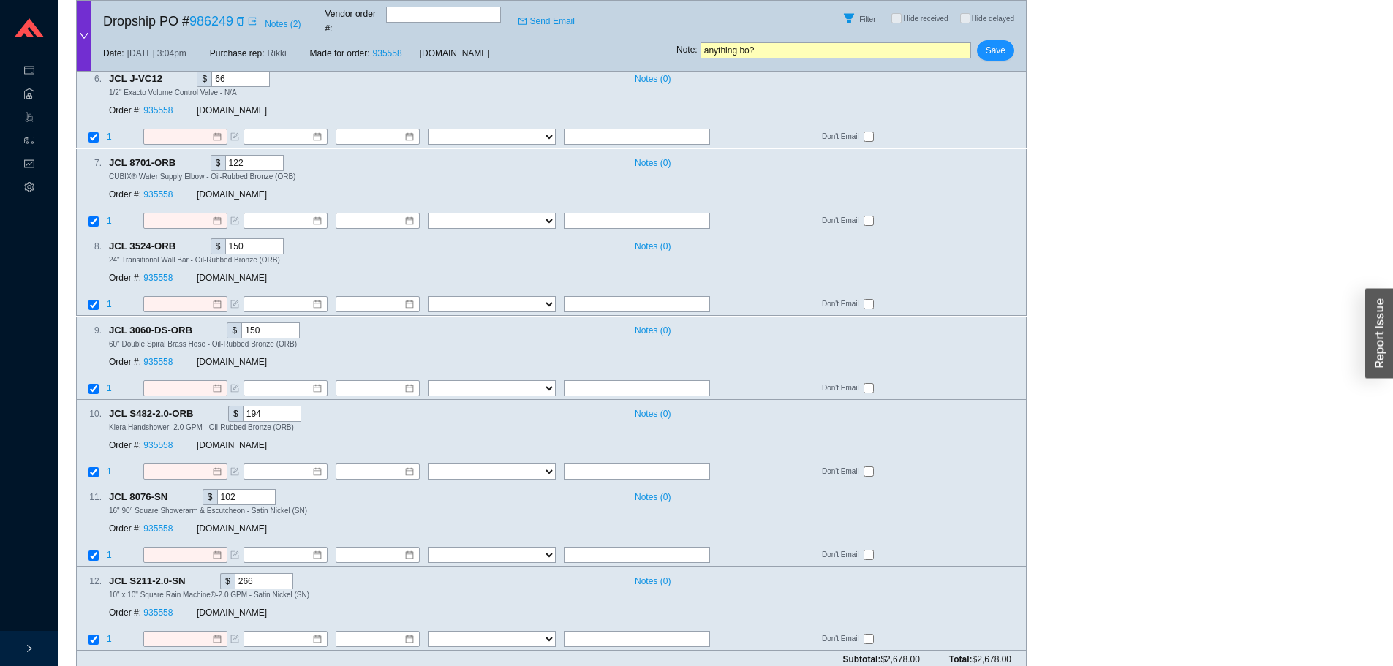
type input "bo 6-8 week"
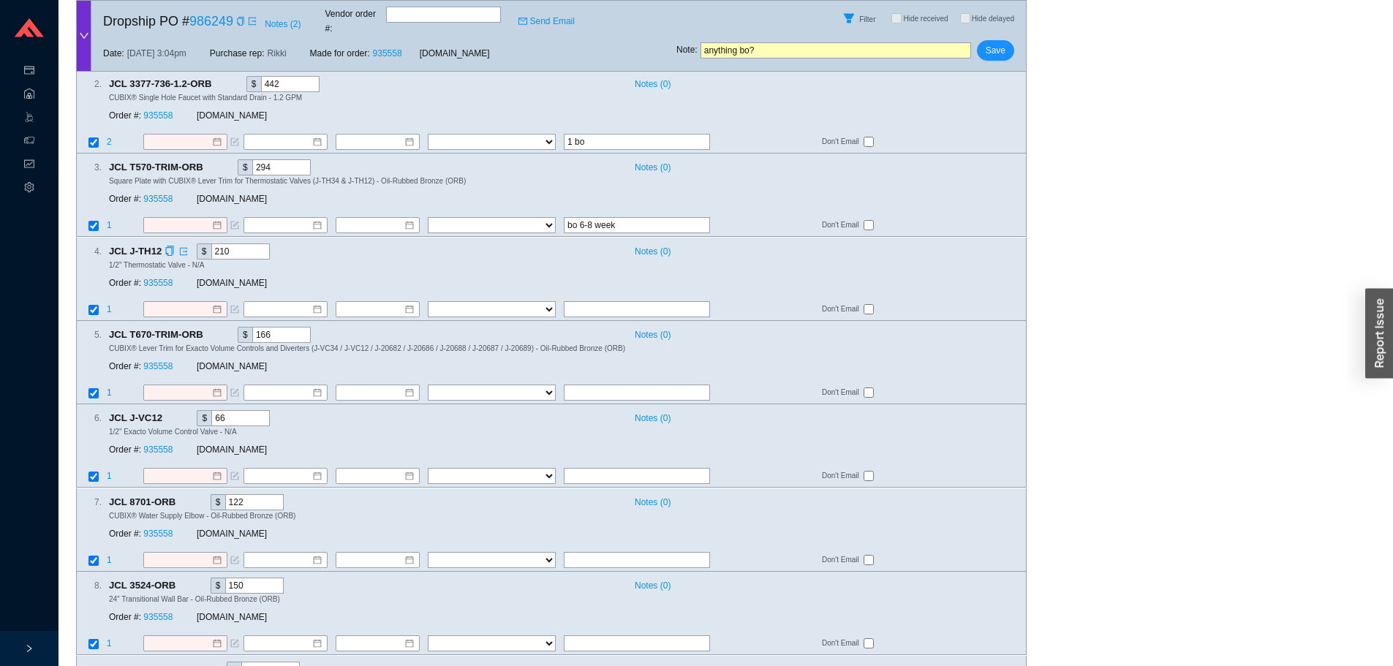
scroll to position [237, 0]
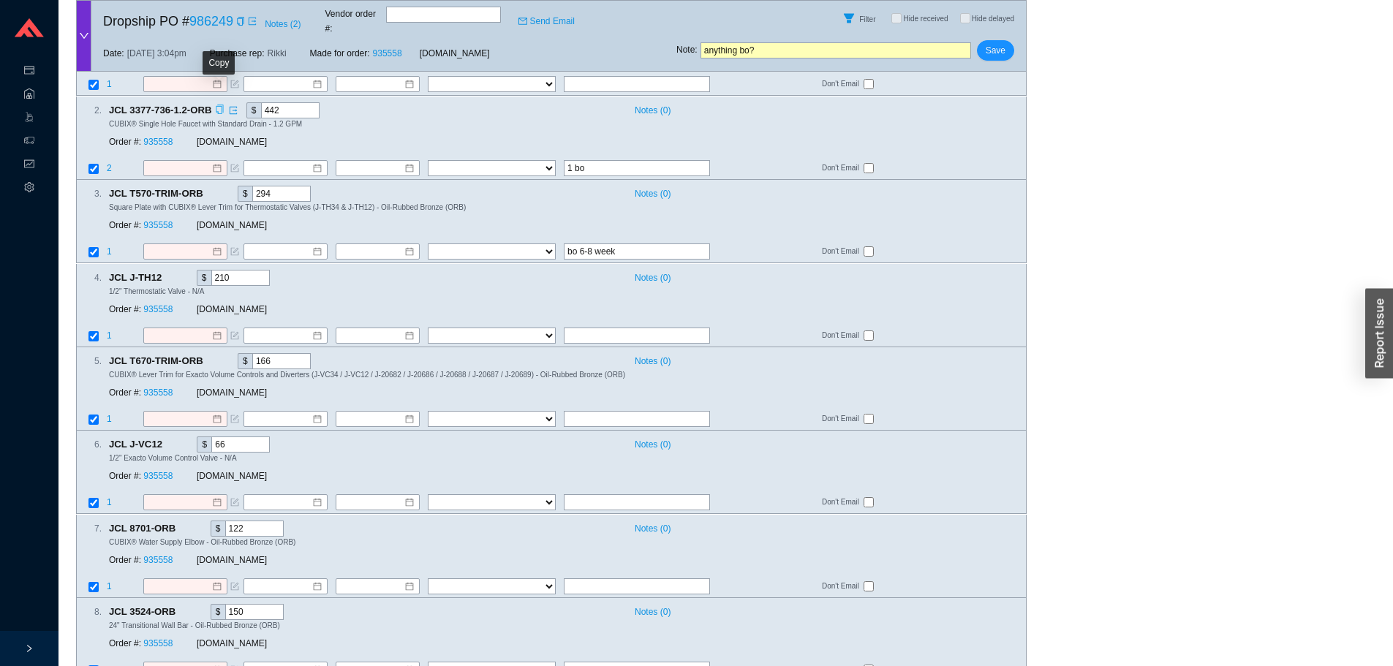
click at [216, 105] on icon "copy" at bounding box center [220, 110] width 10 height 10
click at [206, 189] on icon "copy" at bounding box center [211, 194] width 10 height 10
click at [220, 105] on icon "copy" at bounding box center [219, 110] width 7 height 10
click at [159, 137] on link "935558" at bounding box center [157, 142] width 29 height 10
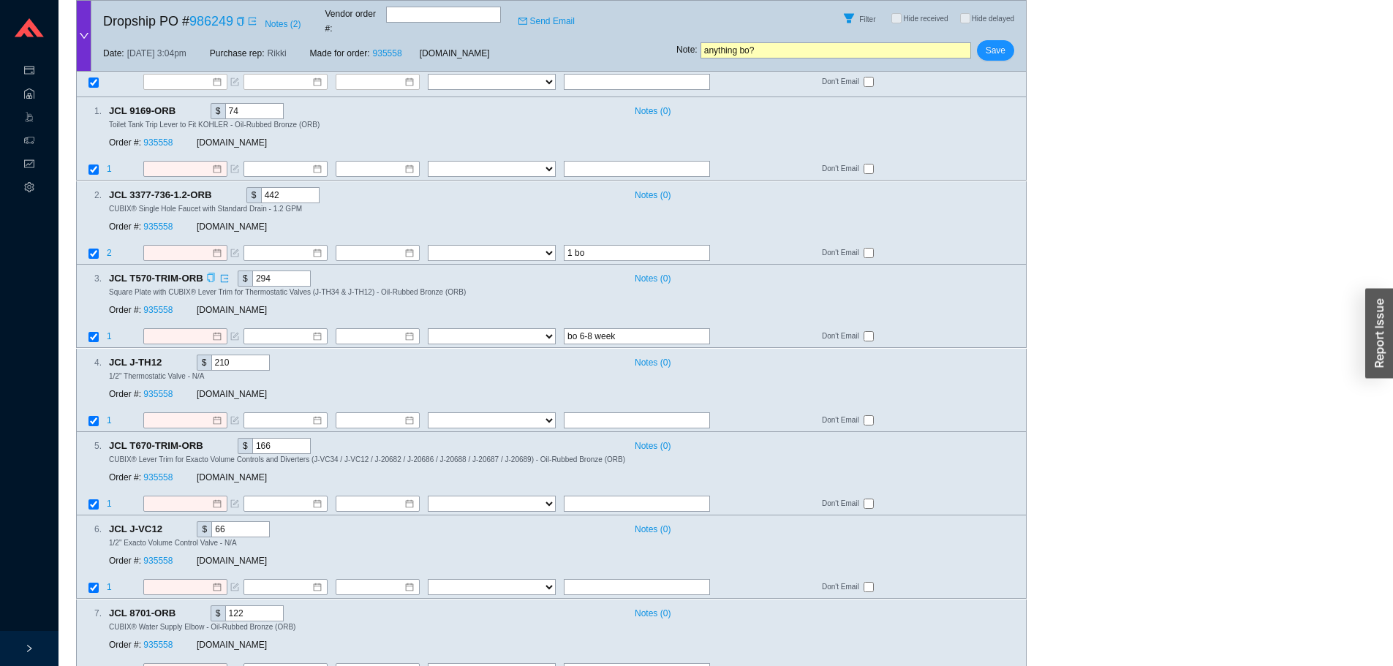
scroll to position [18, 0]
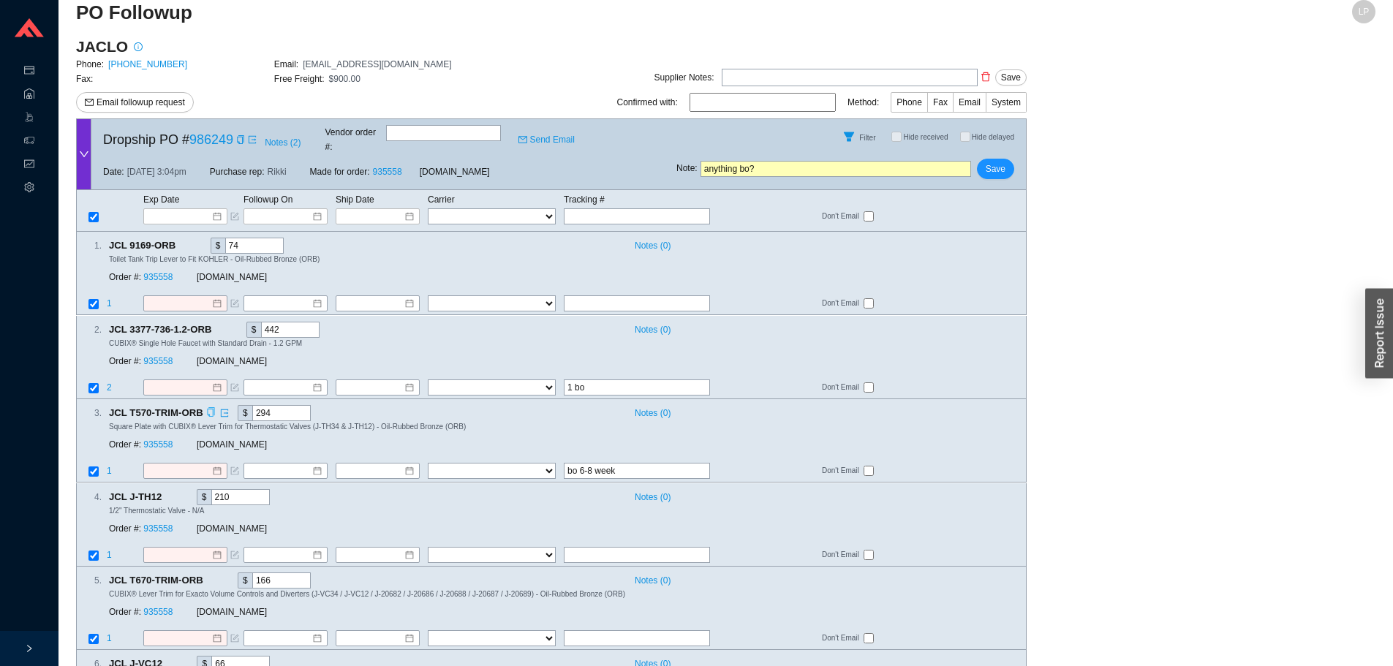
click at [219, 324] on icon "copy" at bounding box center [220, 329] width 10 height 10
click at [166, 380] on div at bounding box center [185, 388] width 84 height 16
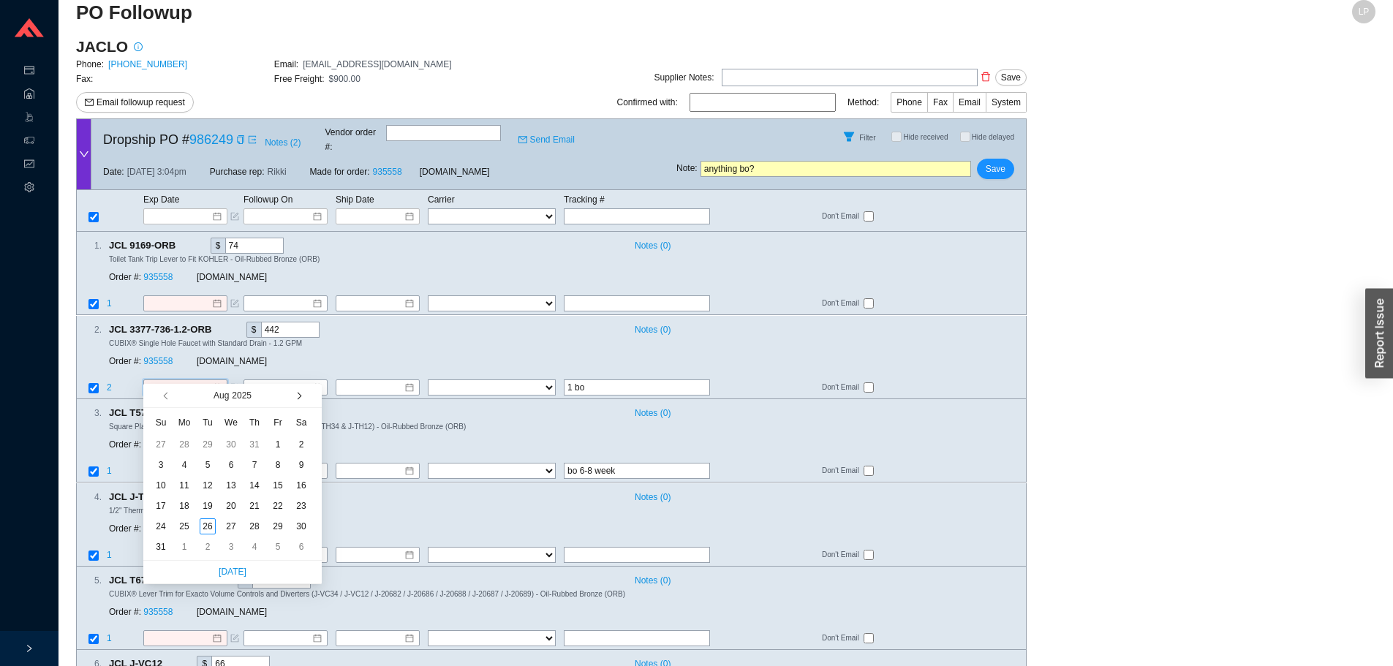
click at [302, 395] on button "button" at bounding box center [298, 395] width 14 height 23
type input "[DATE]"
click at [214, 486] on div "14" at bounding box center [208, 486] width 16 height 16
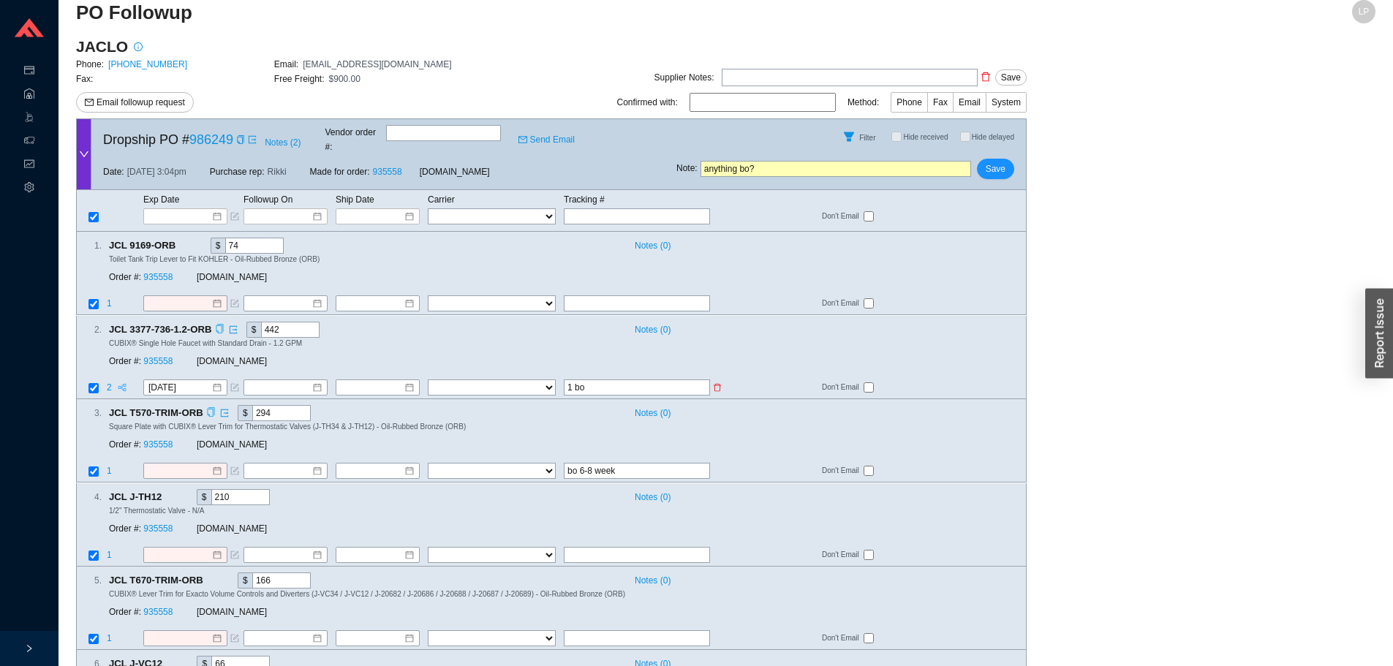
click at [118, 382] on icon "partition" at bounding box center [122, 387] width 9 height 10
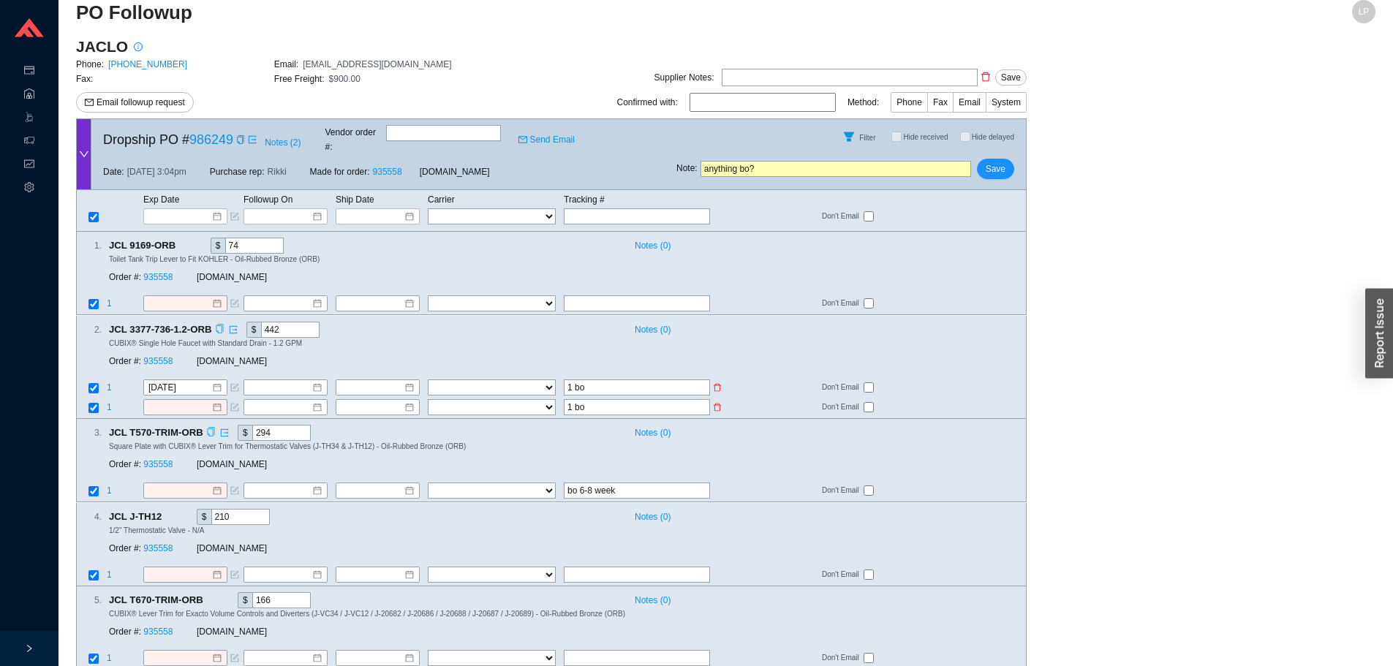
drag, startPoint x: 591, startPoint y: 395, endPoint x: 547, endPoint y: 399, distance: 44.0
click at [547, 399] on tr "1 FedEx UPS ---------------- 2 Day Transportation INC A&B Freight A. [PERSON_NA…" at bounding box center [551, 409] width 949 height 20
drag, startPoint x: 86, startPoint y: 372, endPoint x: 94, endPoint y: 371, distance: 8.1
click at [88, 379] on td at bounding box center [91, 389] width 29 height 20
click at [94, 383] on input "checkbox" at bounding box center [93, 388] width 10 height 10
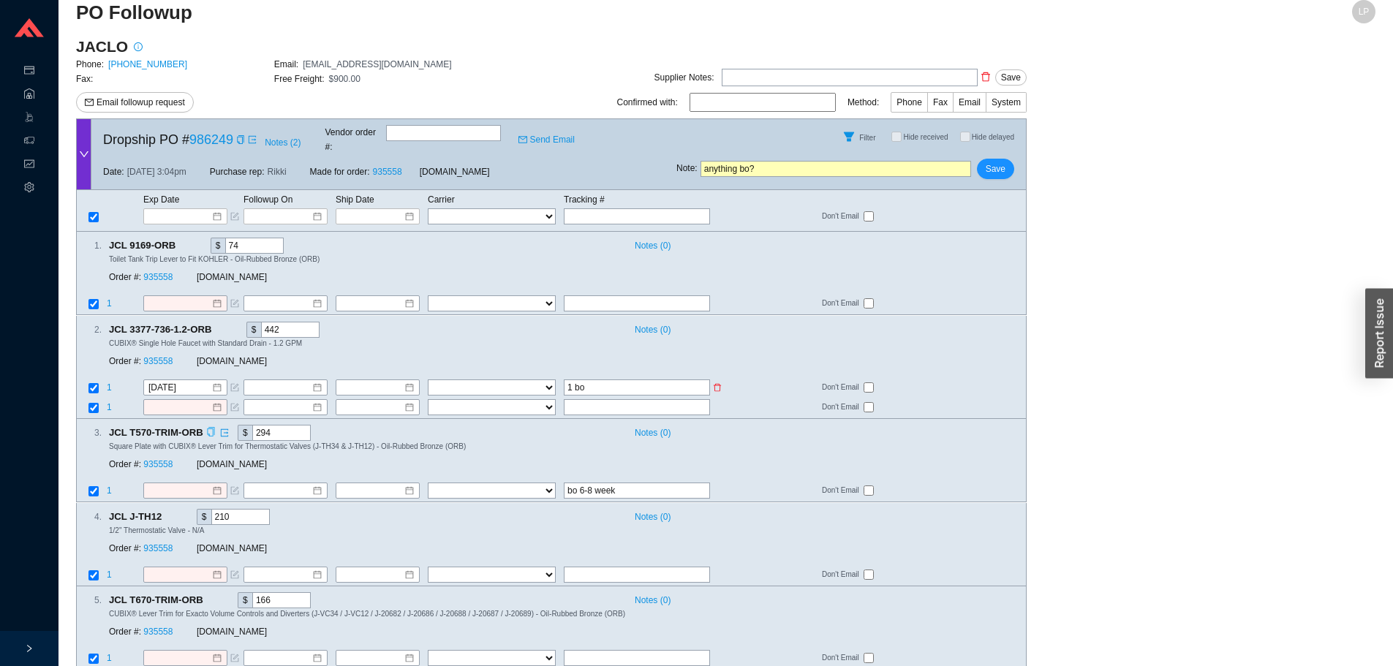
checkbox input "false"
click at [184, 484] on input at bounding box center [179, 491] width 63 height 15
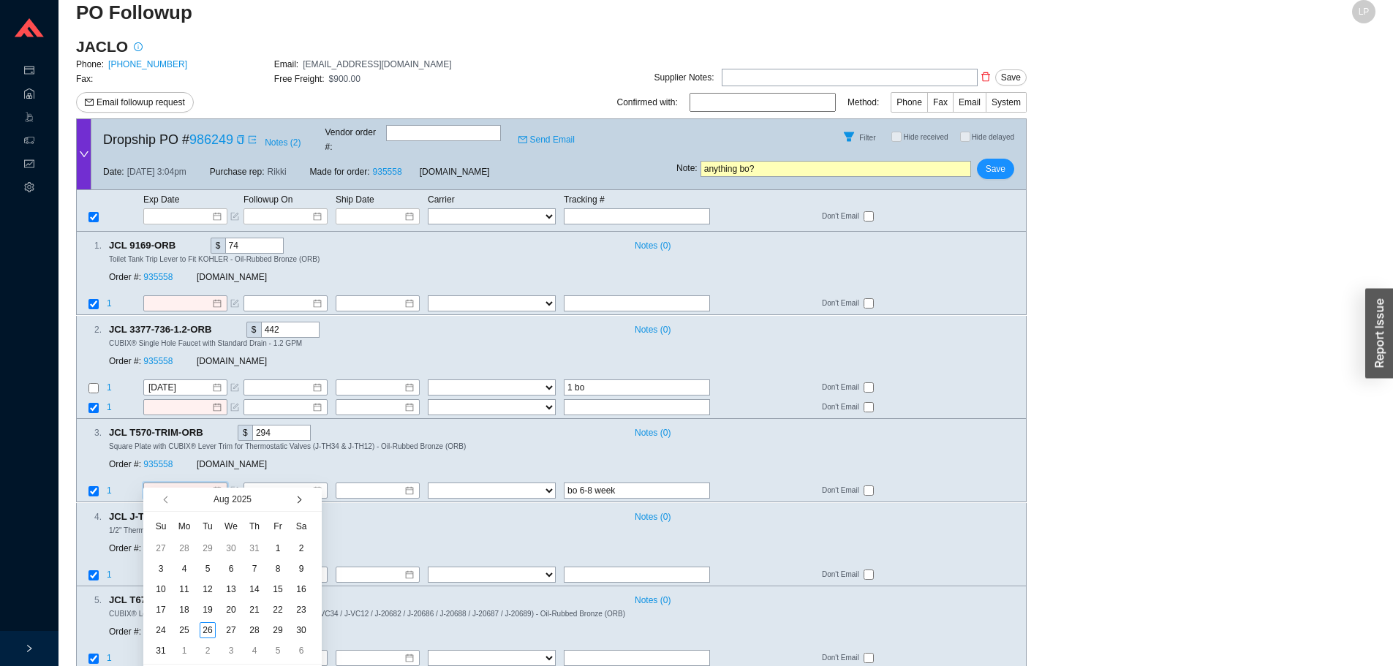
click at [297, 500] on span "button" at bounding box center [297, 499] width 7 height 7
type input "[DATE]"
click at [204, 595] on div "14" at bounding box center [208, 589] width 16 height 16
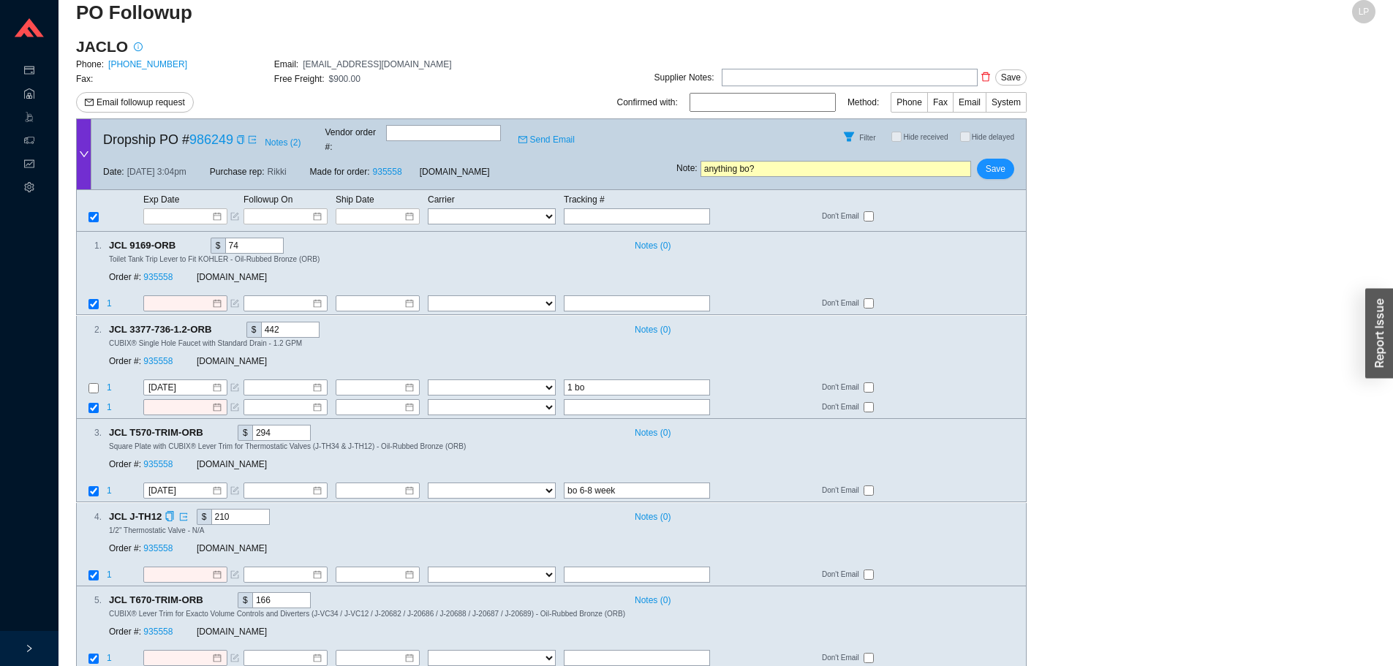
drag, startPoint x: 606, startPoint y: 486, endPoint x: 565, endPoint y: 491, distance: 41.3
click at [94, 486] on input "checkbox" at bounding box center [93, 491] width 10 height 10
checkbox input "false"
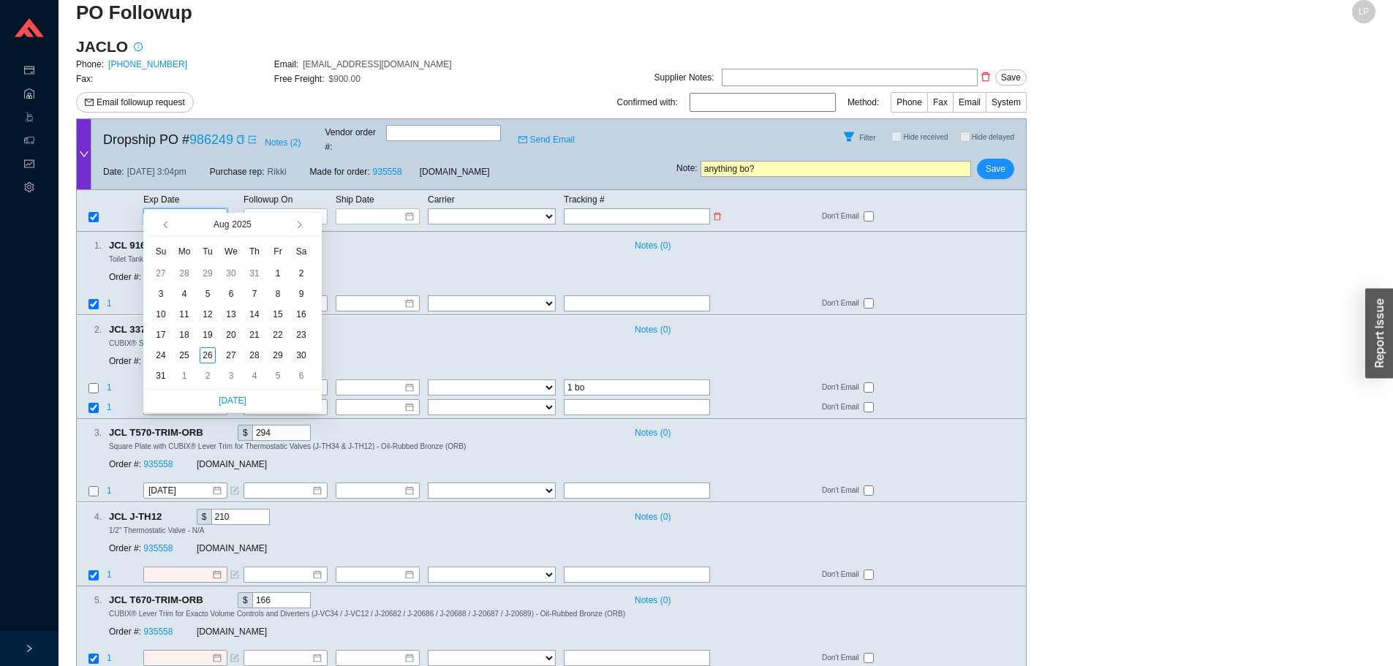
click at [182, 209] on input at bounding box center [180, 216] width 62 height 15
type input "[DATE]"
click at [255, 353] on div "28" at bounding box center [254, 355] width 16 height 16
type input "[DATE]"
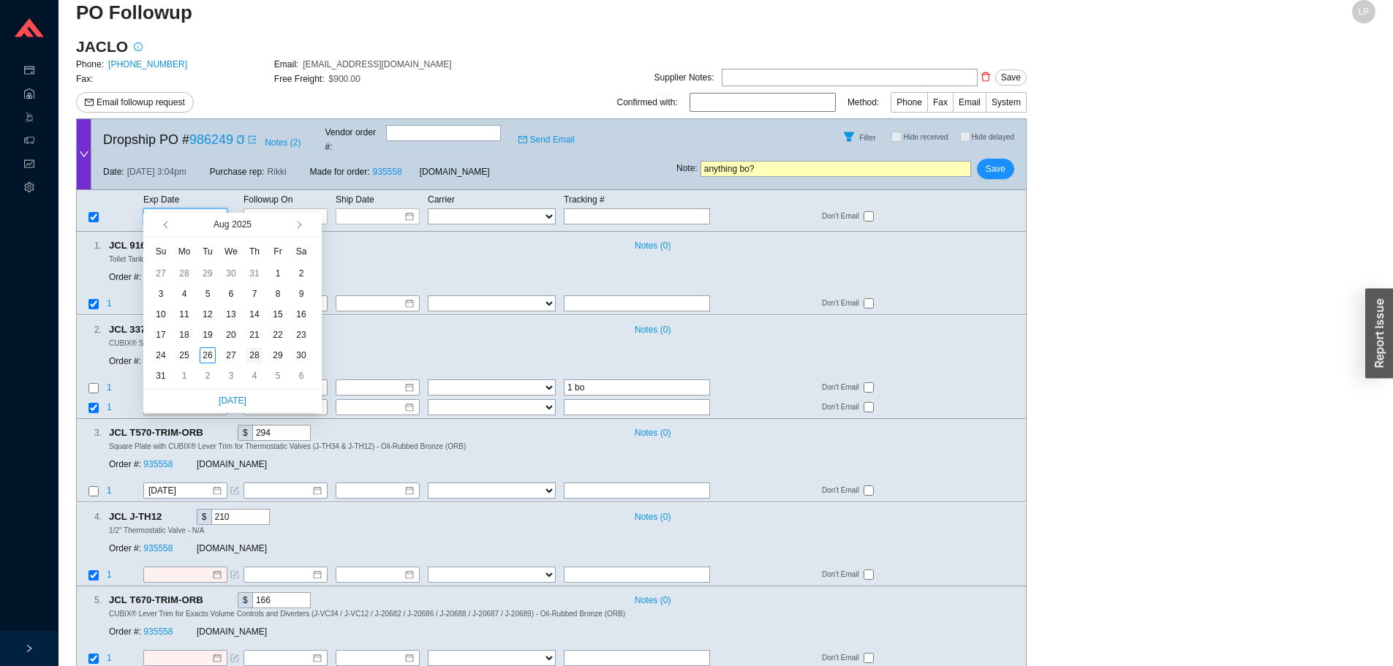
type input "[DATE]"
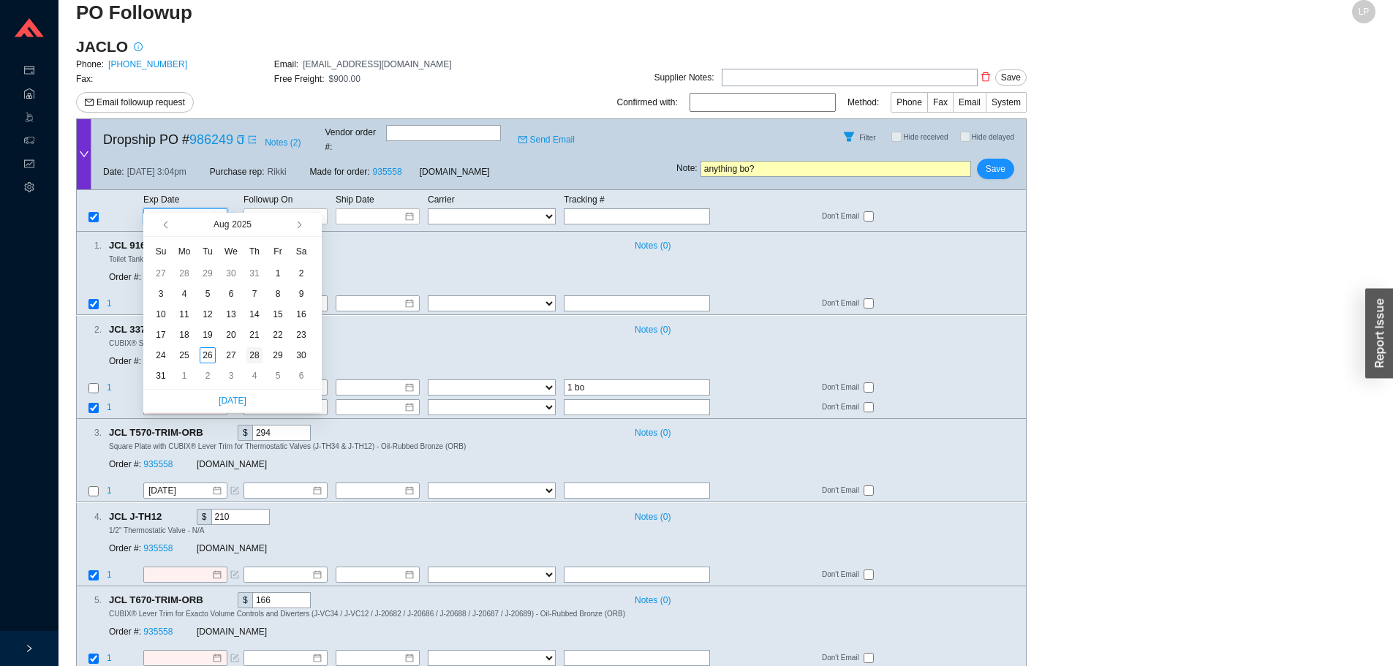
type input "[DATE]"
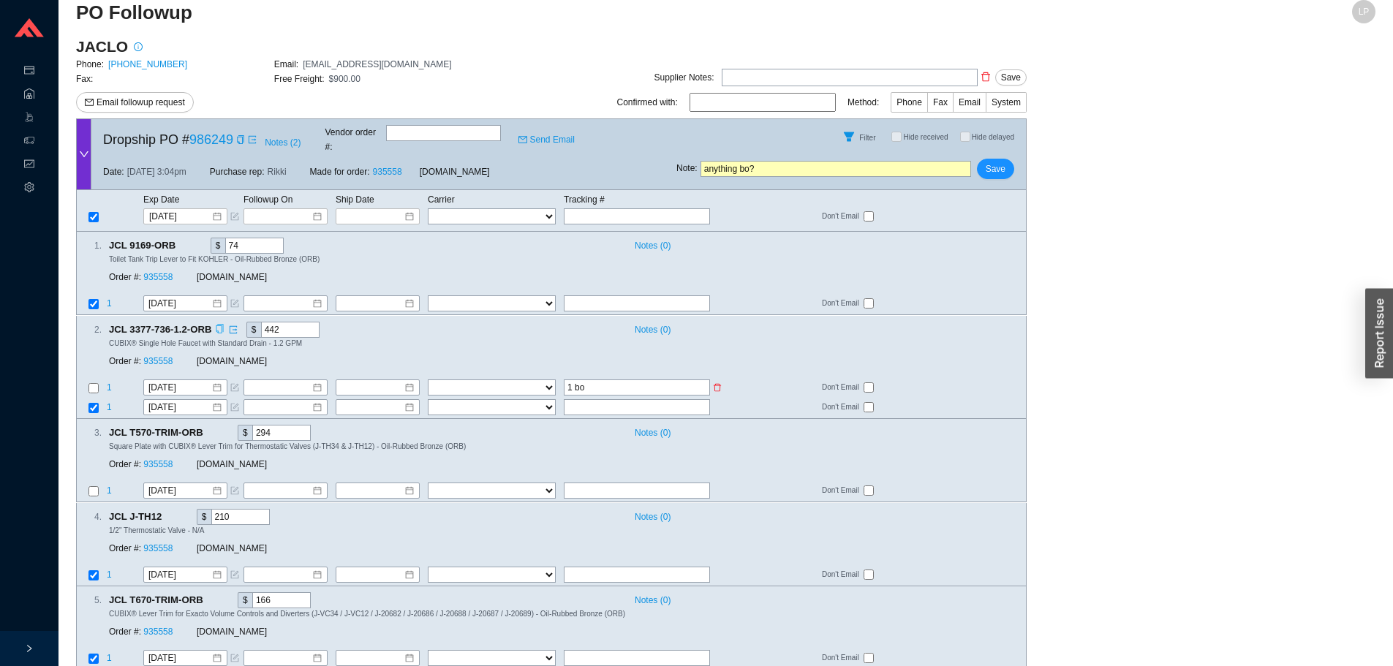
drag, startPoint x: 623, startPoint y: 369, endPoint x: 544, endPoint y: 377, distance: 79.3
click at [544, 379] on tr "1 [DATE] FedEx UPS ---------------- 2 Day Transportation INC A&B Freight A. [PE…" at bounding box center [551, 389] width 949 height 20
click at [1003, 162] on span "Save" at bounding box center [996, 169] width 20 height 15
click at [1028, 118] on button "No" at bounding box center [1019, 117] width 23 height 16
